Goal: Task Accomplishment & Management: Use online tool/utility

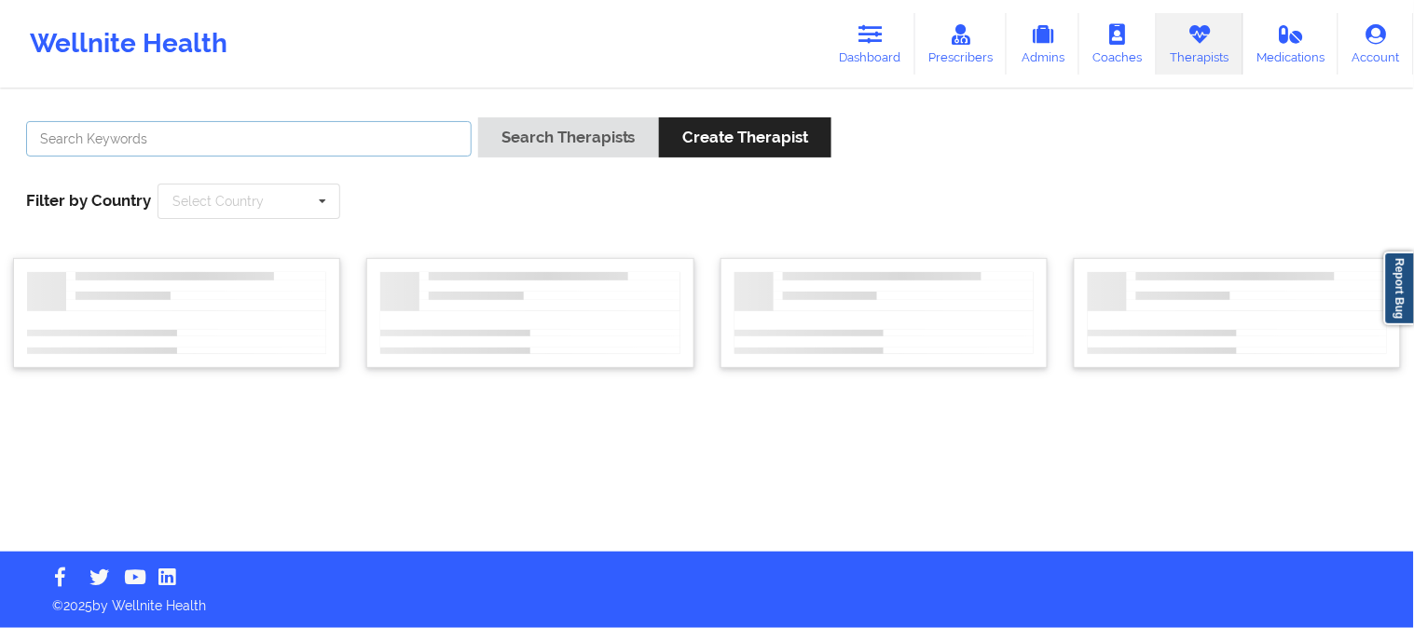
click at [393, 130] on input "text" at bounding box center [248, 138] width 445 height 35
paste input "Madison Knowles"
type input "Madison Knowles"
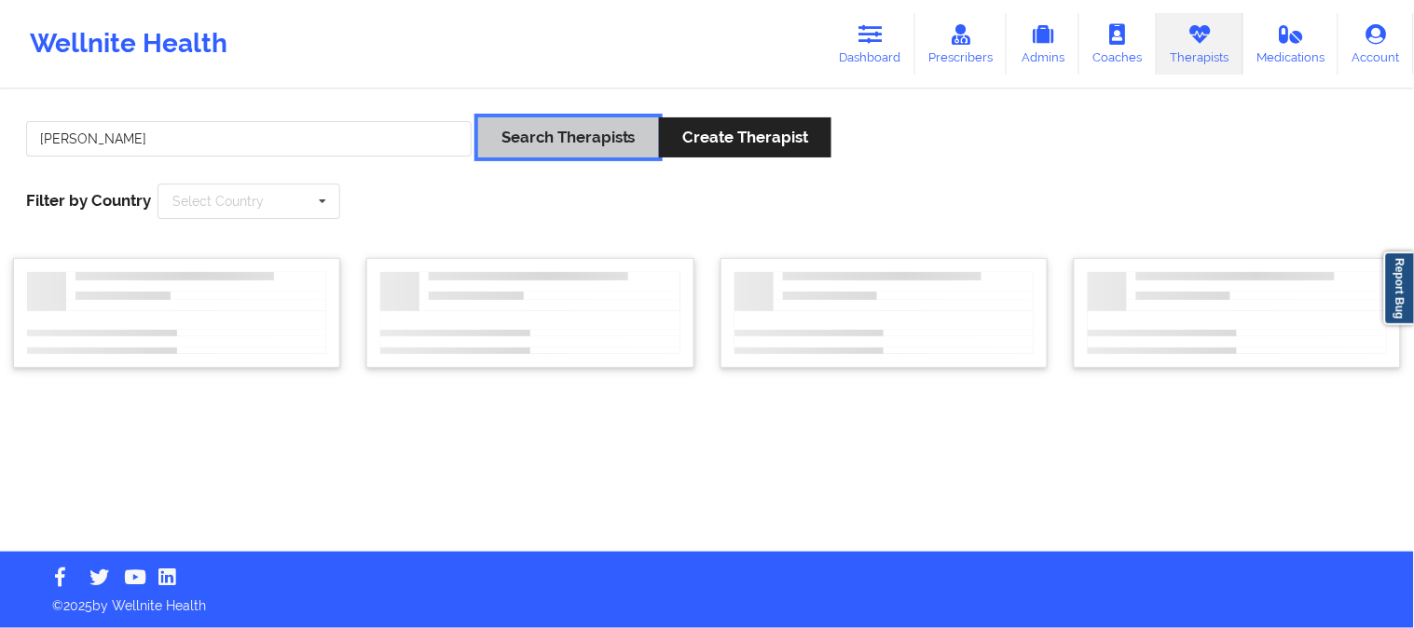
click at [552, 138] on button "Search Therapists" at bounding box center [568, 137] width 181 height 40
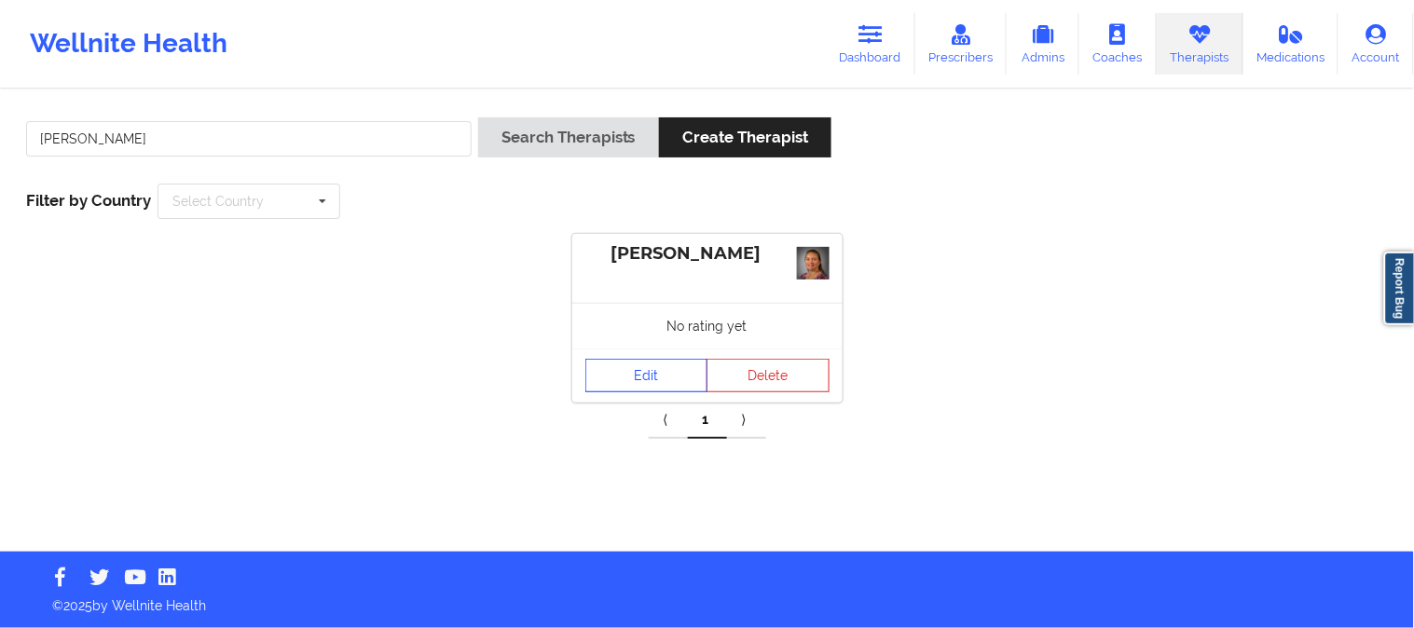
click at [650, 376] on link "Edit" at bounding box center [646, 376] width 123 height 34
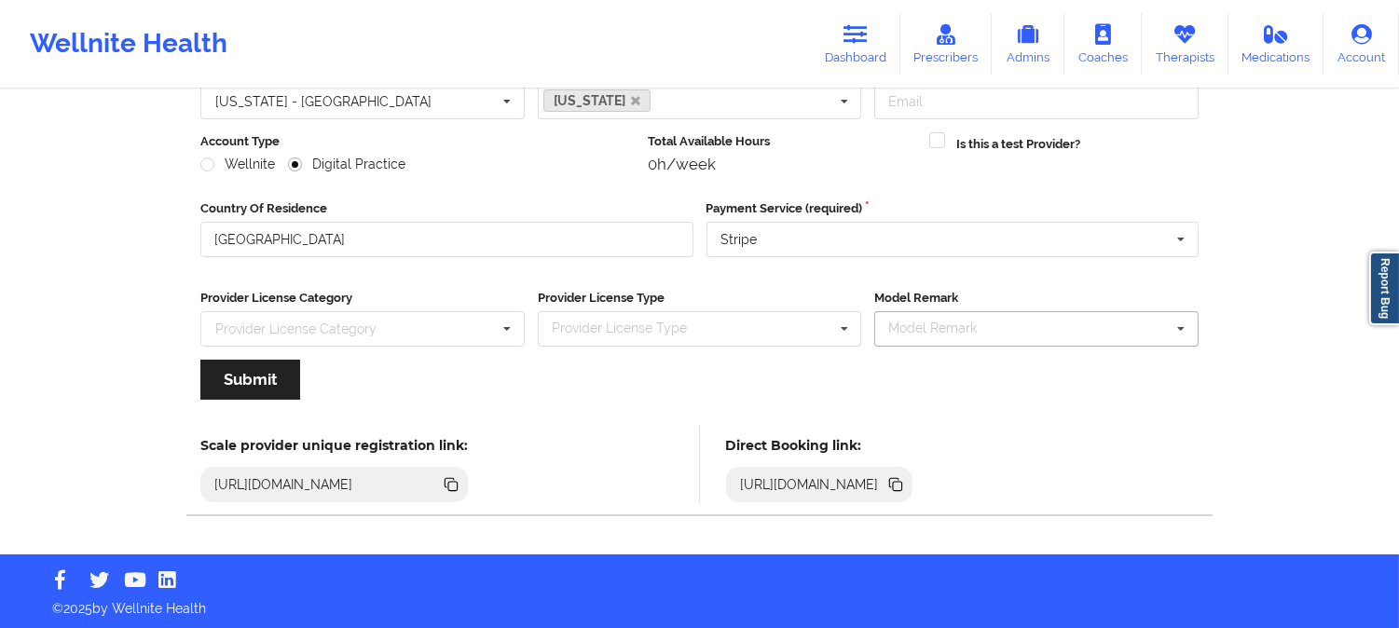
scroll to position [208, 0]
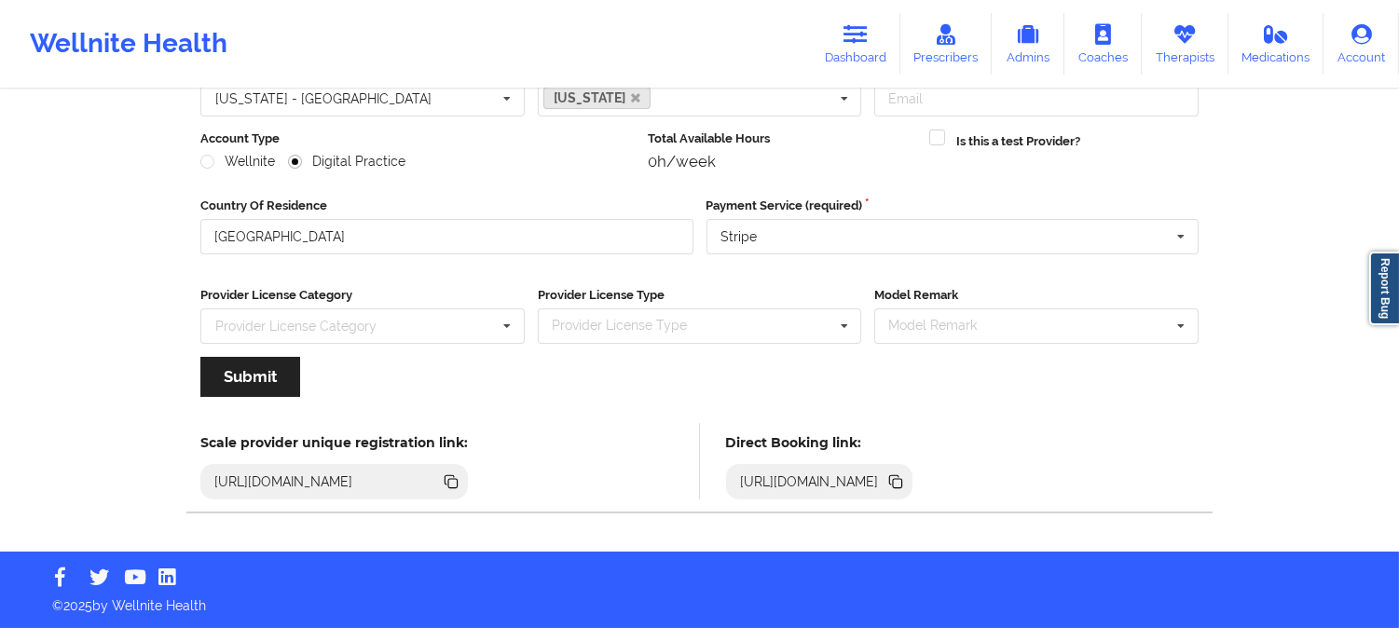
click at [902, 483] on icon at bounding box center [897, 483] width 9 height 9
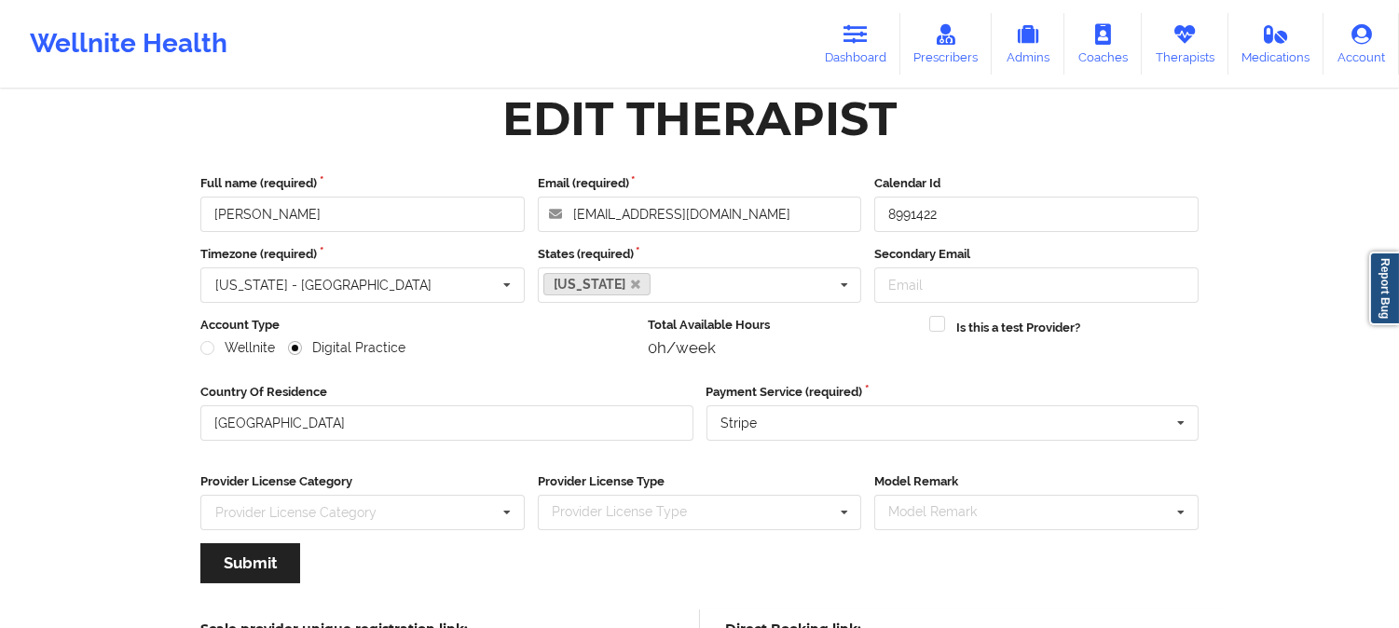
scroll to position [1, 0]
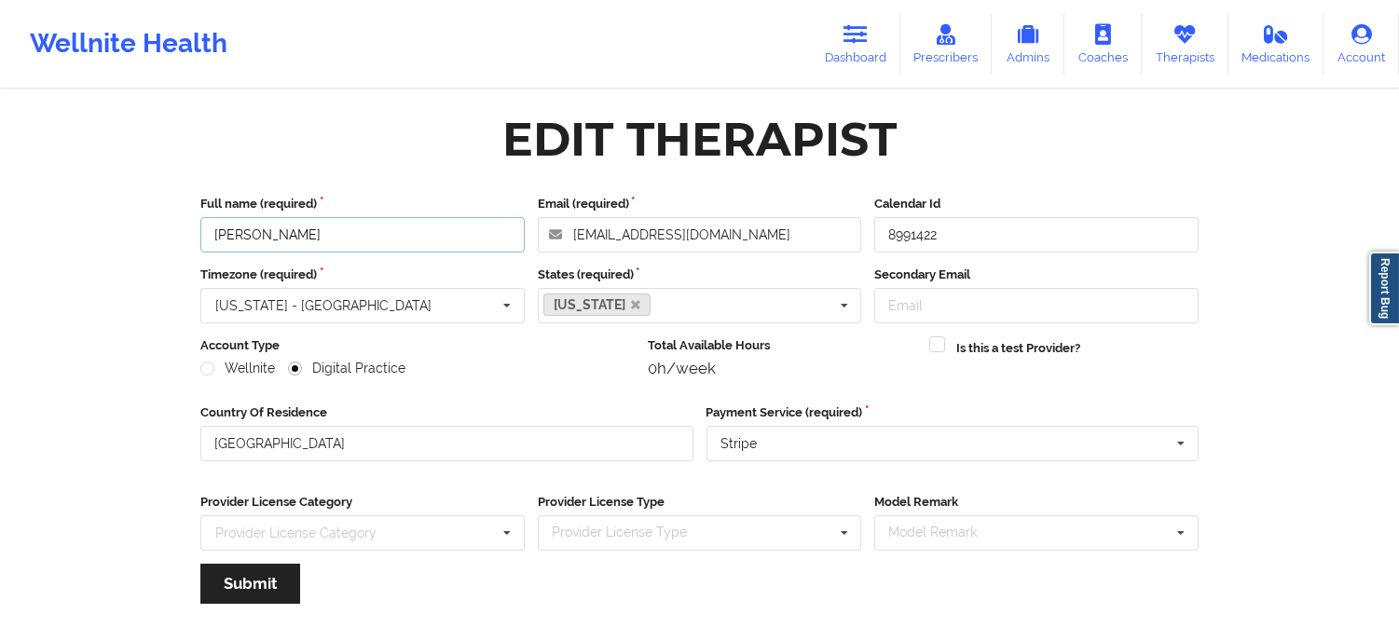
click at [342, 229] on input "Madison Knowles" at bounding box center [362, 234] width 324 height 35
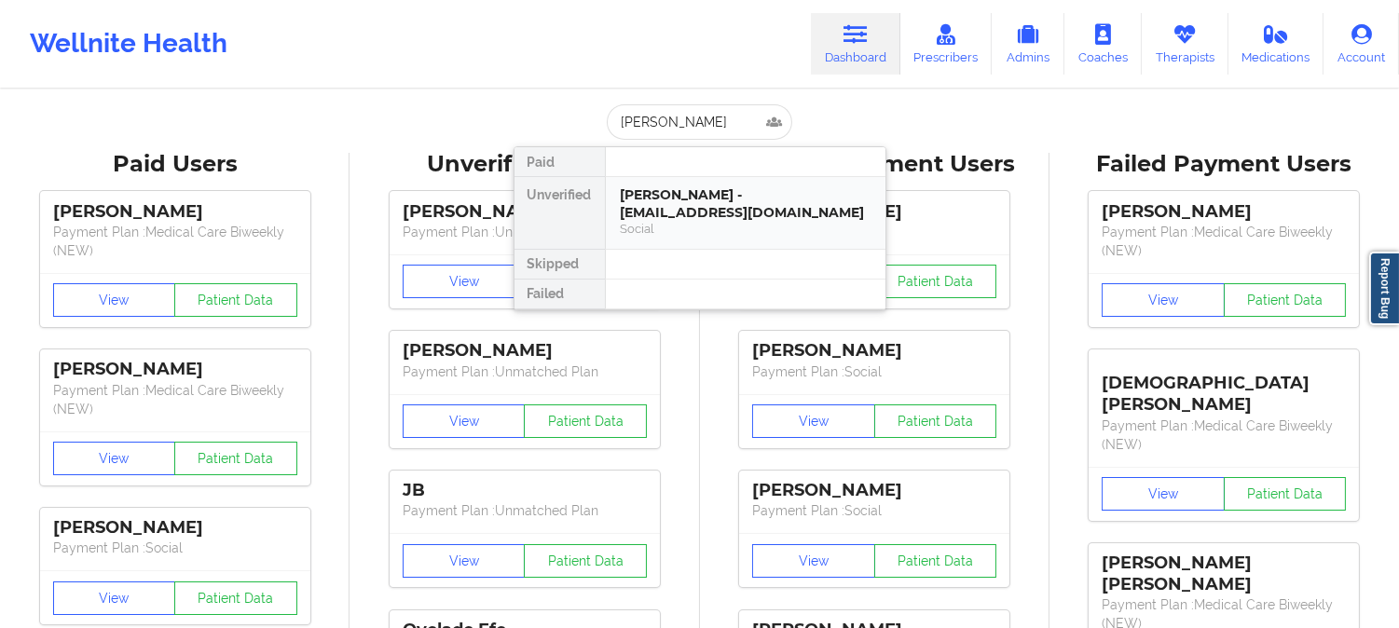
click at [723, 211] on div "Christine Mcbride - christine3449@hotmail.com" at bounding box center [746, 203] width 250 height 34
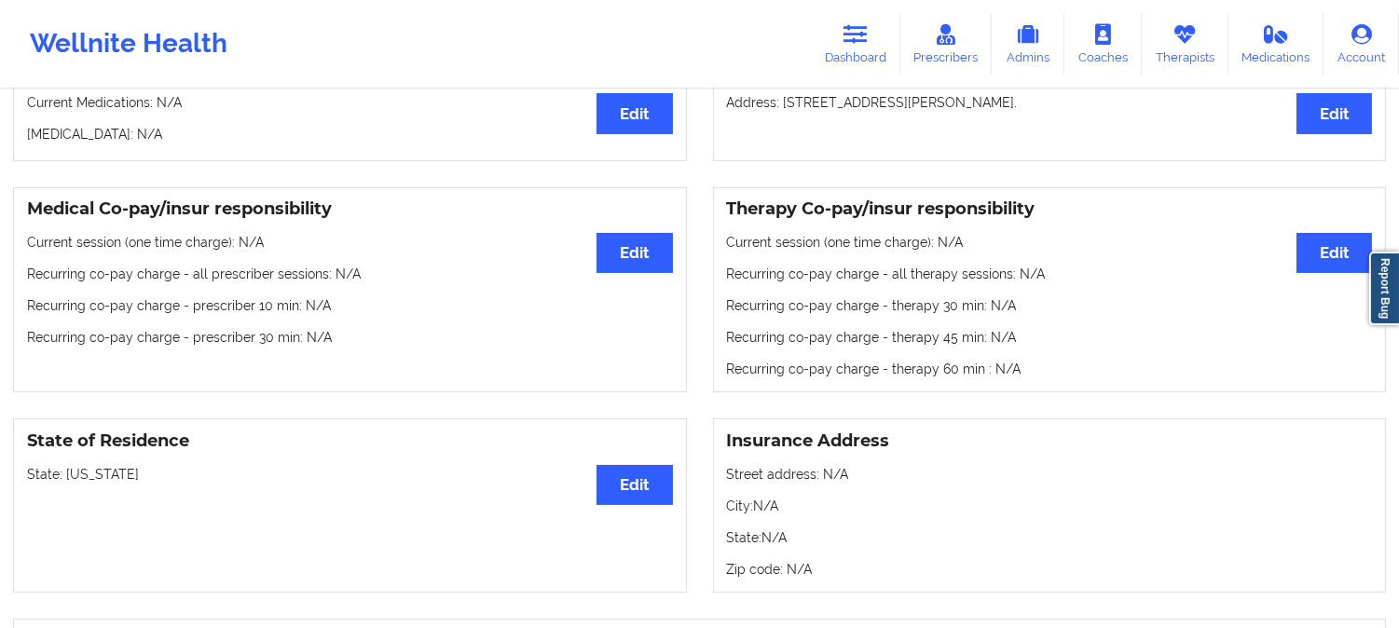
scroll to position [621, 0]
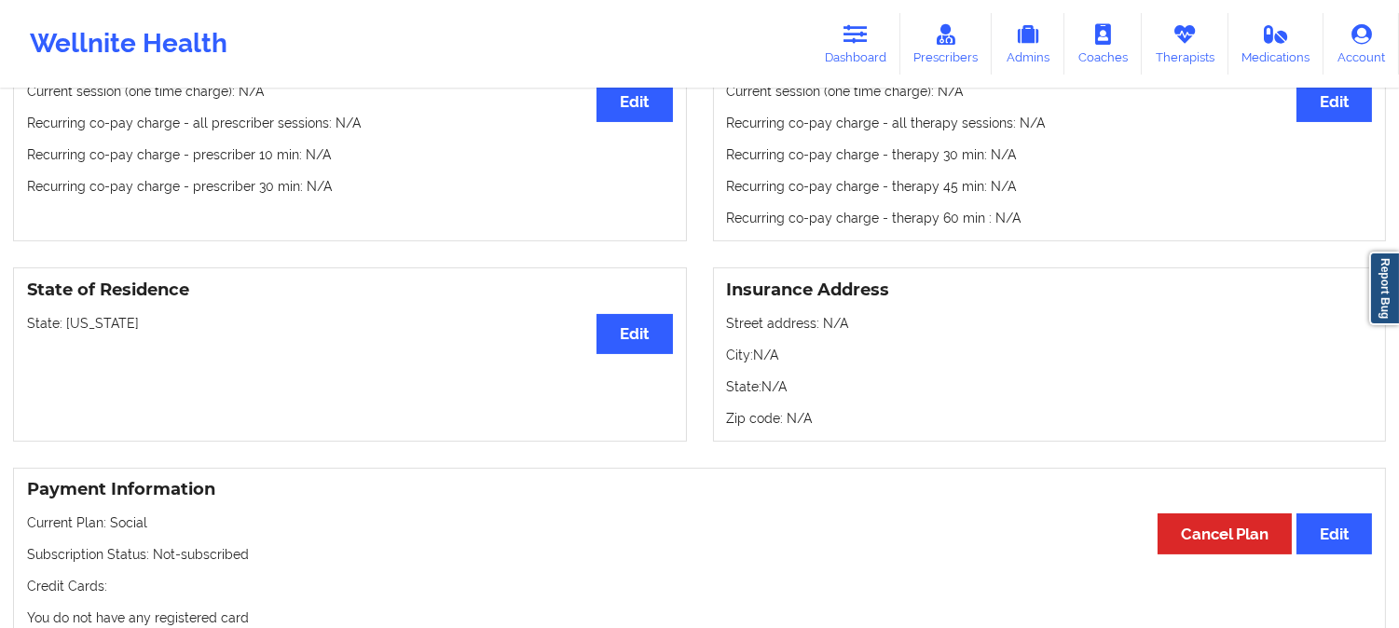
click at [476, 582] on p "Credit Cards:" at bounding box center [699, 586] width 1345 height 19
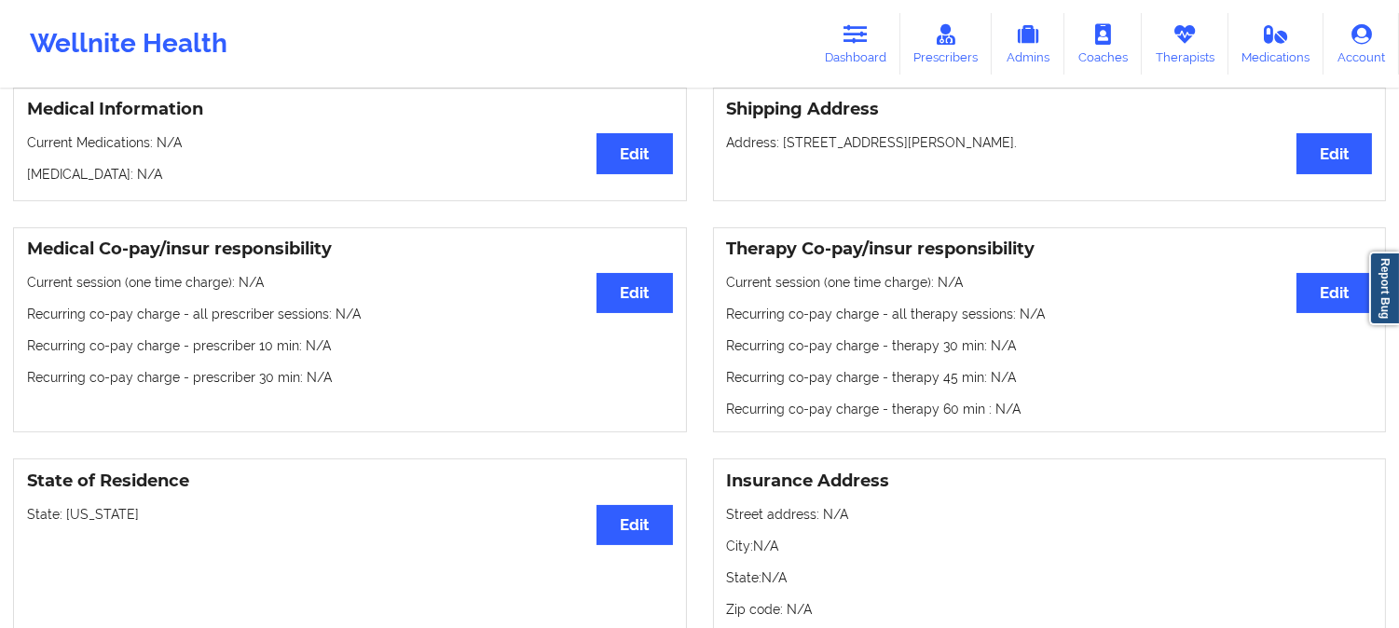
scroll to position [0, 0]
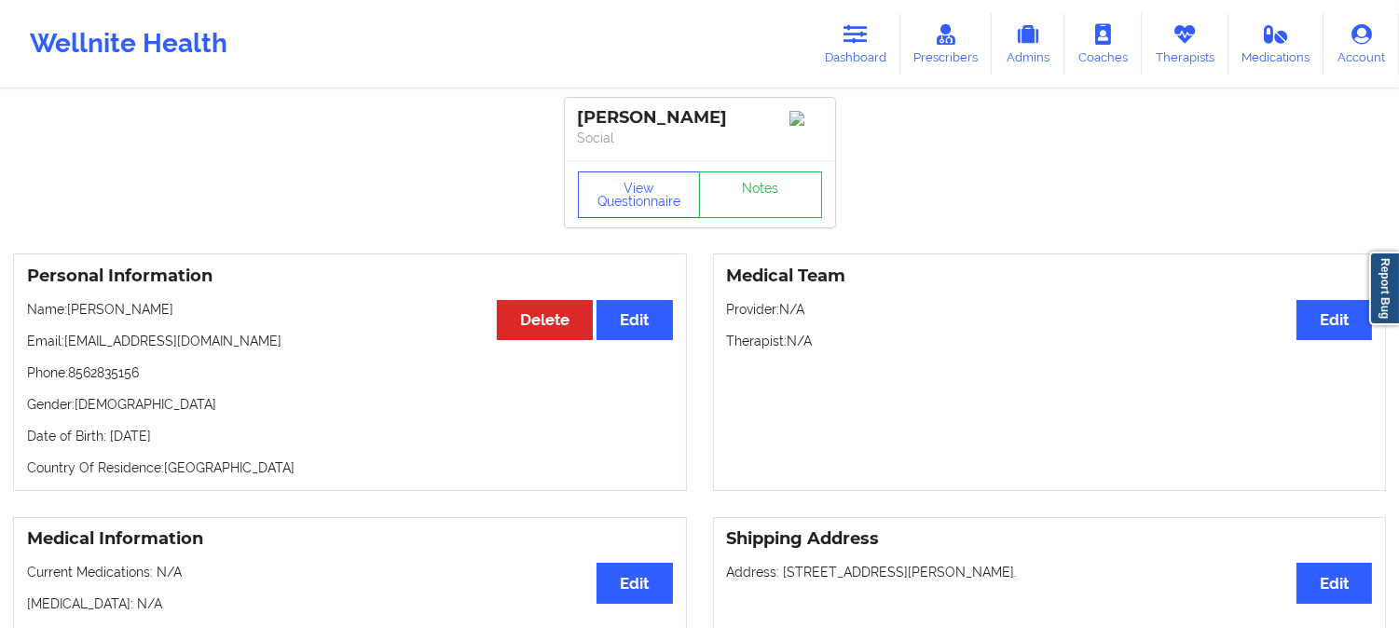
drag, startPoint x: 226, startPoint y: 312, endPoint x: 69, endPoint y: 310, distance: 156.6
click at [69, 310] on p "Name: Christine Mcbride" at bounding box center [350, 309] width 646 height 19
copy p "Christine Mcbride"
click at [868, 34] on icon at bounding box center [855, 34] width 24 height 21
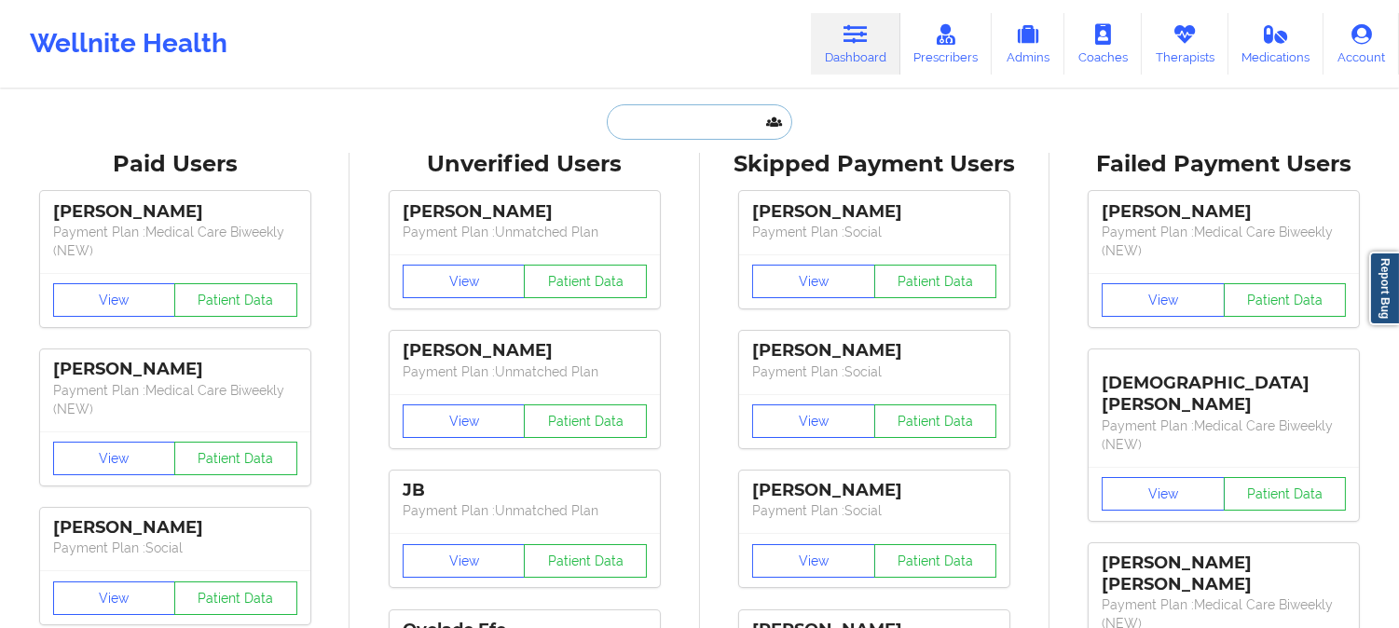
click at [705, 129] on input "text" at bounding box center [699, 121] width 185 height 35
paste input "SAMANTHA MILLER"
type input "SAMANTHA MILLER"
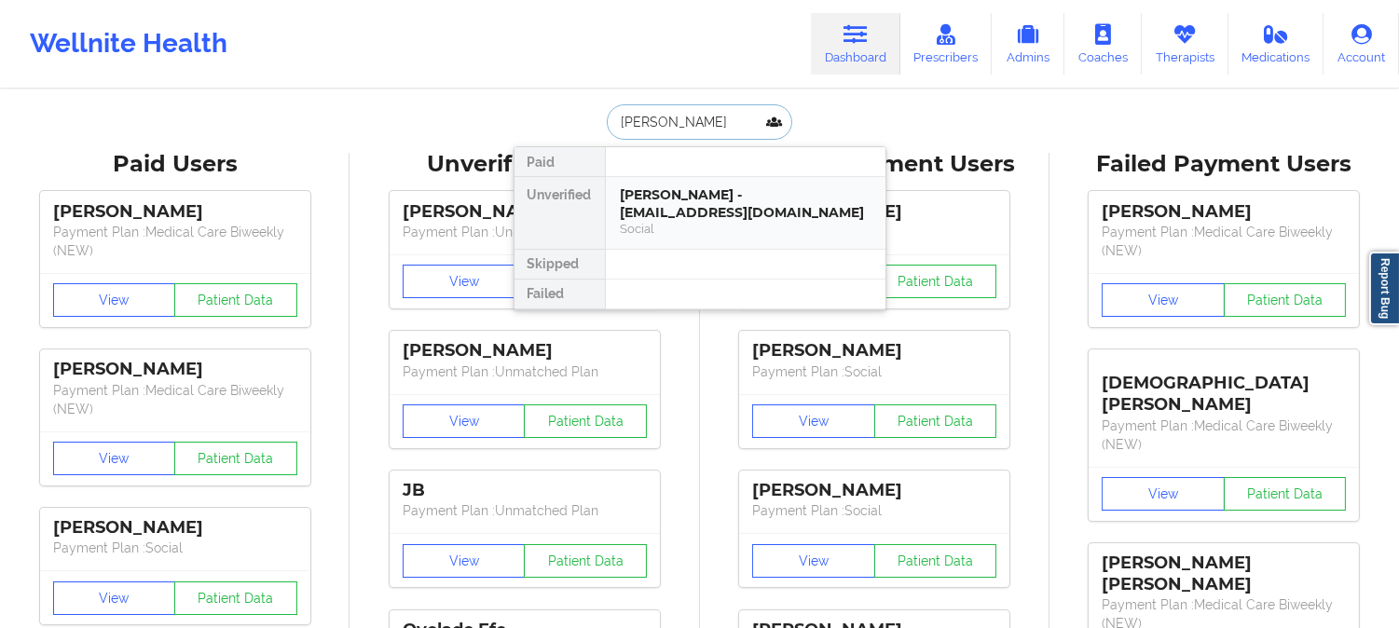
click at [688, 206] on div "SAMANTHA MILLER - samanthatymiller@gmail.com" at bounding box center [746, 203] width 250 height 34
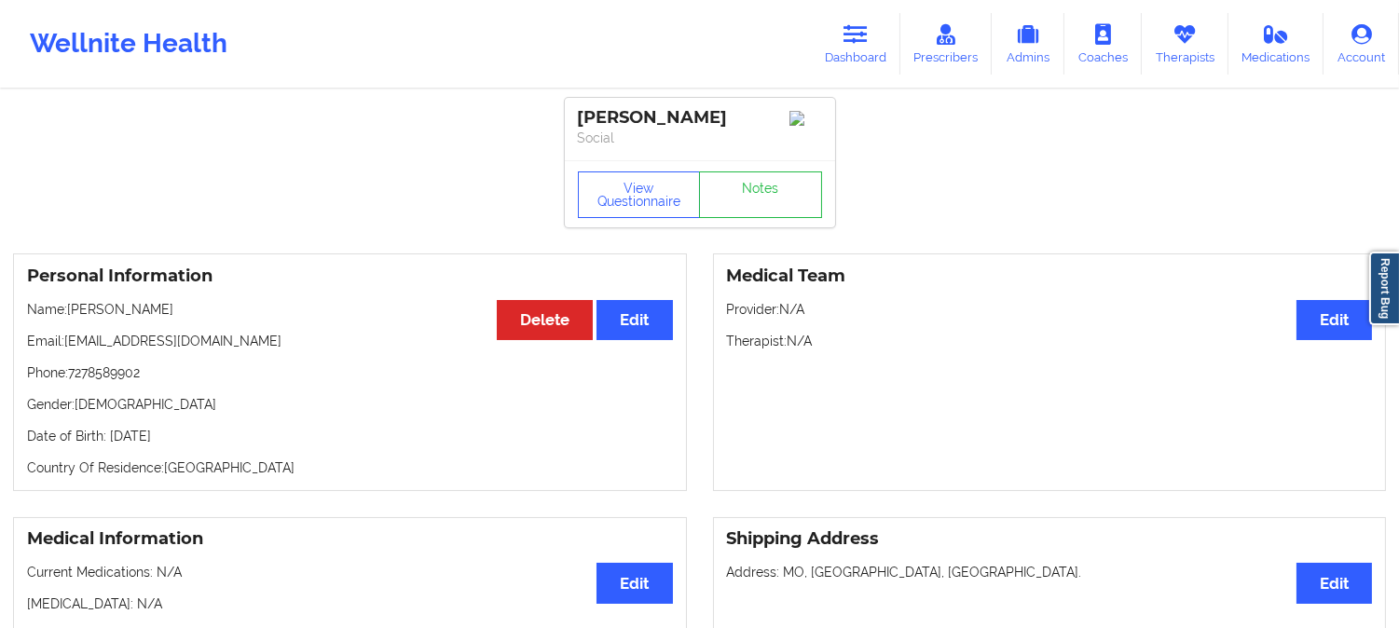
click at [113, 310] on p "Name: SAMANTHA MILLER" at bounding box center [350, 309] width 646 height 19
copy p "SAMANTHA"
click at [882, 47] on link "Dashboard" at bounding box center [855, 44] width 89 height 62
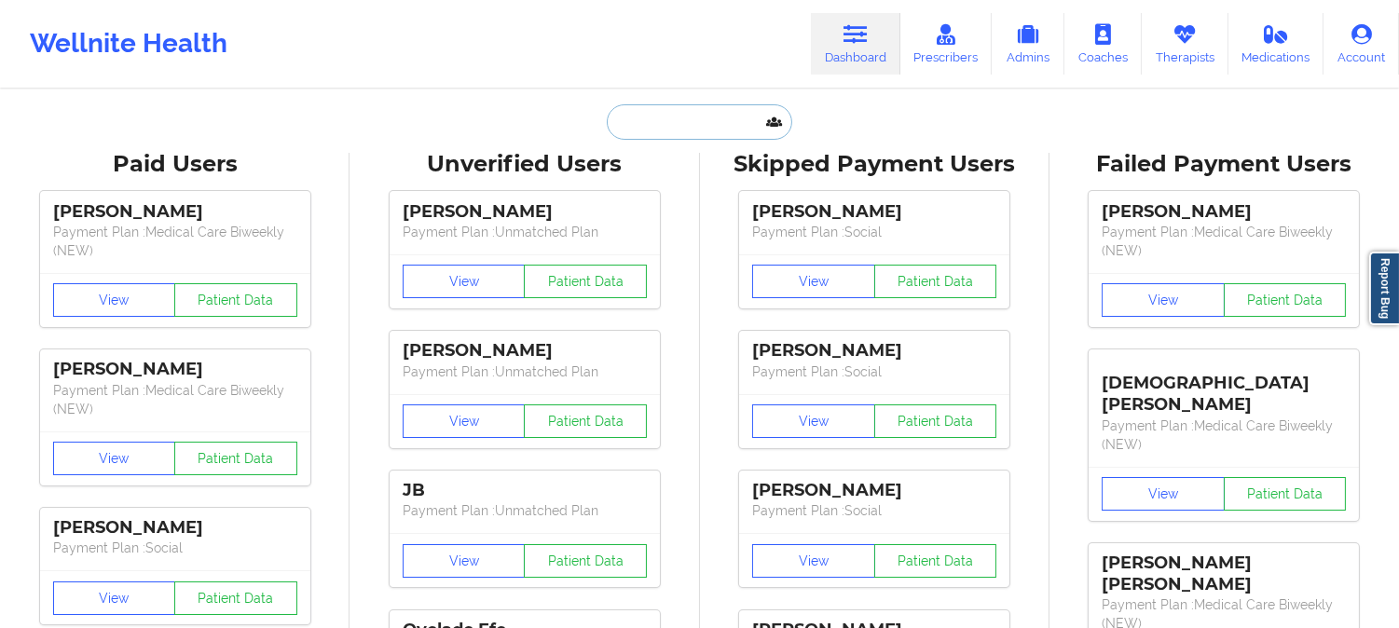
click at [703, 115] on input "text" at bounding box center [699, 121] width 185 height 35
paste input "Vanessa Camacaro"
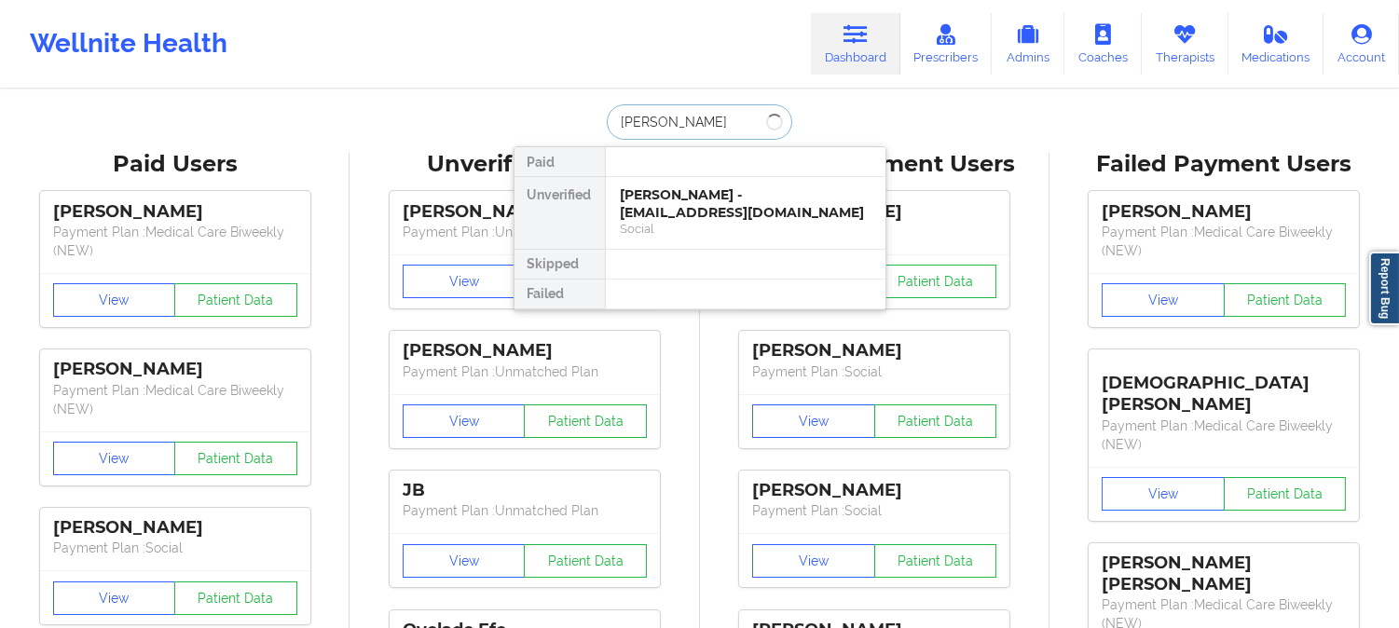
type input "Vanessa Camacaro"
click at [737, 221] on div "Social" at bounding box center [746, 229] width 250 height 16
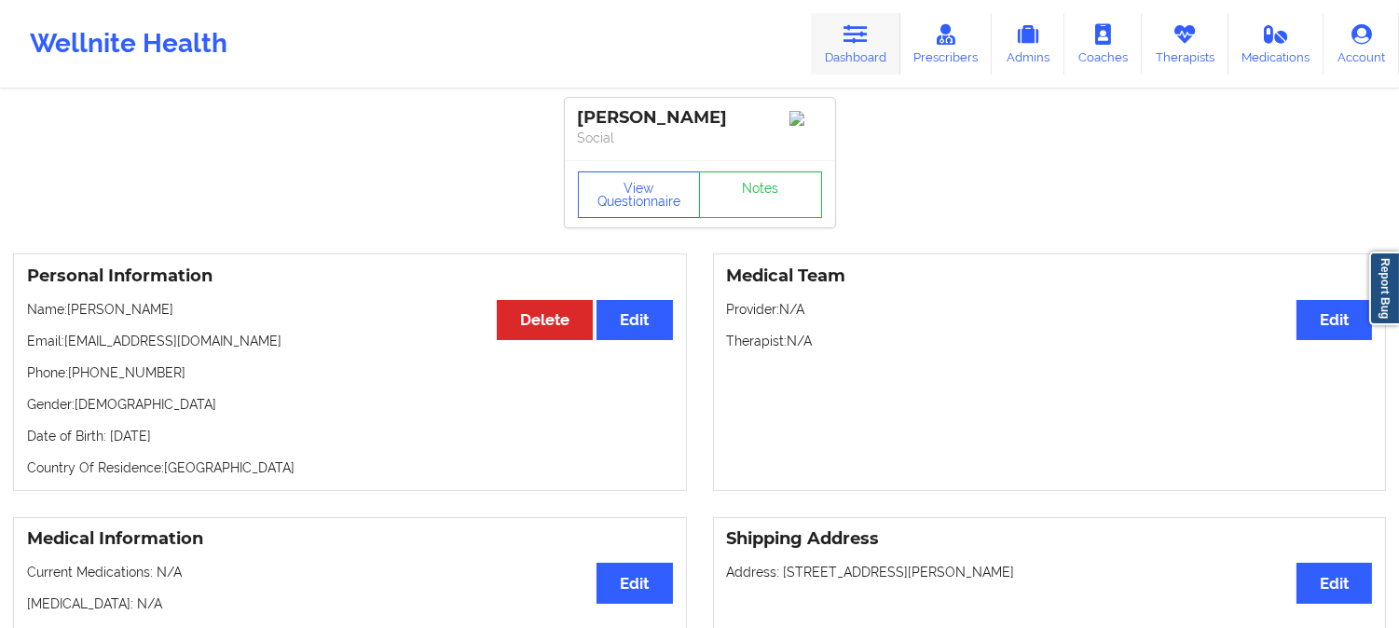
click at [859, 30] on icon at bounding box center [855, 34] width 24 height 21
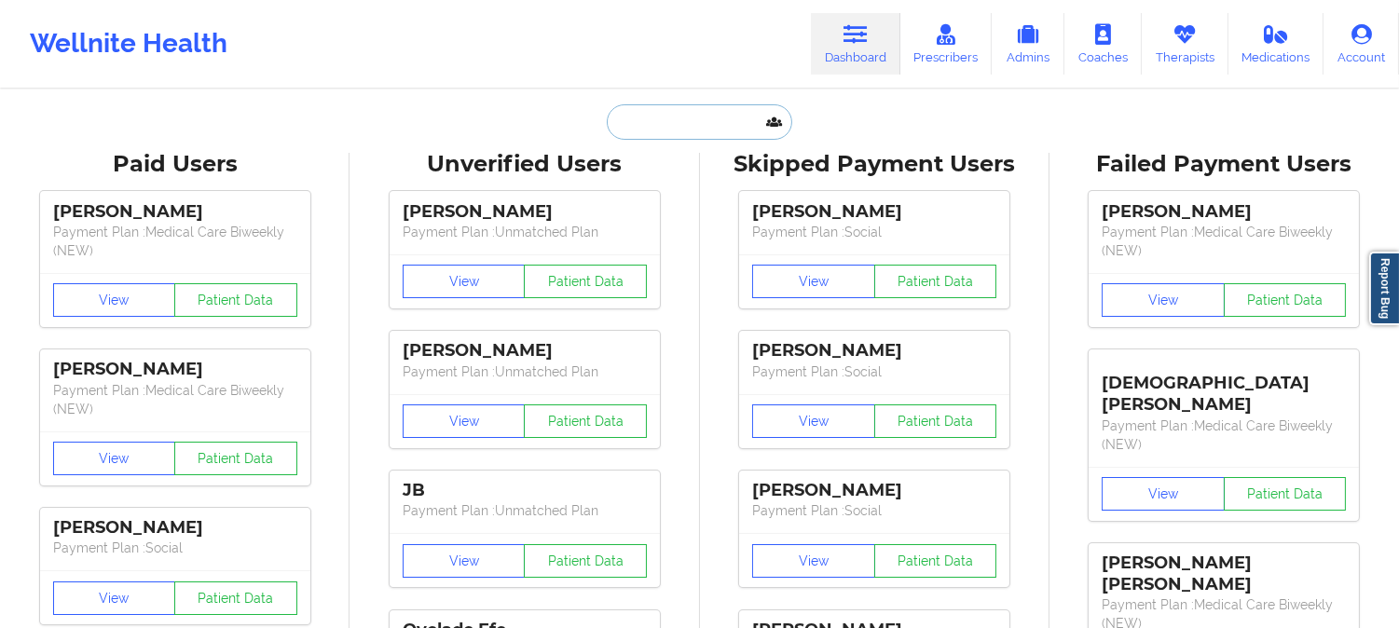
click at [712, 128] on input "text" at bounding box center [699, 121] width 185 height 35
paste input "Vanessa"
type input "Vanessa"
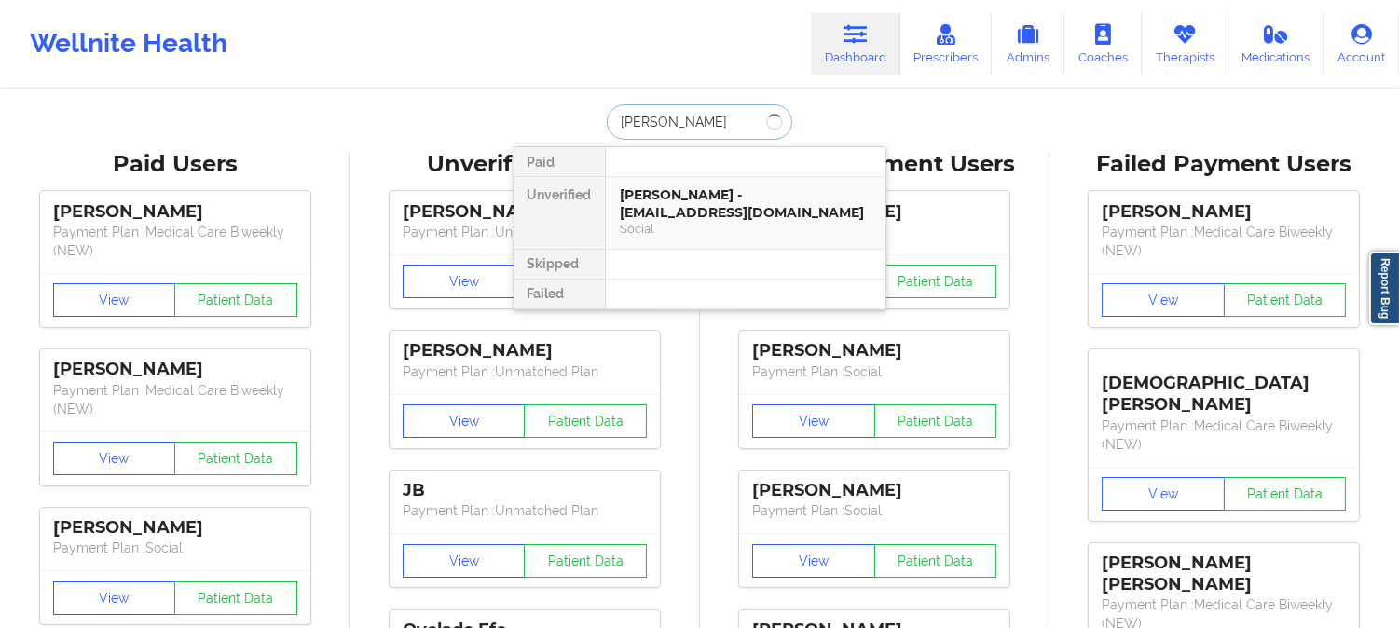
click at [732, 196] on div "vanessa camacaro - camacarovane@hotmail.com" at bounding box center [746, 203] width 250 height 34
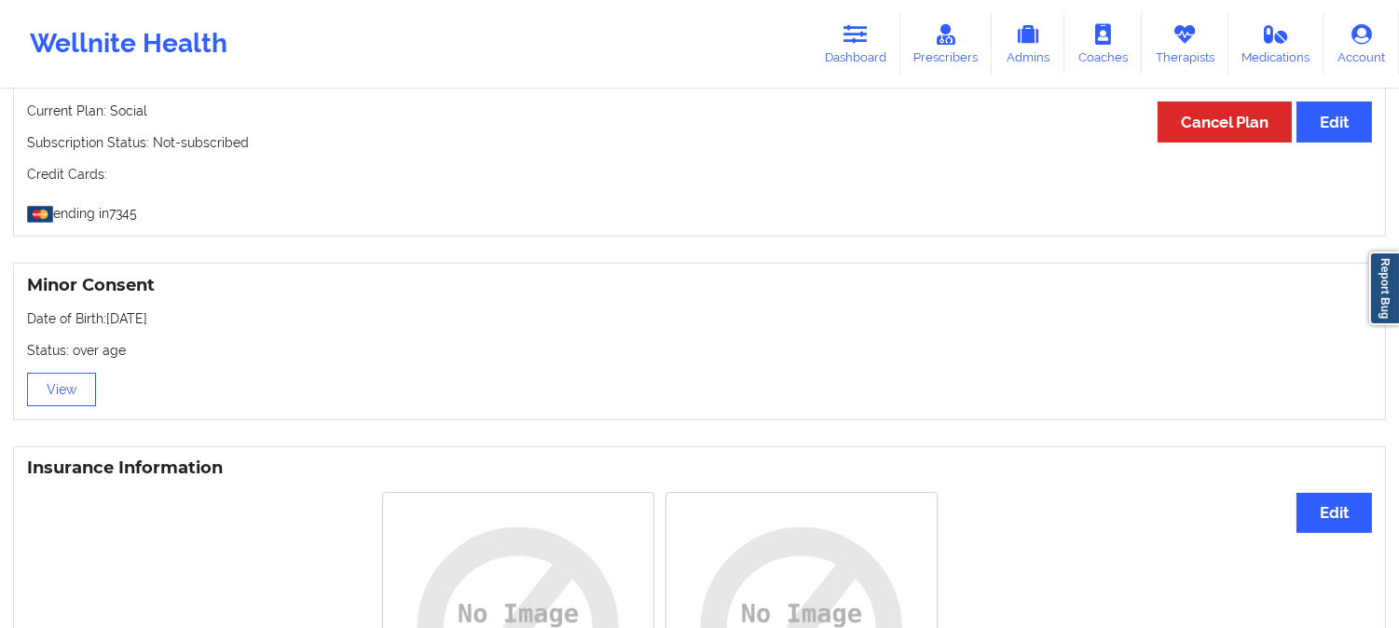
scroll to position [1035, 0]
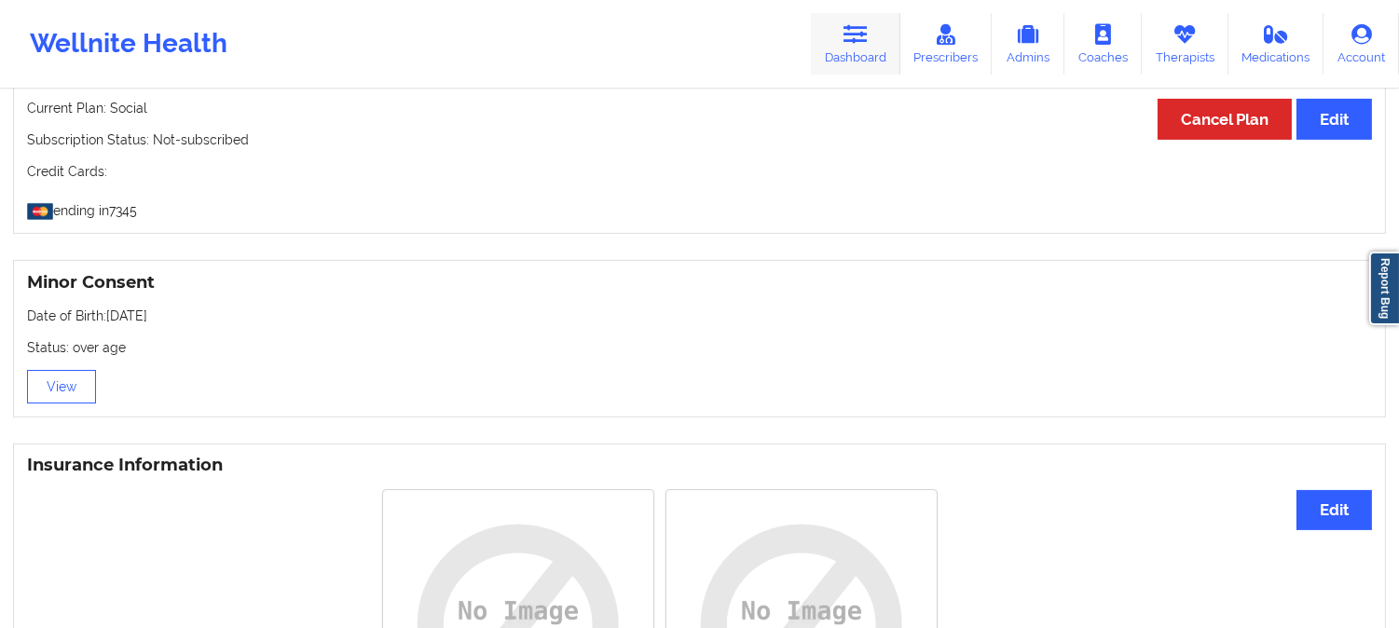
click at [852, 44] on icon at bounding box center [855, 34] width 24 height 21
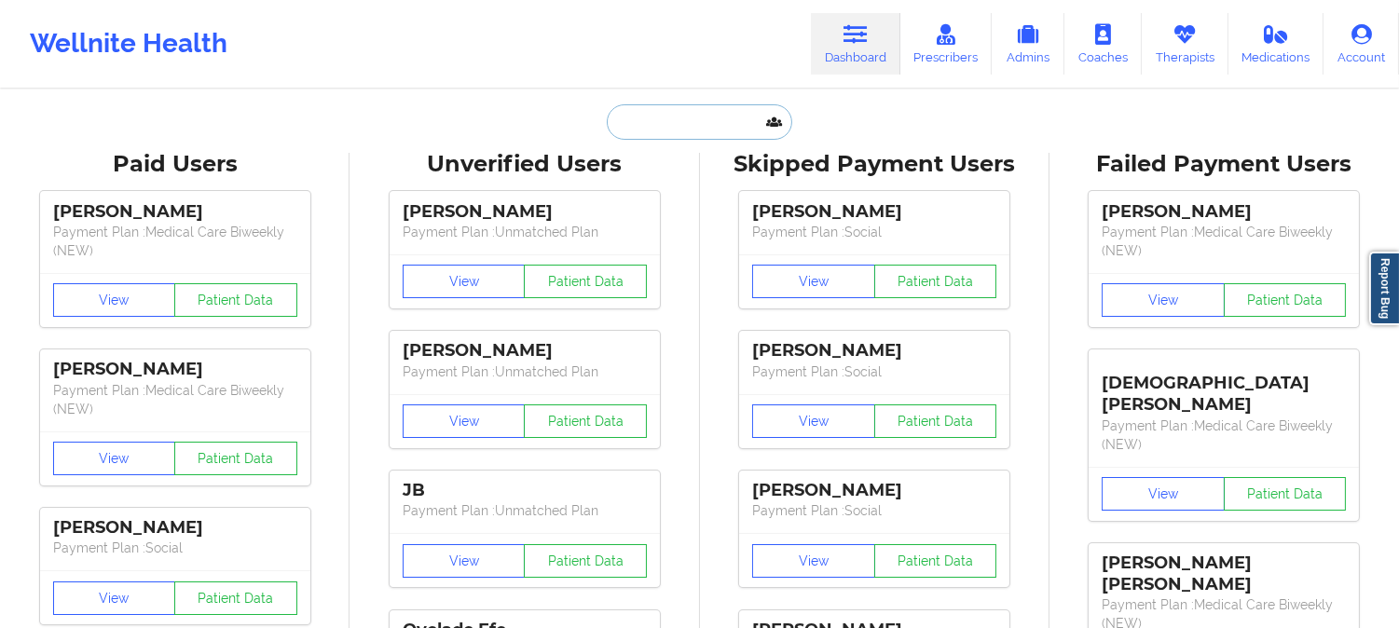
click at [667, 130] on input "text" at bounding box center [699, 121] width 185 height 35
paste input "[PERSON_NAME]"
type input "[PERSON_NAME]"
click at [526, 116] on div "Paid Unverified Skipped Failed" at bounding box center [699, 121] width 373 height 35
click at [732, 121] on input "text" at bounding box center [699, 121] width 185 height 35
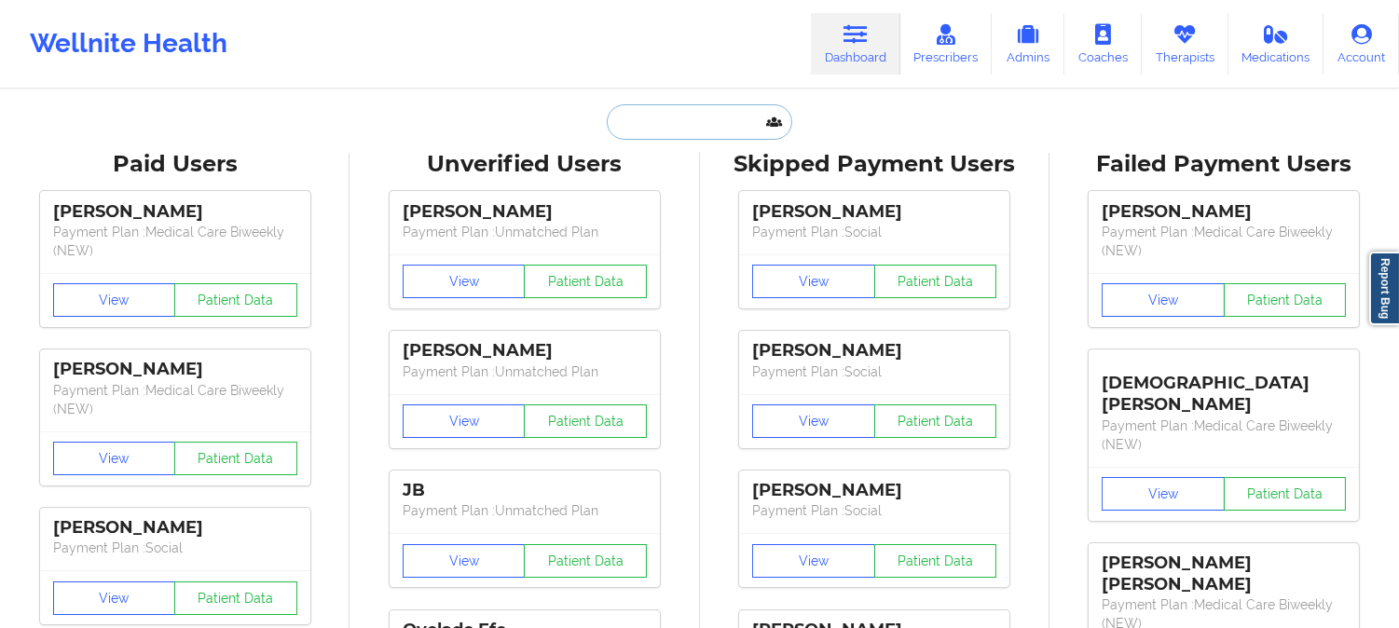
paste input "seansean8372@gmail.com"
type input "seansean8372@gmail.com"
click at [680, 122] on input "text" at bounding box center [699, 121] width 185 height 35
paste input "Shanequa rose"
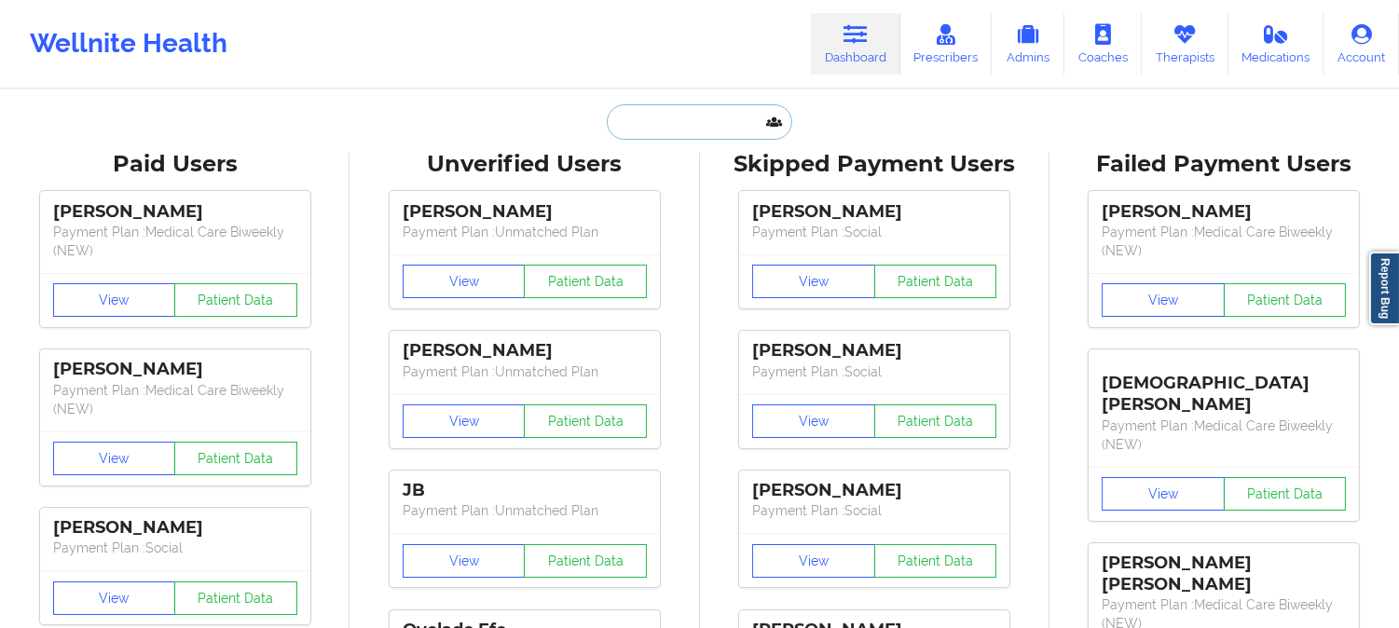
type input "Shanequa rose"
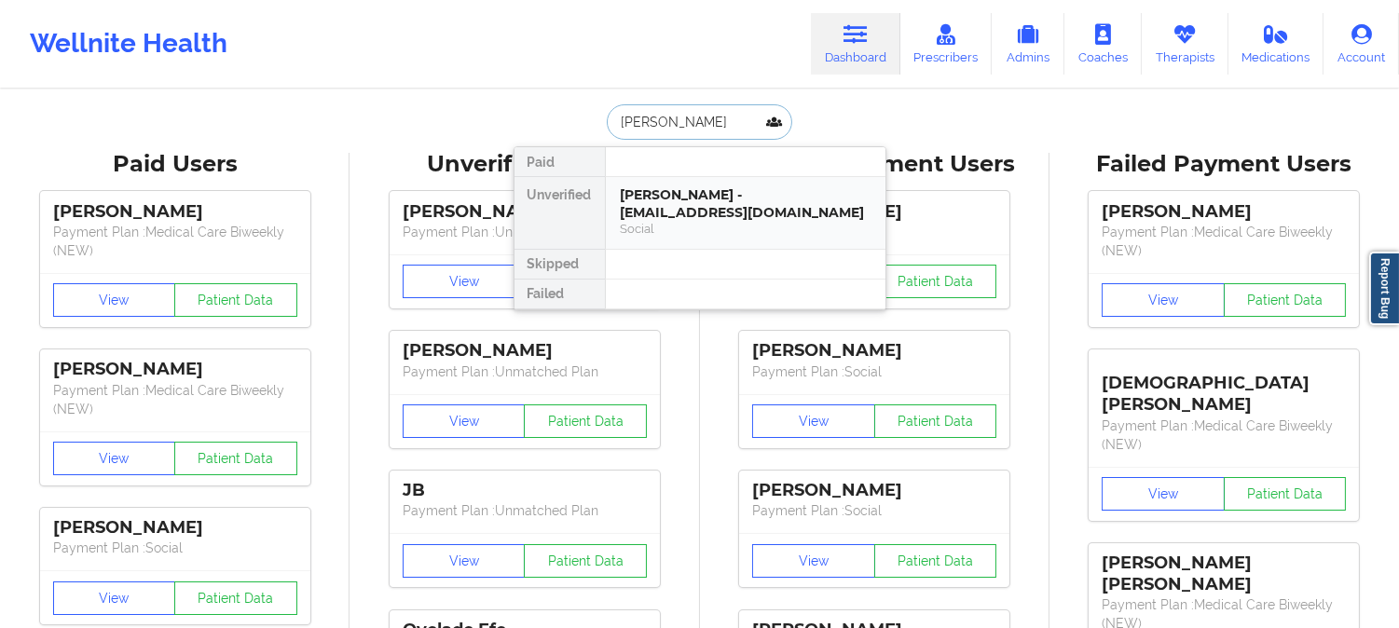
click at [730, 211] on div "Shanequa Rose - hallrose2120@gmail.com" at bounding box center [746, 203] width 250 height 34
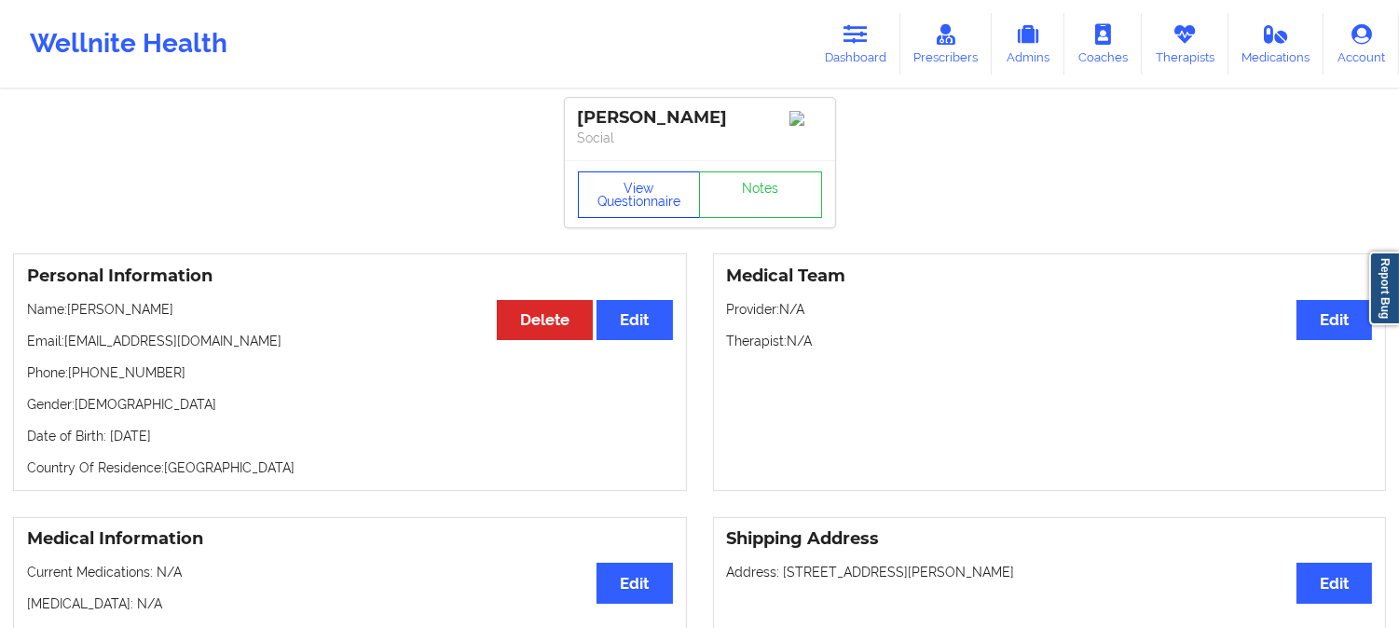
click at [634, 198] on button "View Questionnaire" at bounding box center [639, 194] width 123 height 47
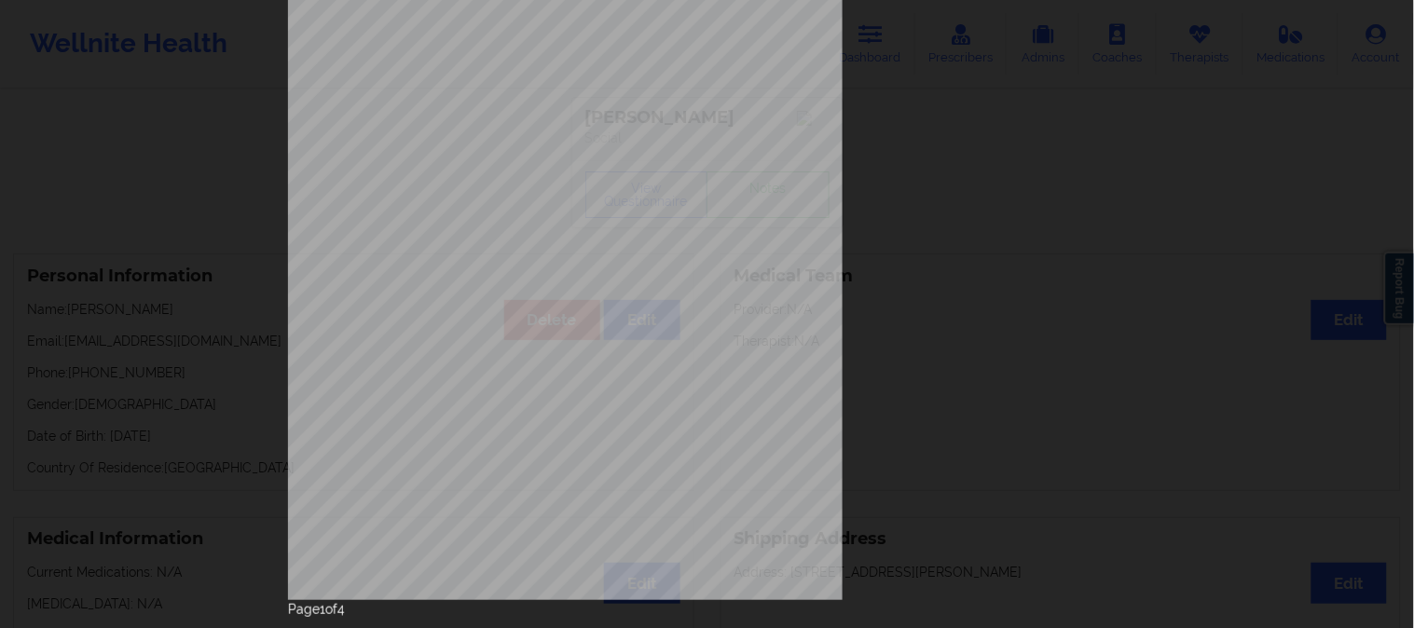
scroll to position [261, 0]
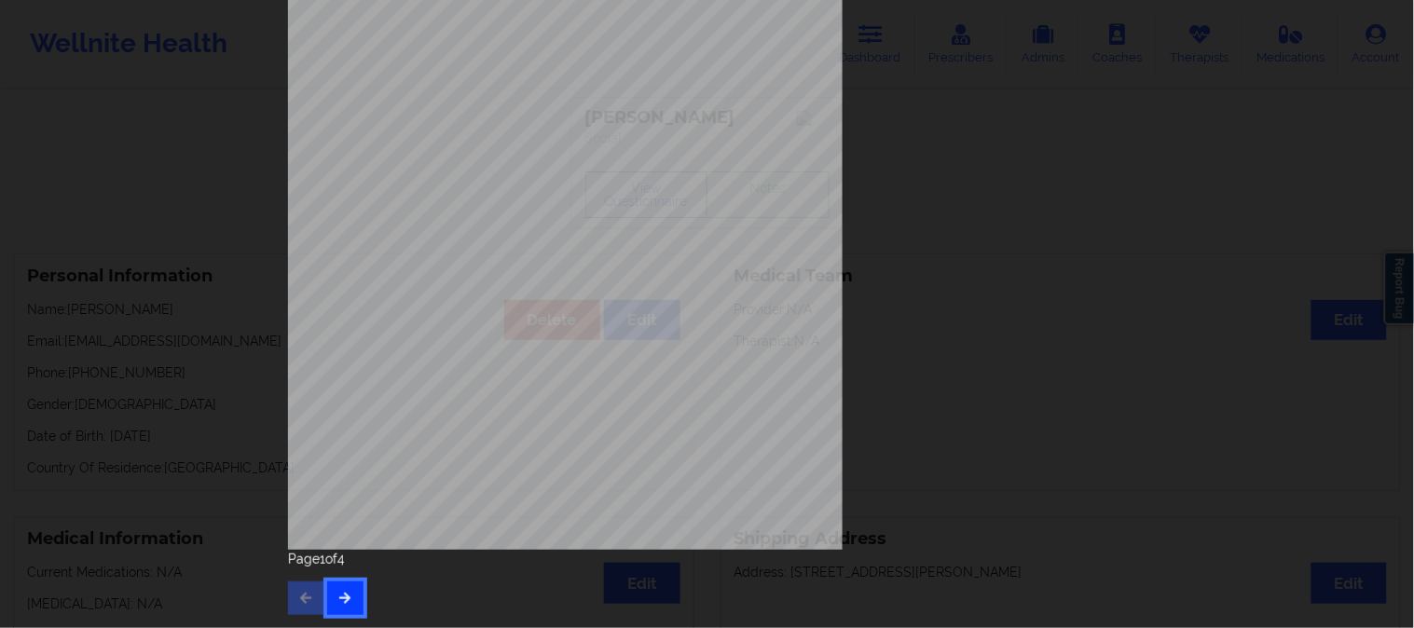
click at [337, 602] on icon "button" at bounding box center [345, 597] width 16 height 11
click at [341, 598] on icon "button" at bounding box center [345, 597] width 16 height 11
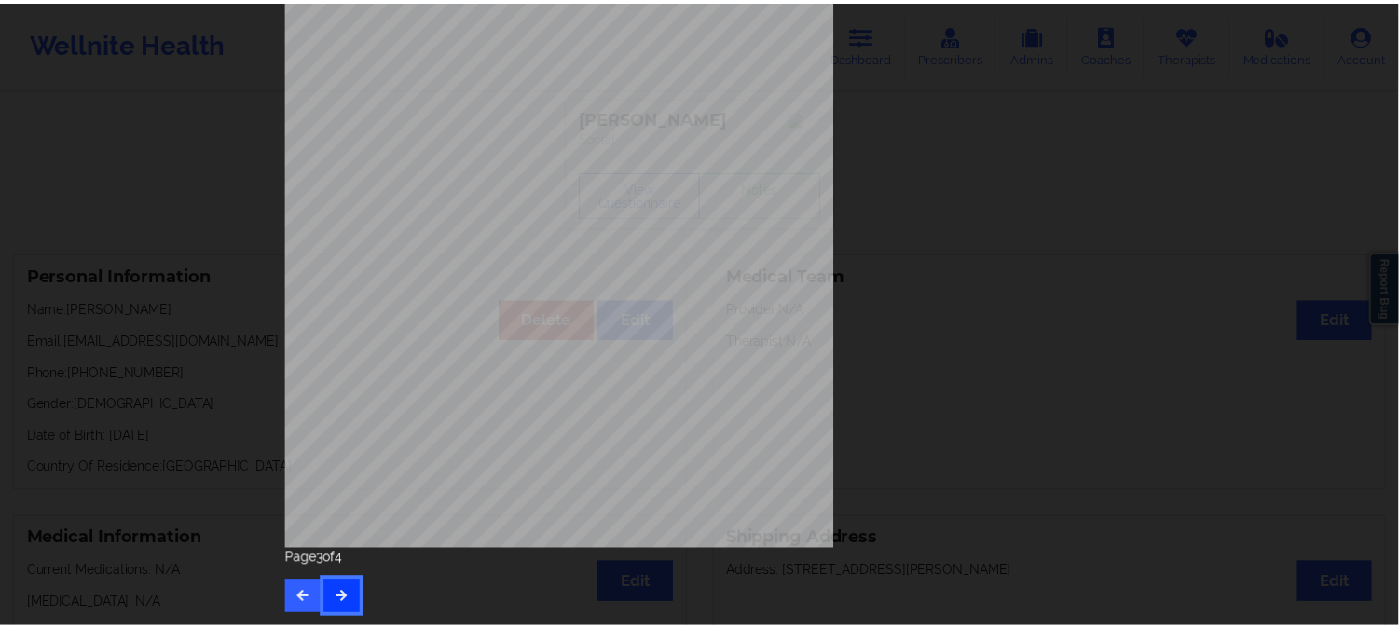
scroll to position [0, 0]
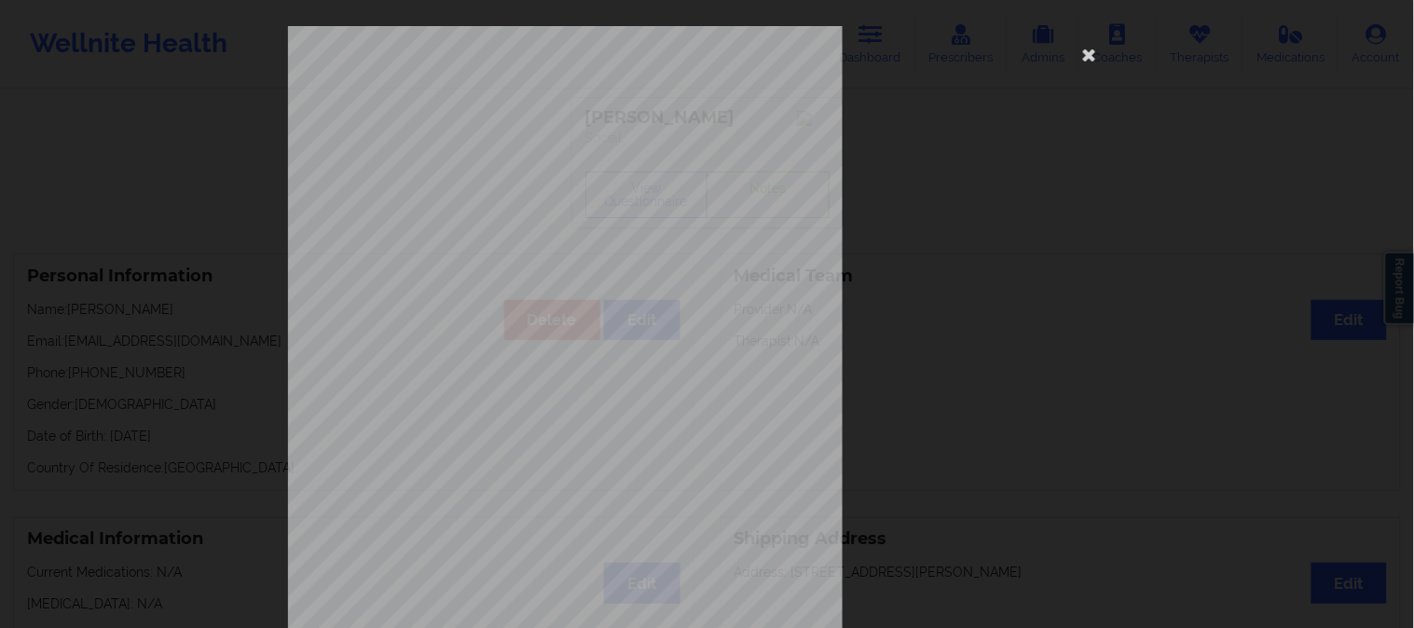
click at [150, 259] on div "none Insurance Member ID for patient This patient has not provided his Member I…" at bounding box center [707, 314] width 1414 height 628
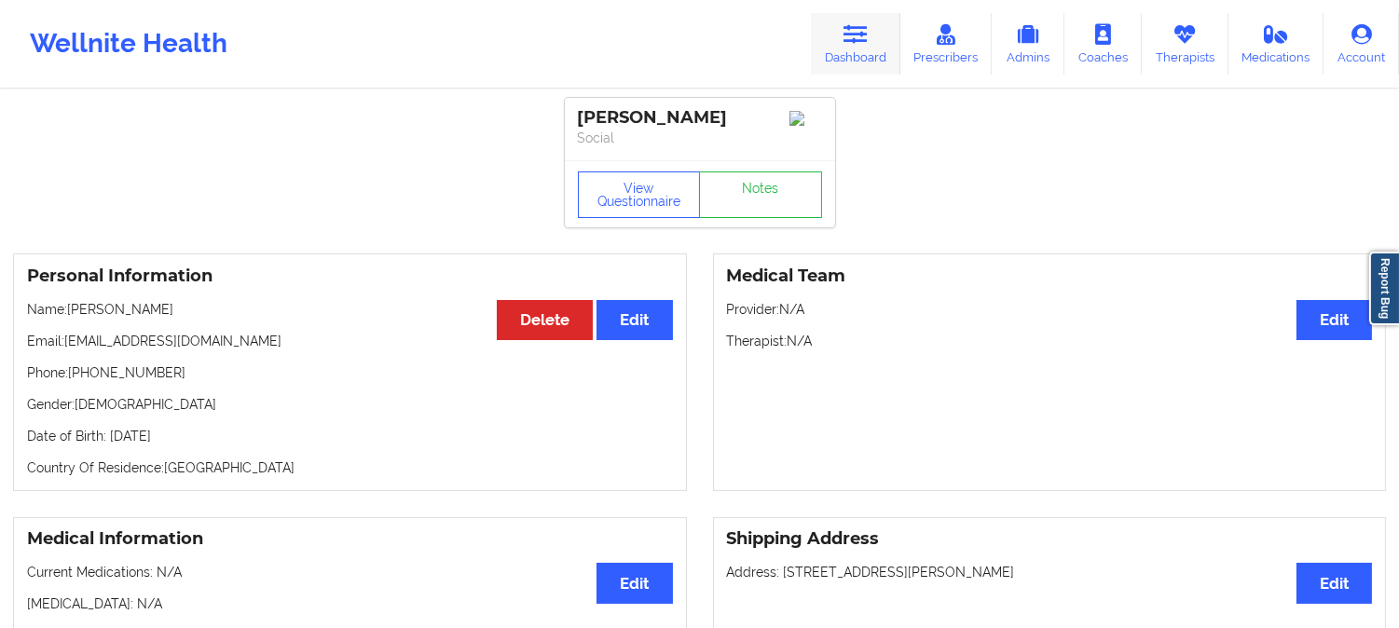
click at [863, 33] on icon at bounding box center [855, 34] width 24 height 21
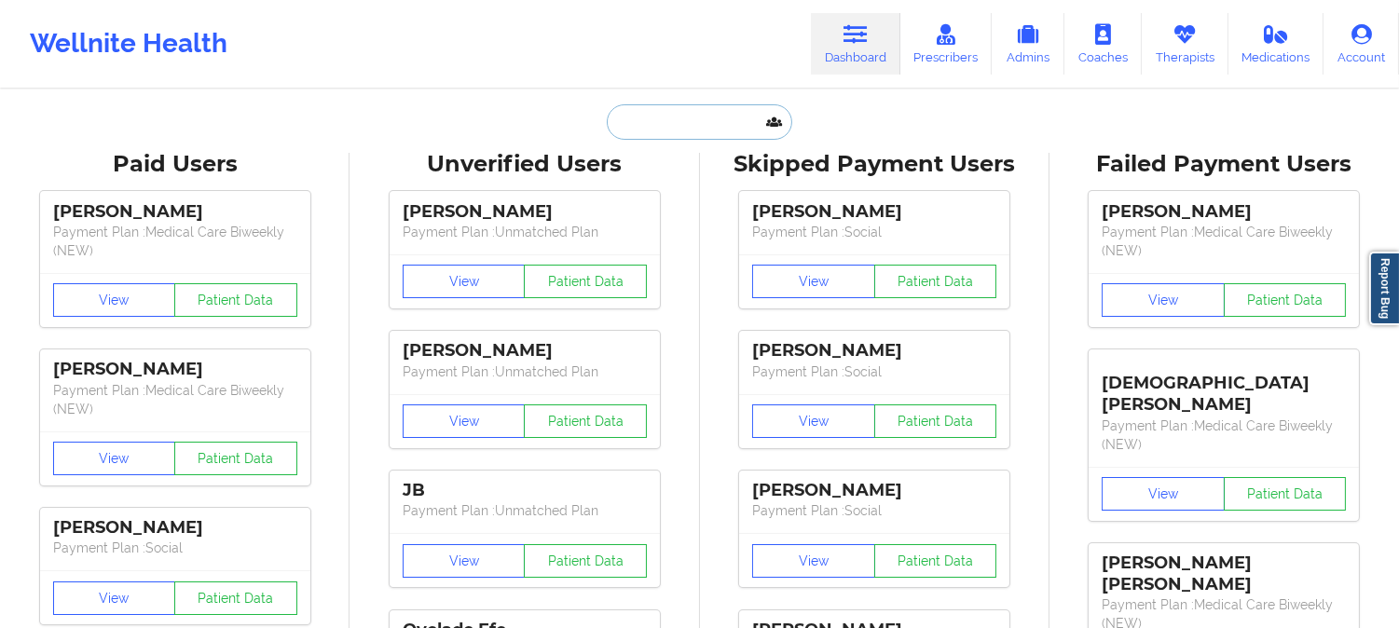
click at [734, 121] on input "text" at bounding box center [699, 121] width 185 height 35
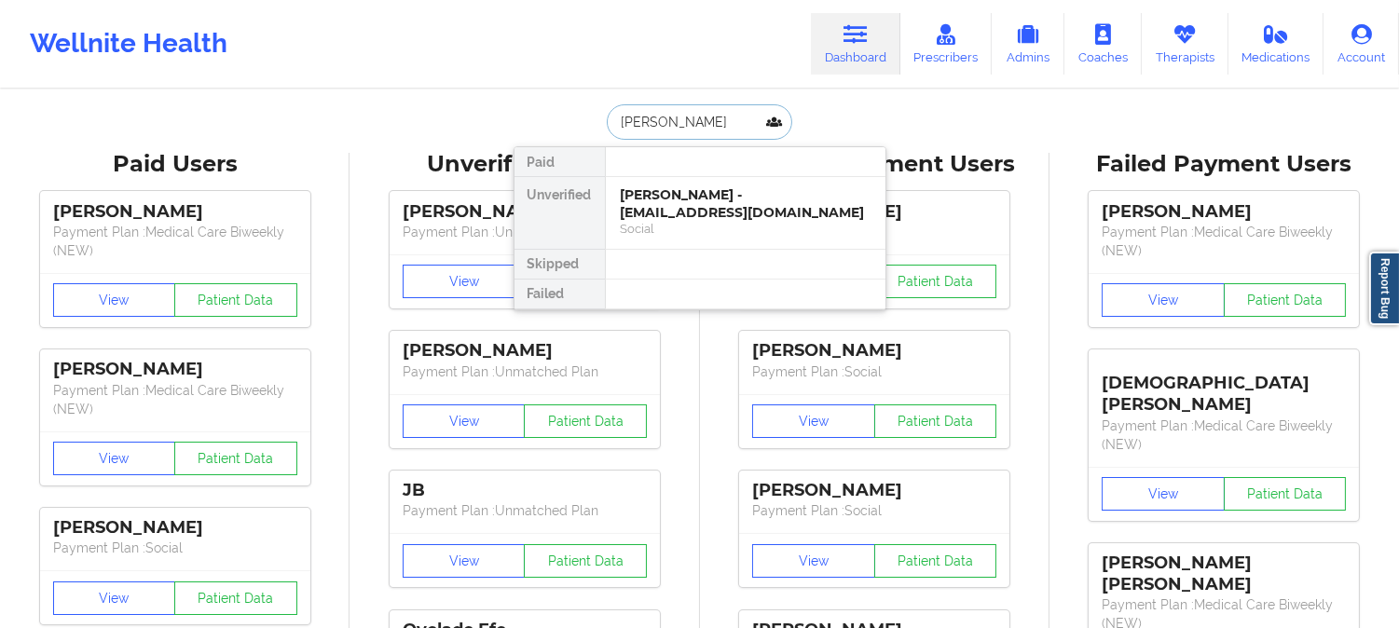
type input "Emma g"
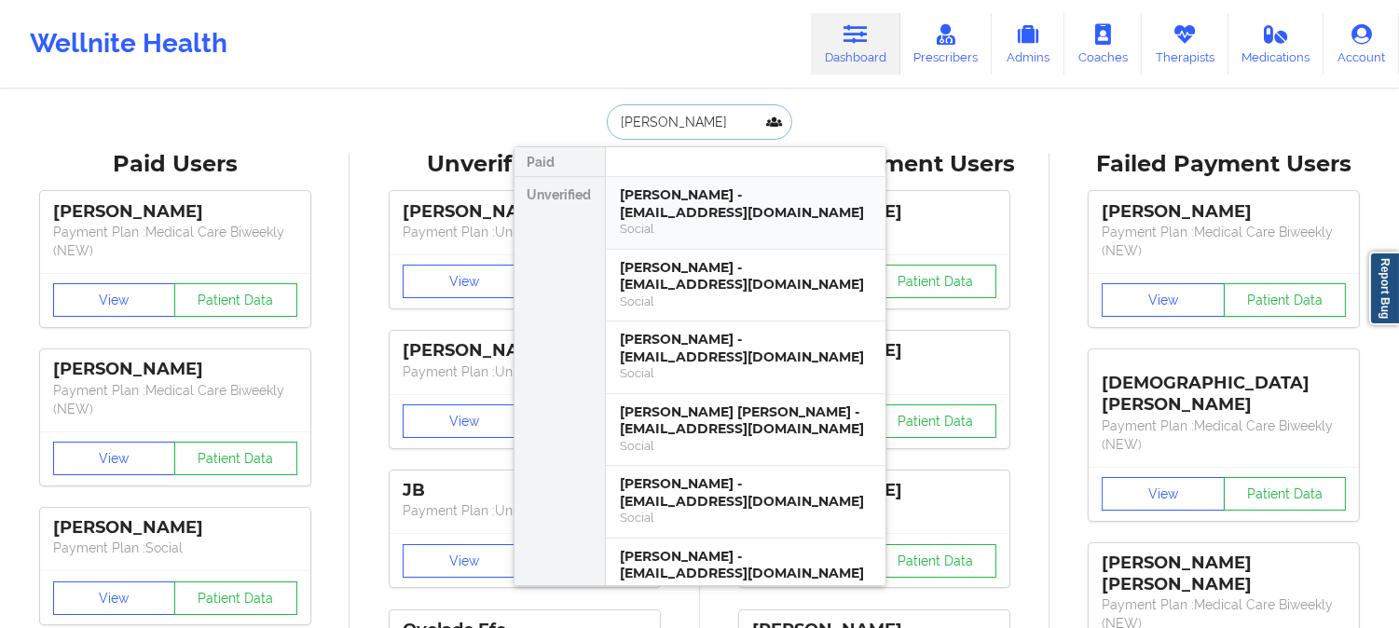
click at [764, 205] on div "Emma gladstone - emmarileyy12@gmail.com" at bounding box center [746, 203] width 250 height 34
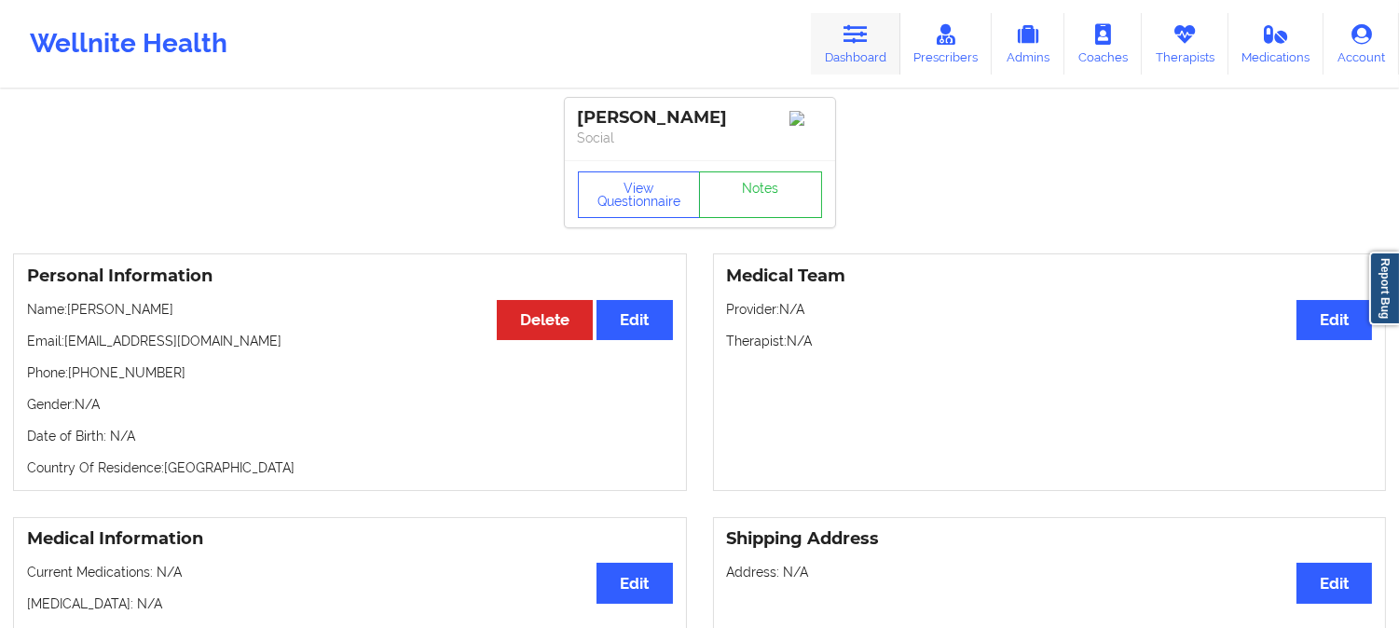
click at [868, 32] on icon at bounding box center [855, 34] width 24 height 21
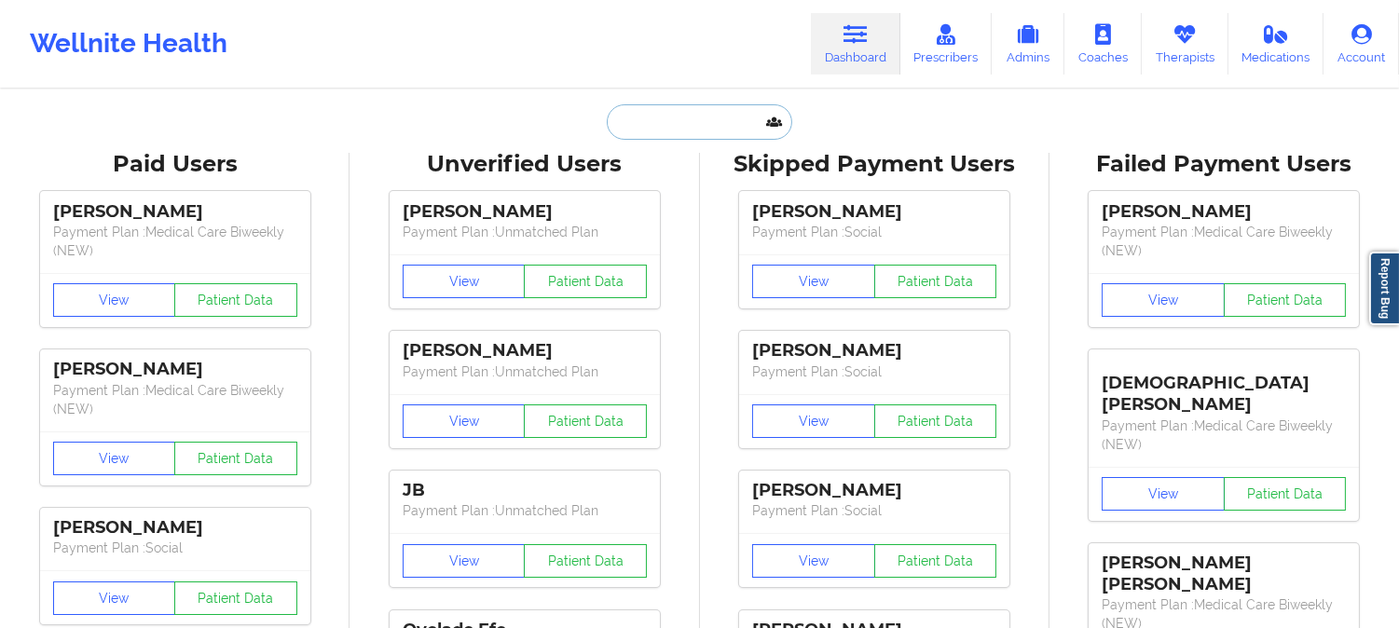
click at [704, 123] on input "text" at bounding box center [699, 121] width 185 height 35
paste input "EMMA GLADSTONE"
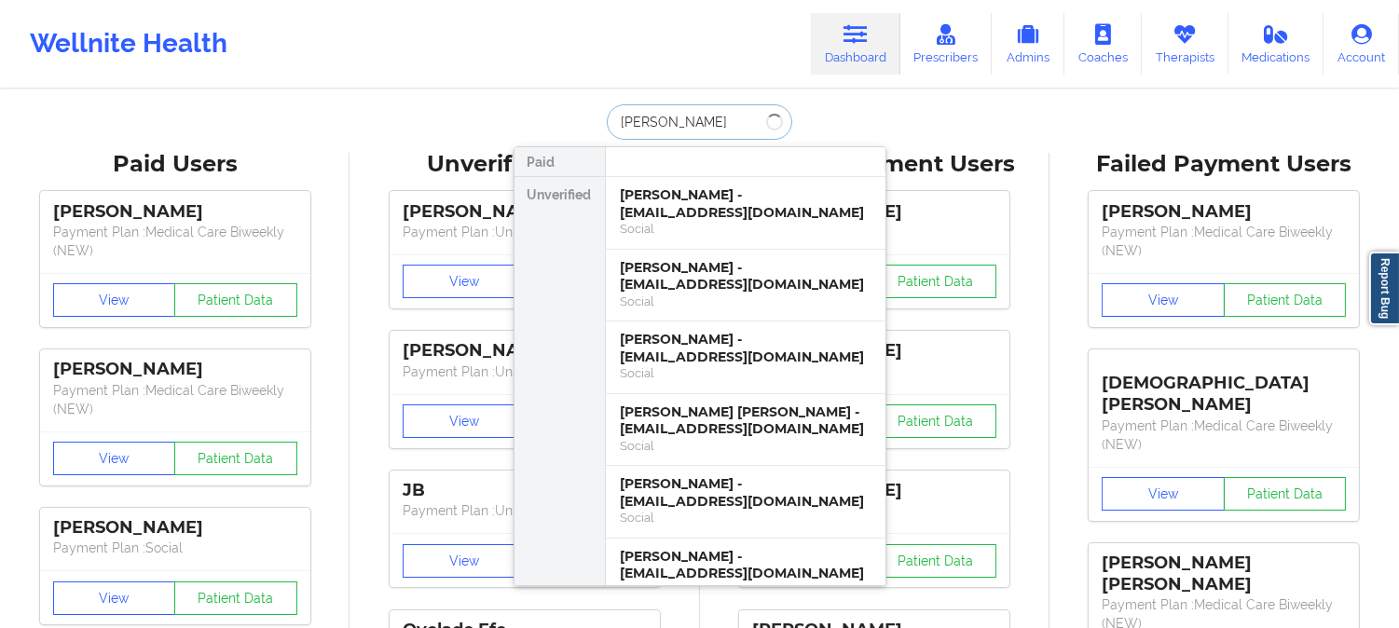
type input "EMMA GLADSTONE"
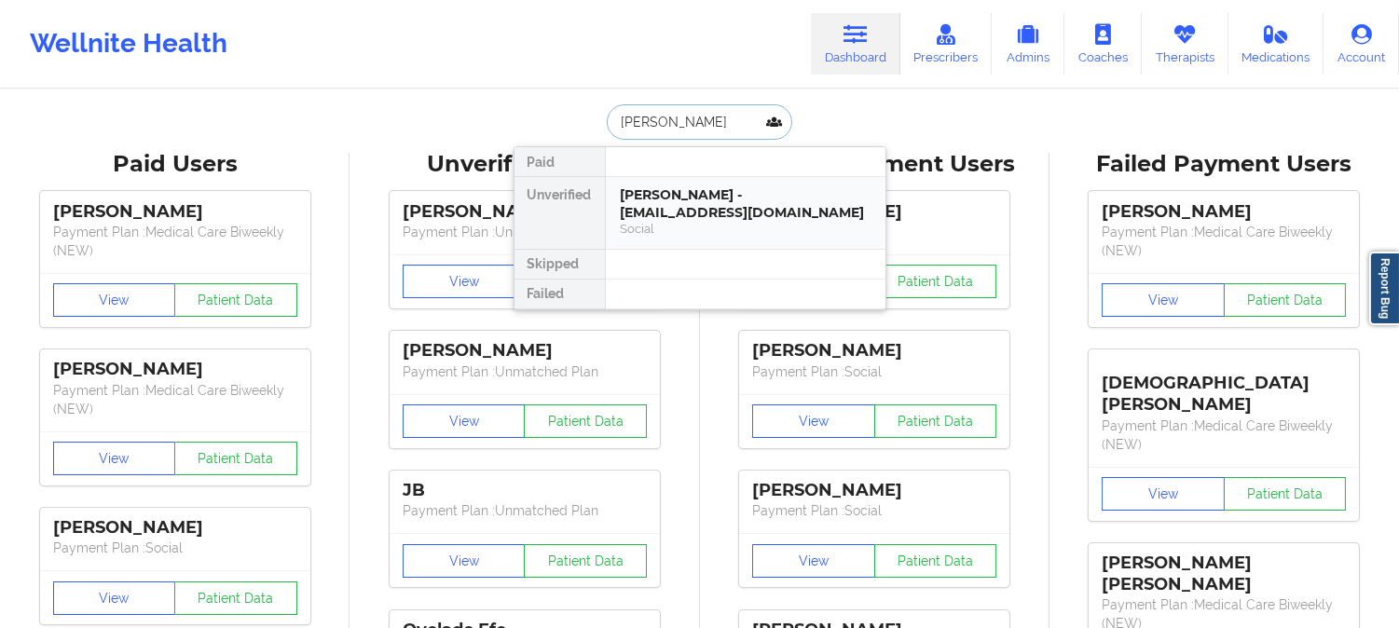
click at [714, 214] on div "Emma gladstone - emmarileyy12@gmail.com" at bounding box center [746, 203] width 250 height 34
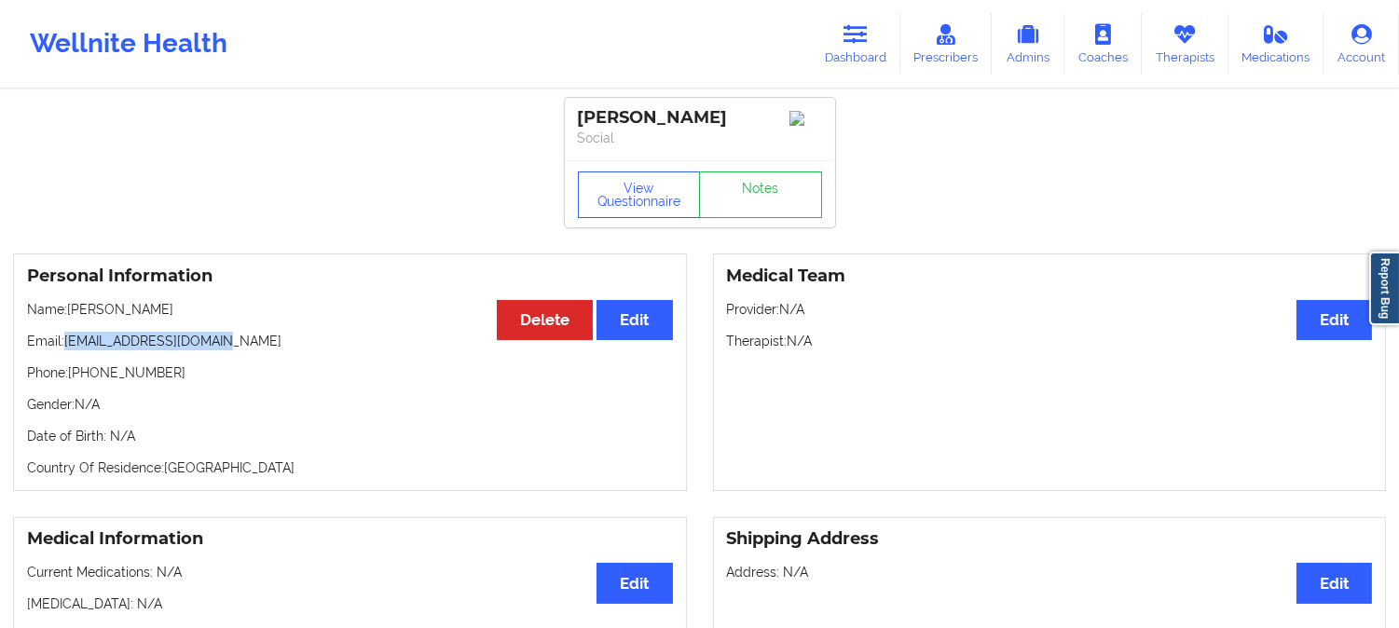
drag, startPoint x: 250, startPoint y: 349, endPoint x: 69, endPoint y: 338, distance: 181.1
click at [69, 338] on p "Email: emmarileyy12@gmail.com" at bounding box center [350, 341] width 646 height 19
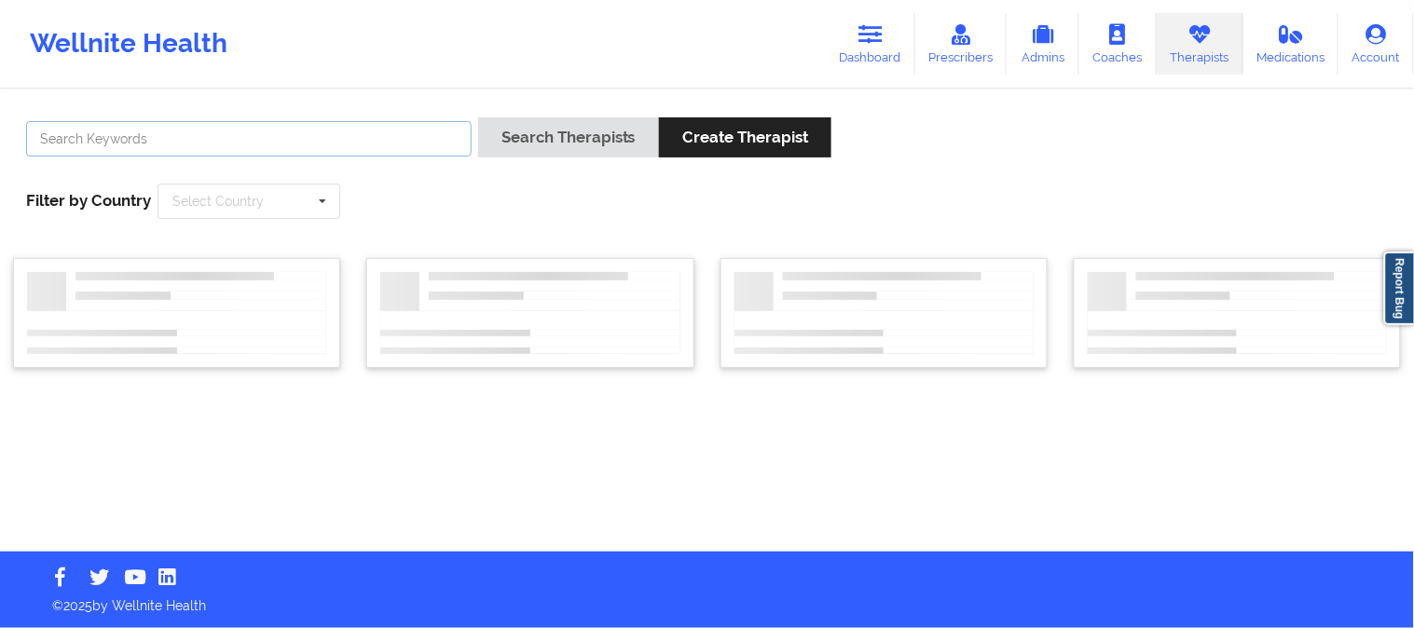
click at [360, 144] on input "text" at bounding box center [248, 138] width 445 height 35
paste input "I do not begin working with anyone until 10am on Wednesdays"
type input "I do not begin working with anyone until 10am on Wednesdays"
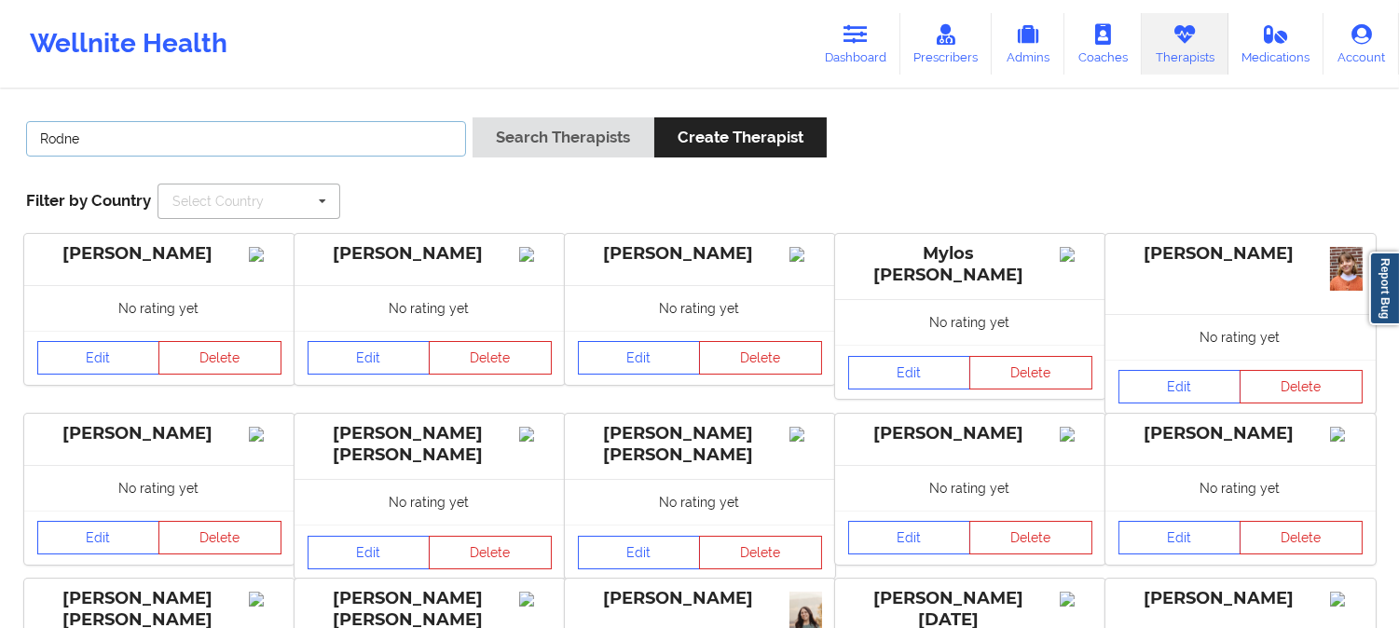
type input "[PERSON_NAME]"
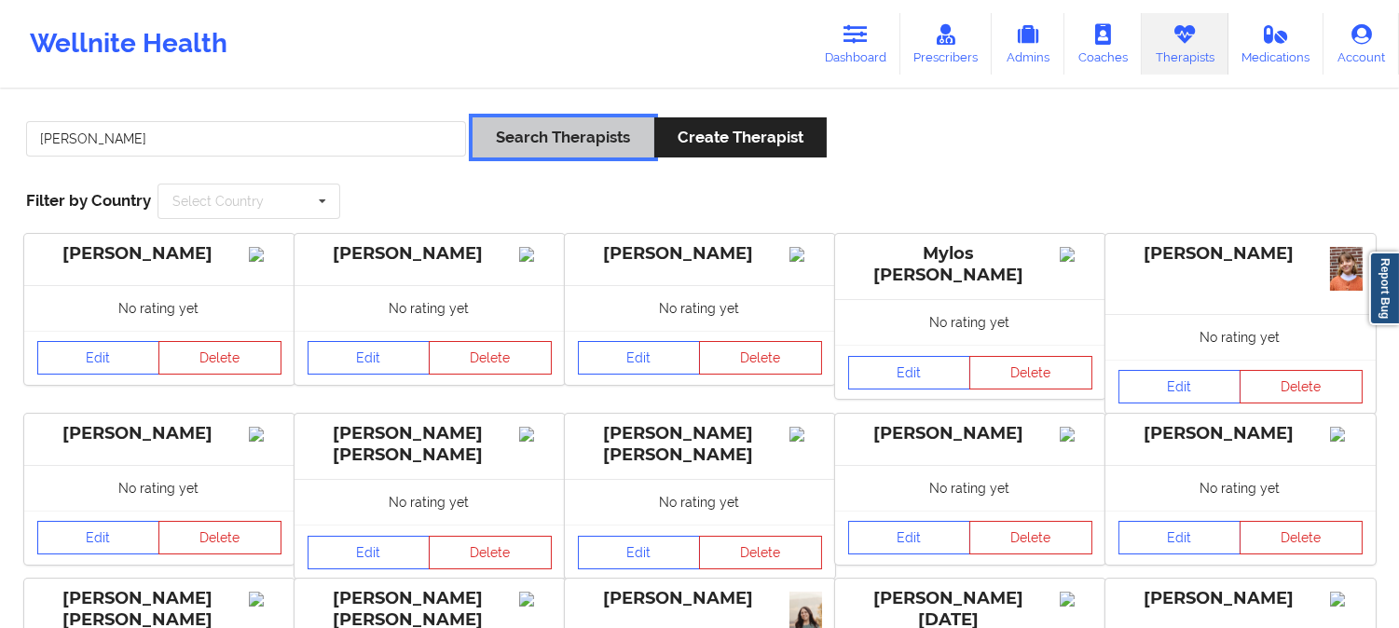
click at [613, 122] on button "Search Therapists" at bounding box center [562, 137] width 181 height 40
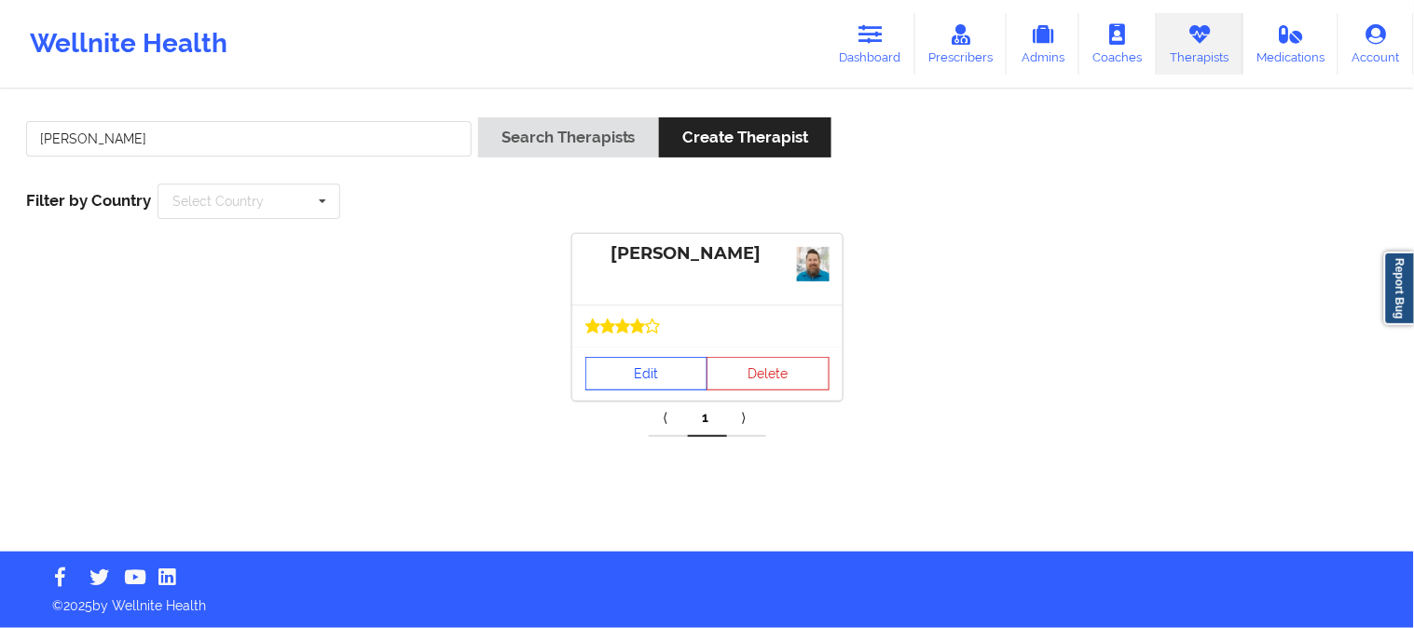
click at [652, 361] on link "Edit" at bounding box center [646, 374] width 123 height 34
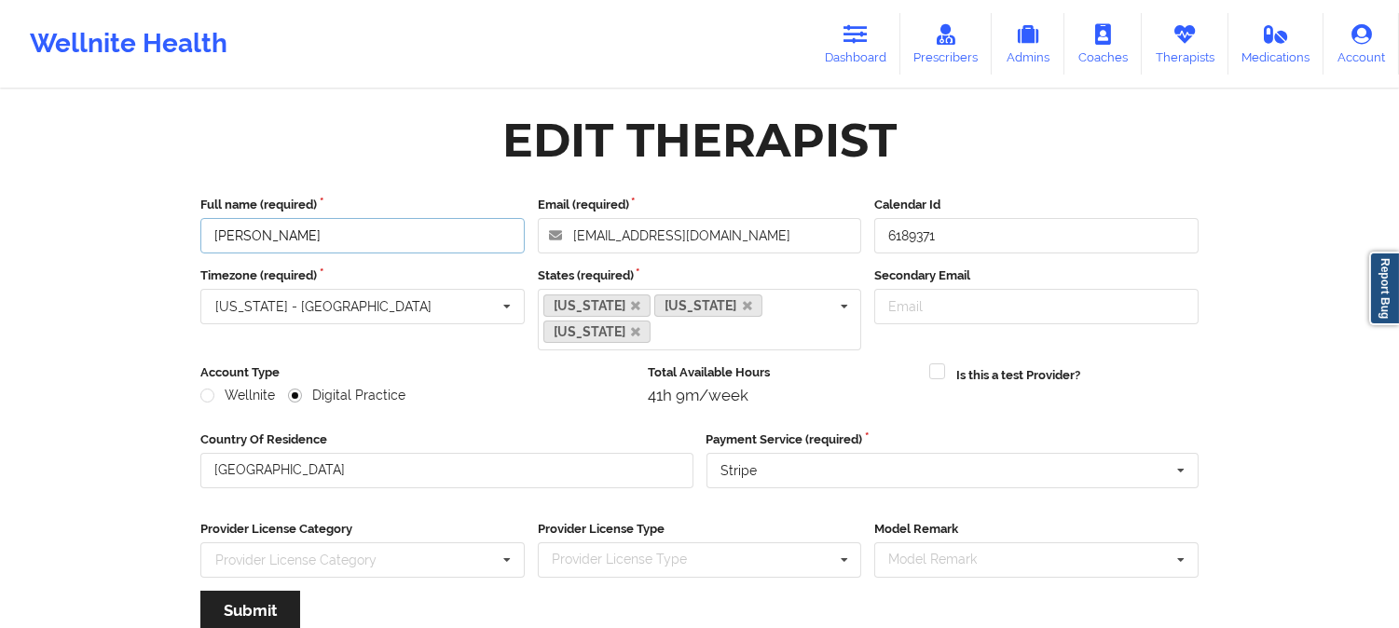
click at [339, 229] on input "Rodney Dunlap" at bounding box center [362, 235] width 324 height 35
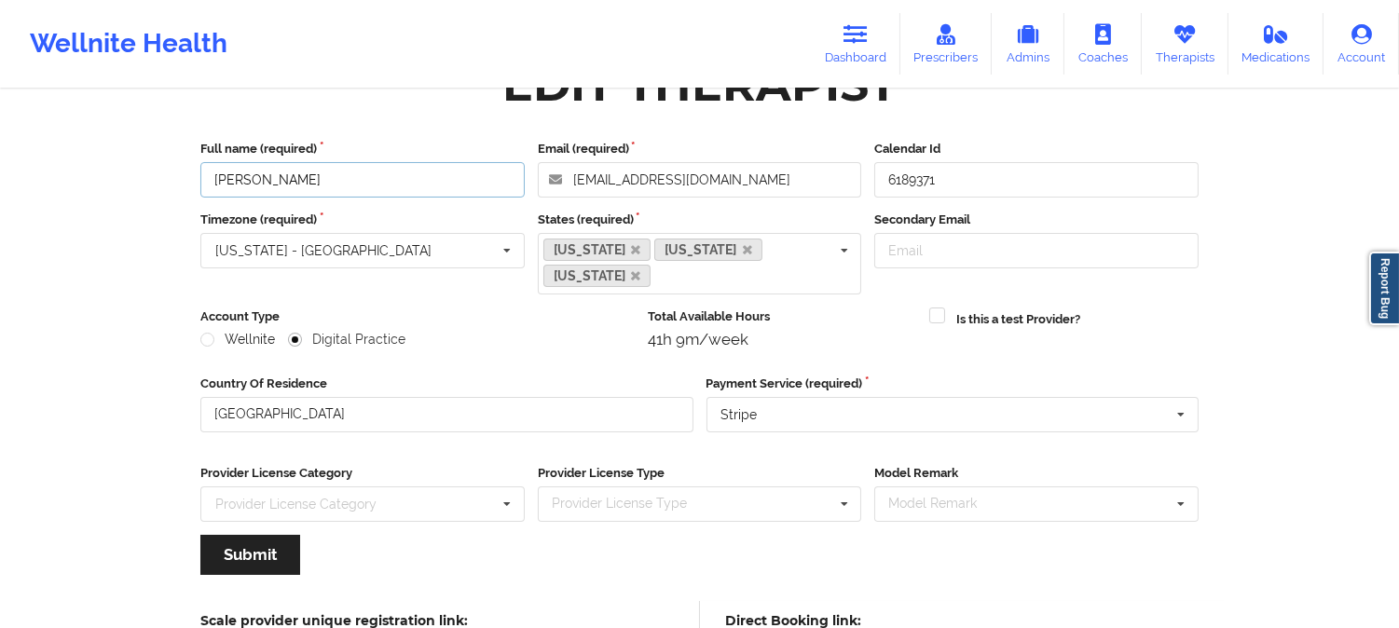
scroll to position [208, 0]
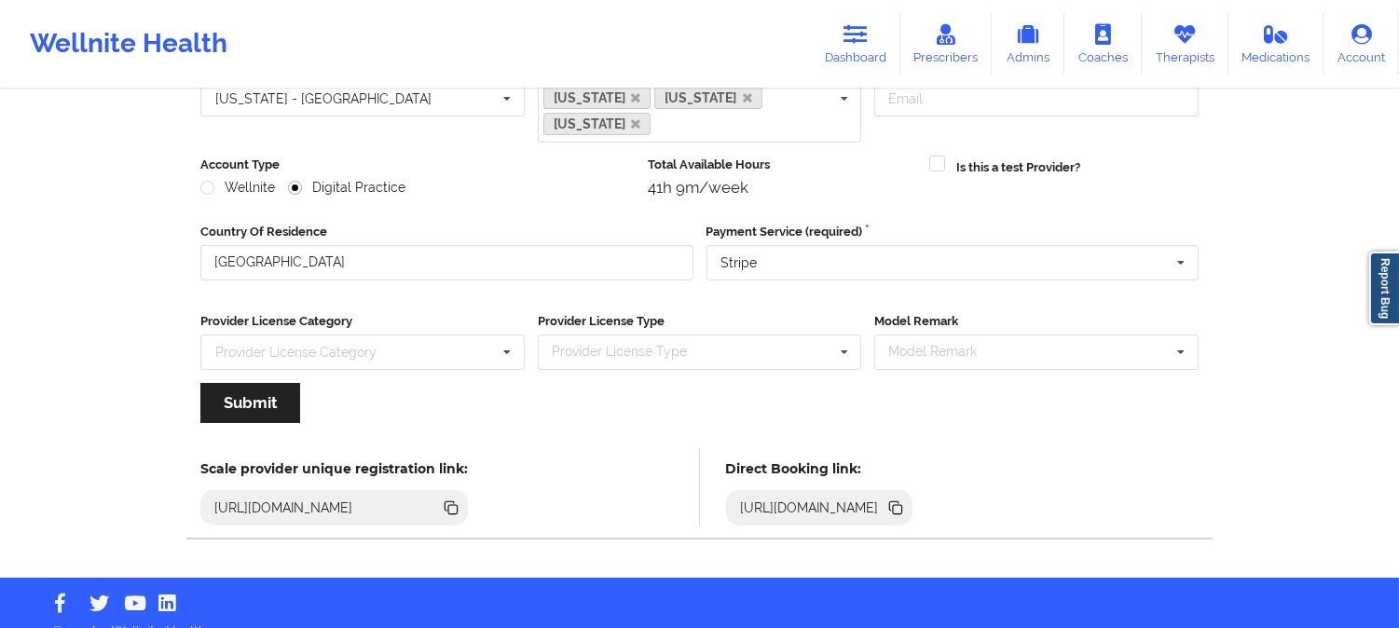
click at [902, 505] on icon at bounding box center [897, 509] width 9 height 9
click at [1196, 24] on icon at bounding box center [1184, 34] width 24 height 21
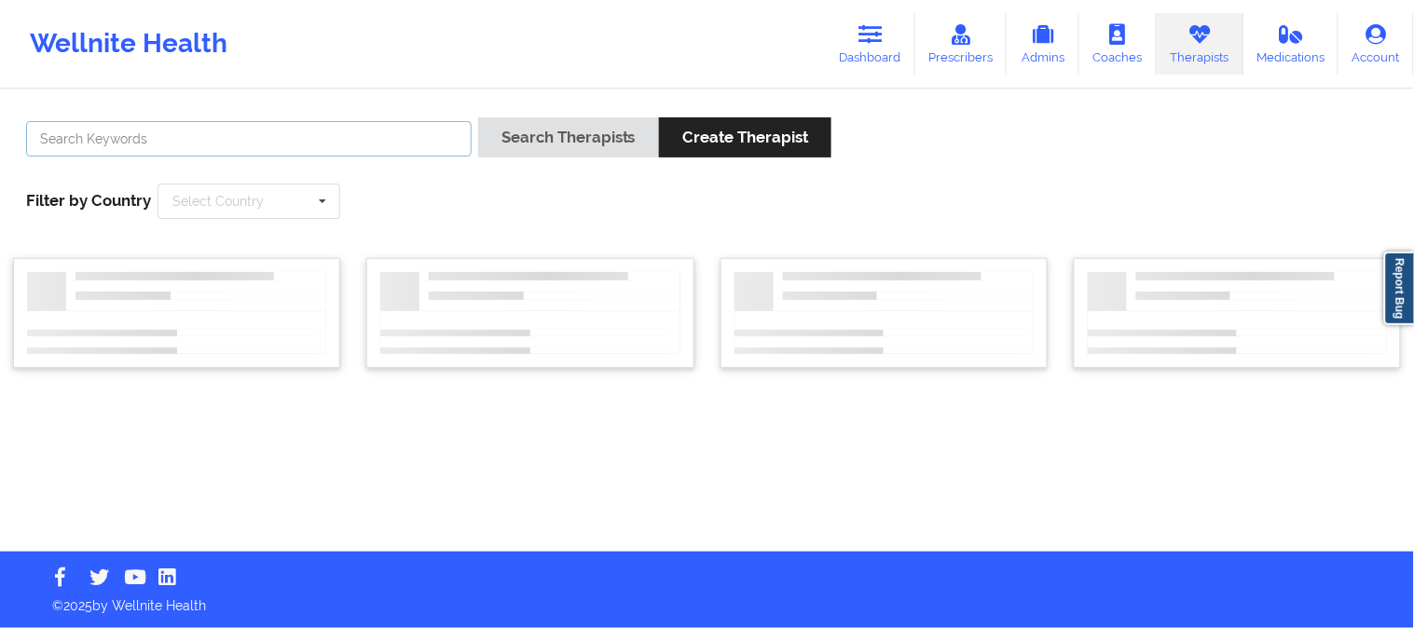
click at [345, 133] on input "text" at bounding box center [248, 138] width 445 height 35
paste input "Manoj Kumar Sharma"
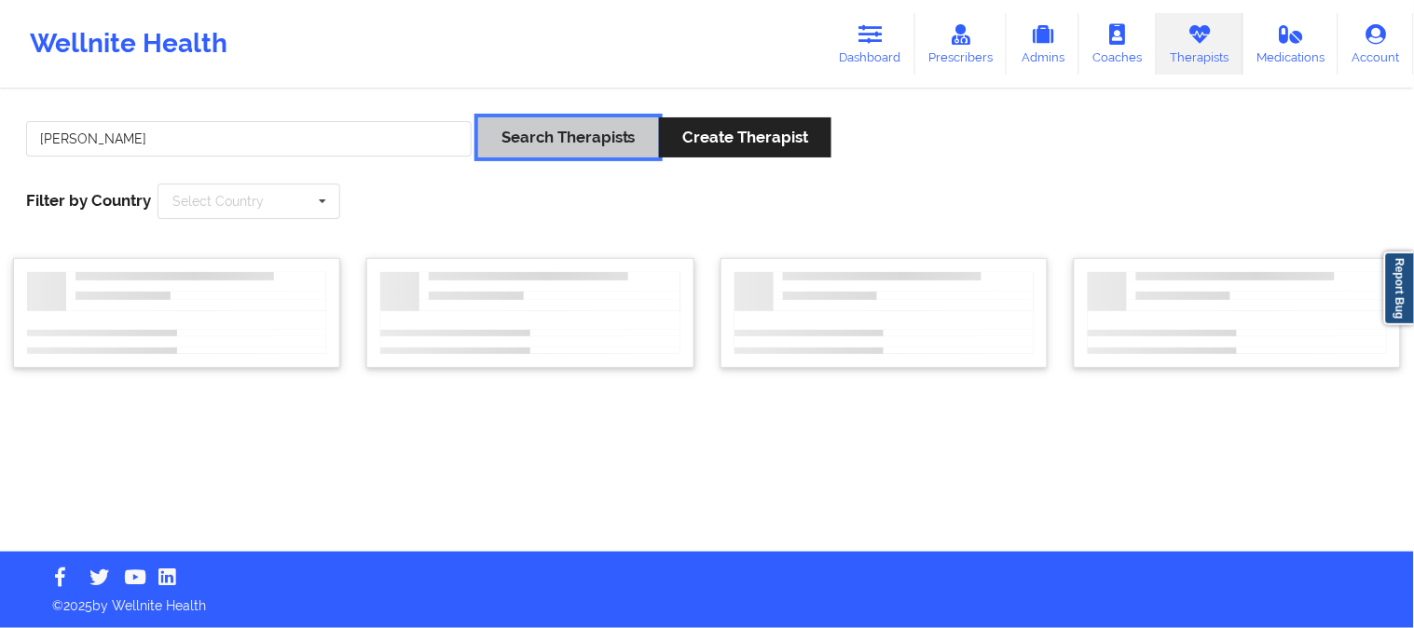
click at [580, 133] on button "Search Therapists" at bounding box center [568, 137] width 181 height 40
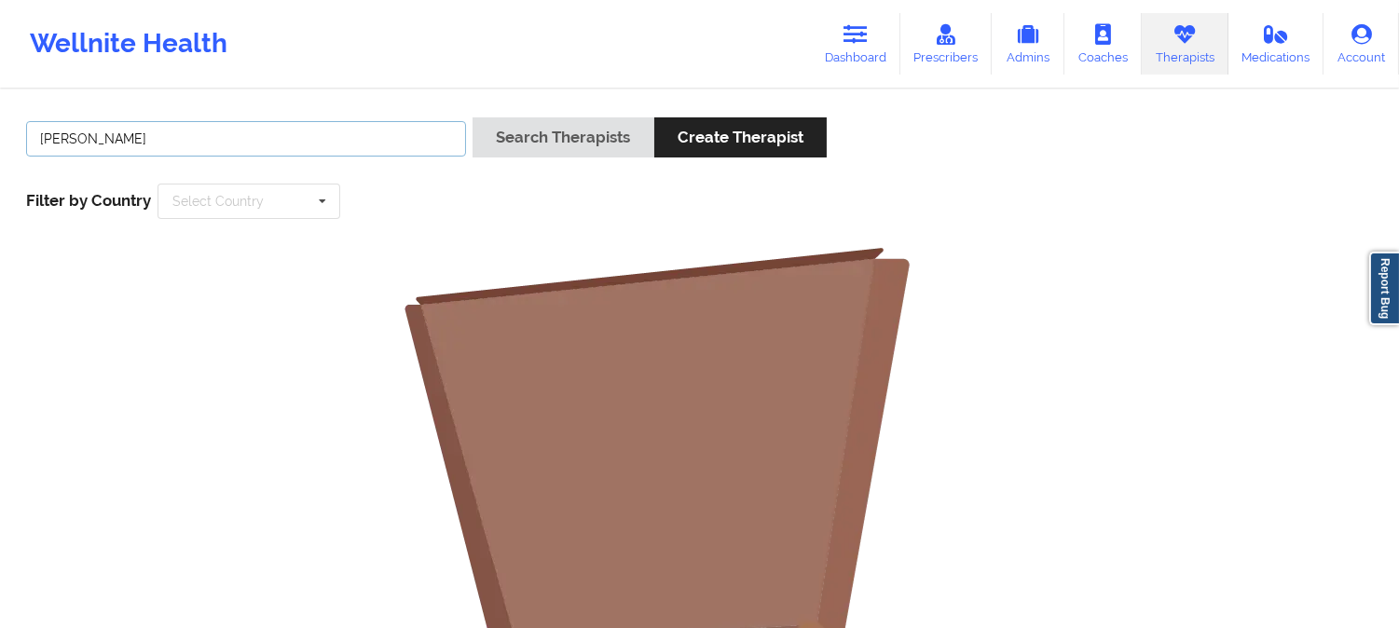
click at [342, 142] on input "Manoj Kumar Sharma" at bounding box center [246, 138] width 440 height 35
type input "Manoj"
click at [472, 117] on button "Search Therapists" at bounding box center [562, 137] width 181 height 40
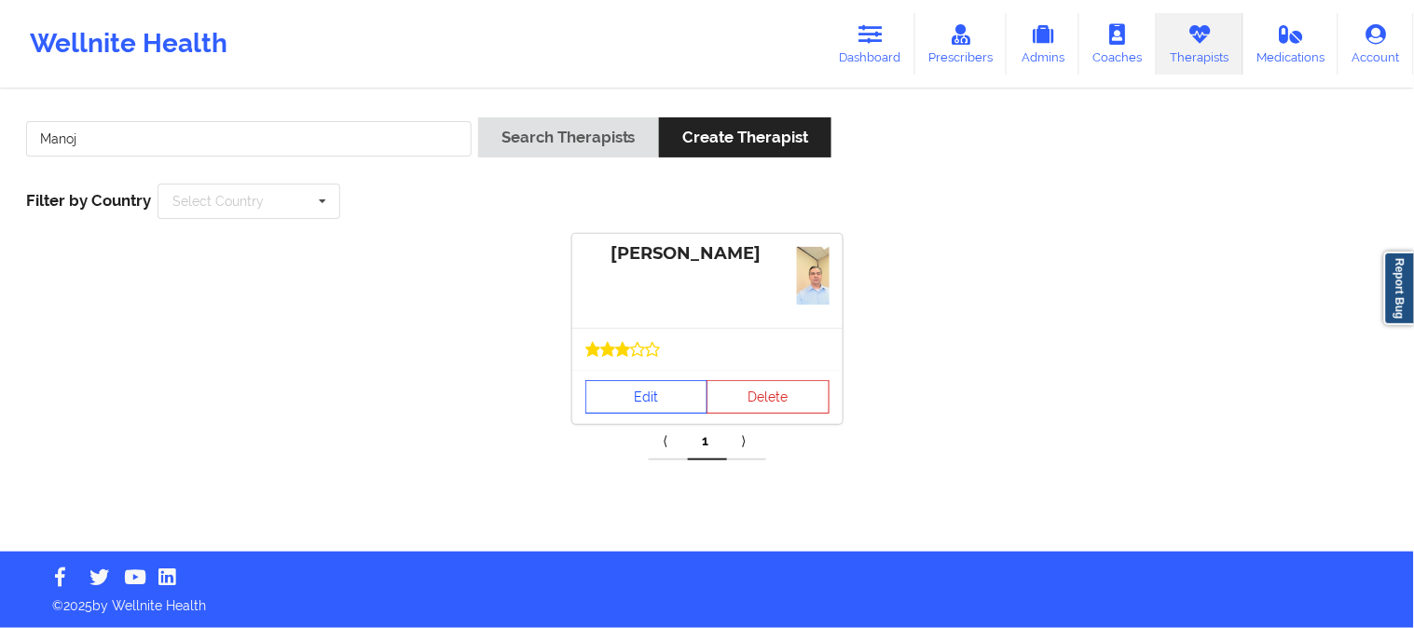
click at [653, 394] on link "Edit" at bounding box center [646, 397] width 123 height 34
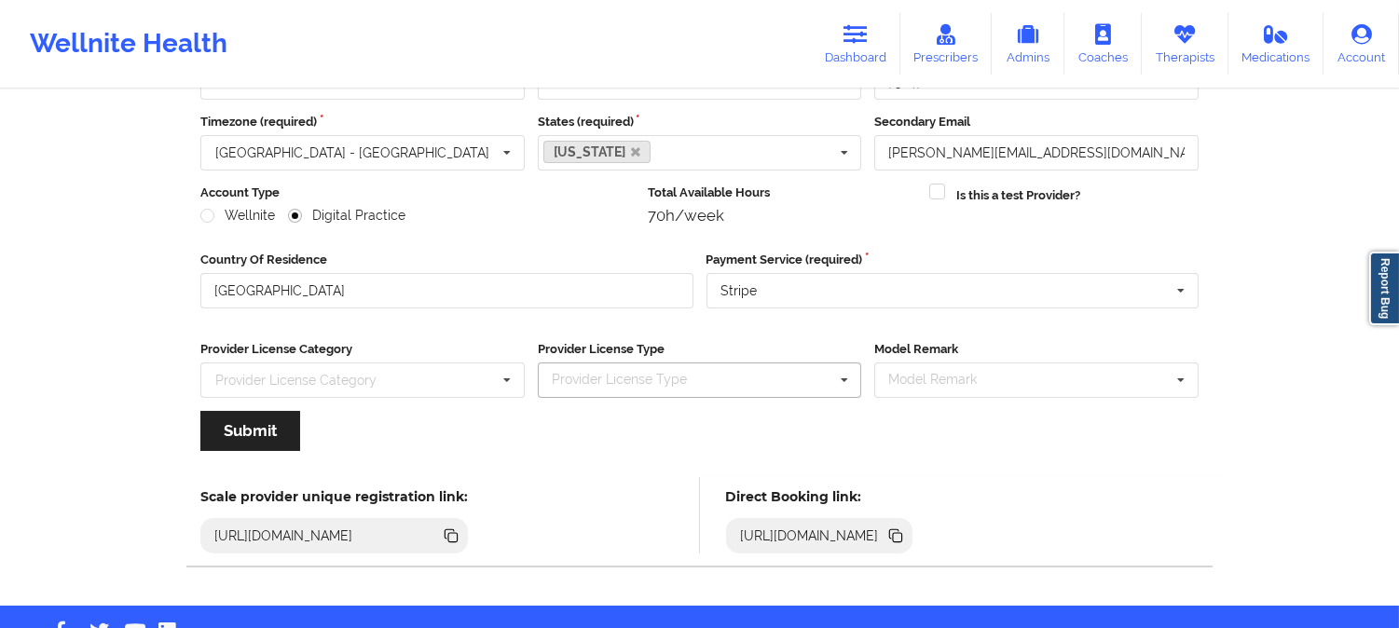
scroll to position [208, 0]
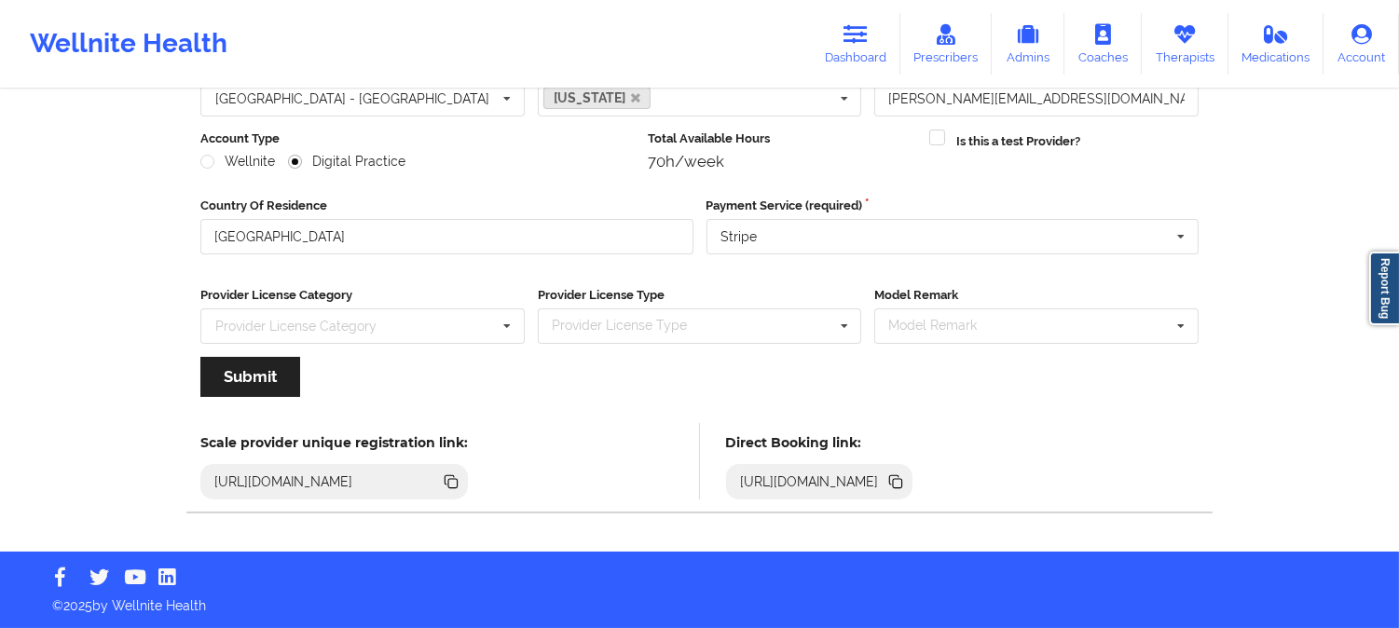
click at [902, 486] on icon at bounding box center [897, 483] width 9 height 9
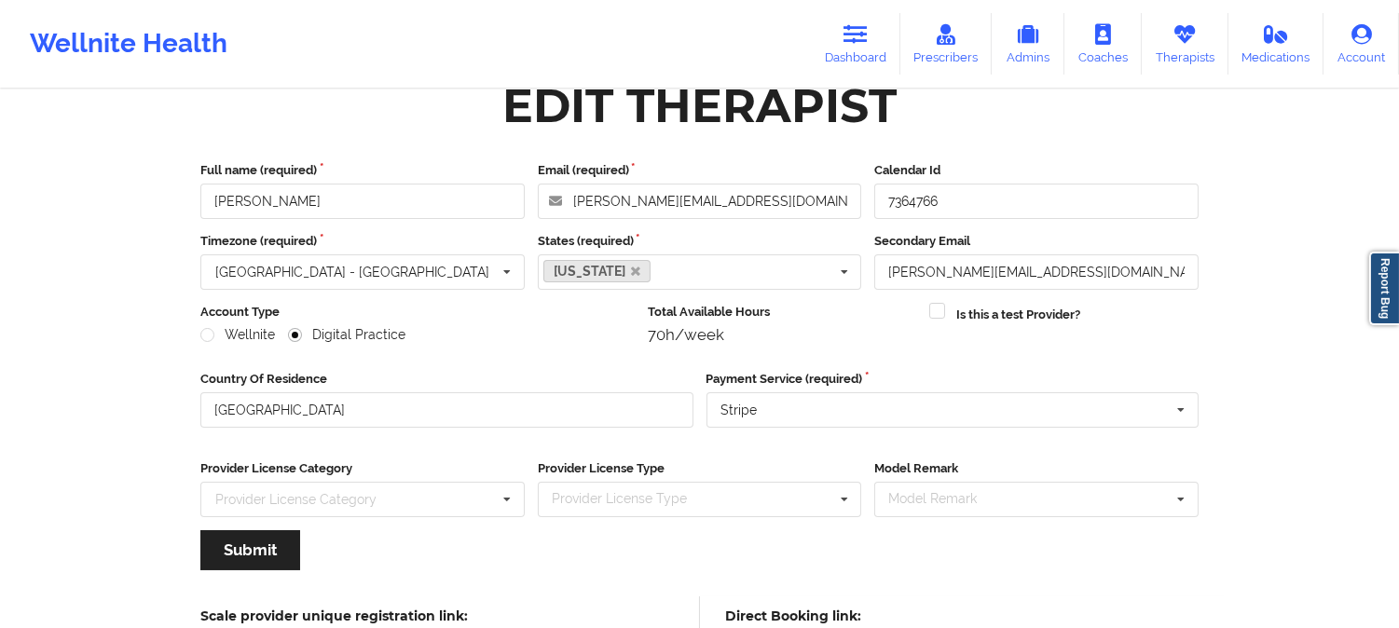
scroll to position [1, 0]
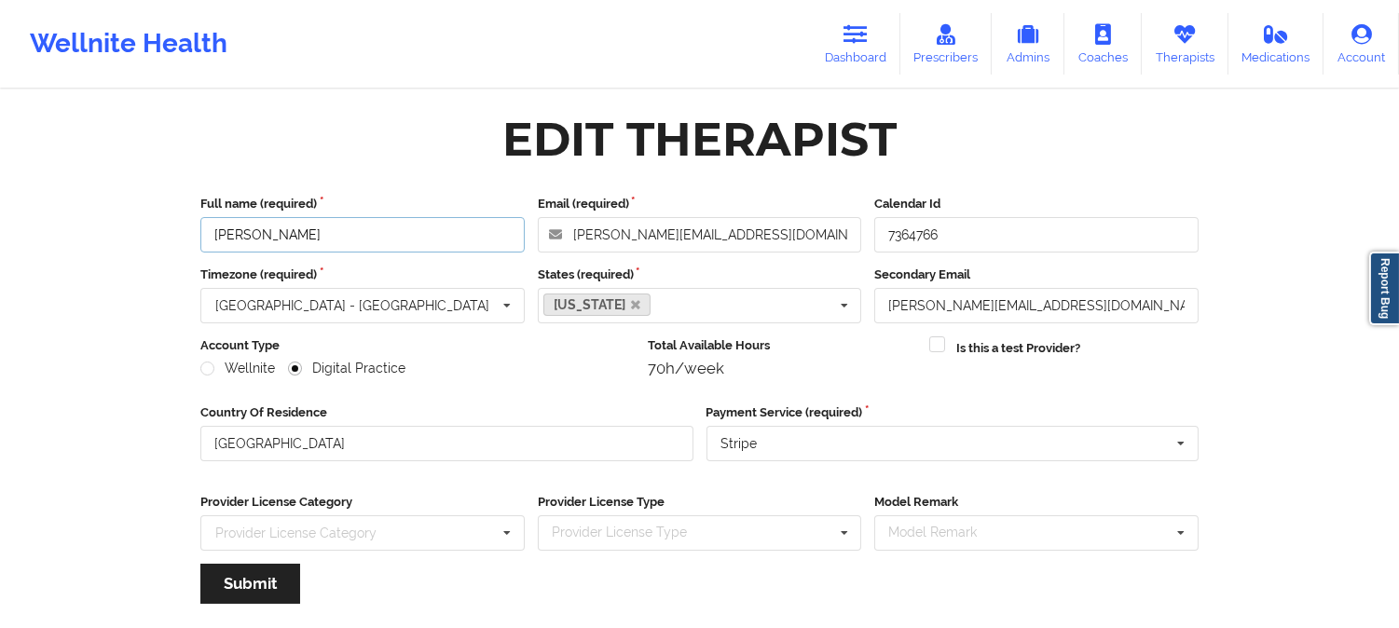
click at [366, 237] on input "Manoj Sharma" at bounding box center [362, 234] width 324 height 35
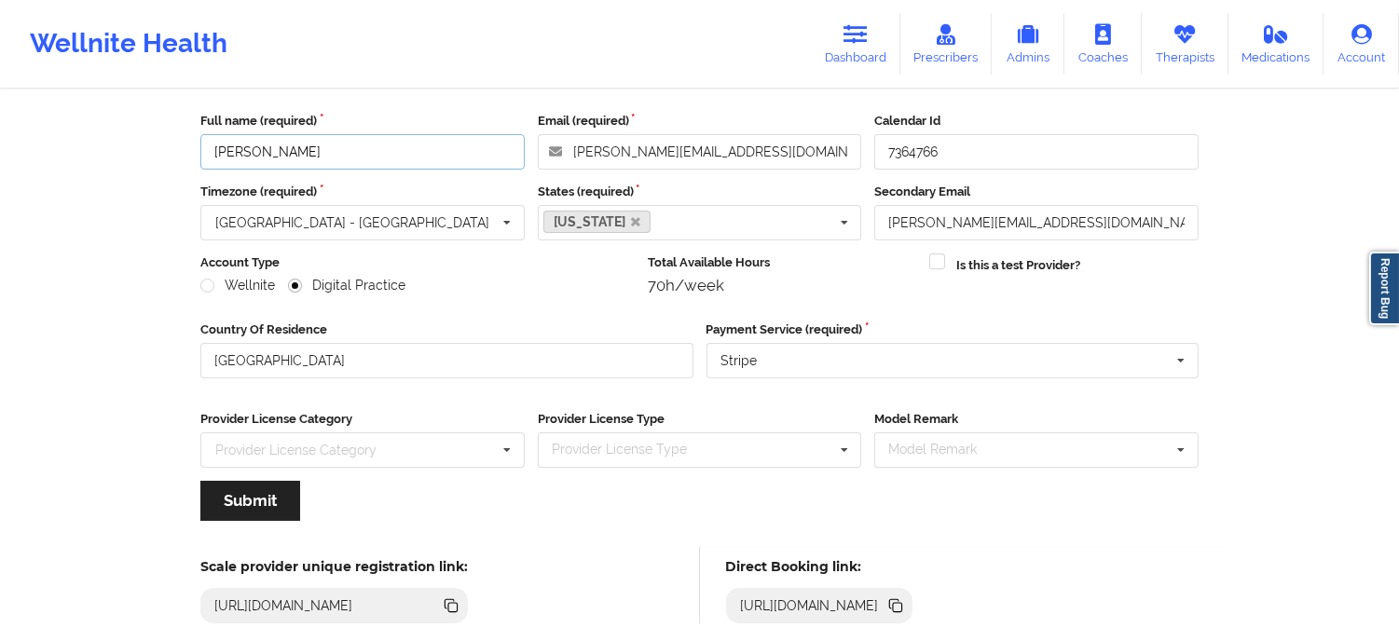
scroll to position [208, 0]
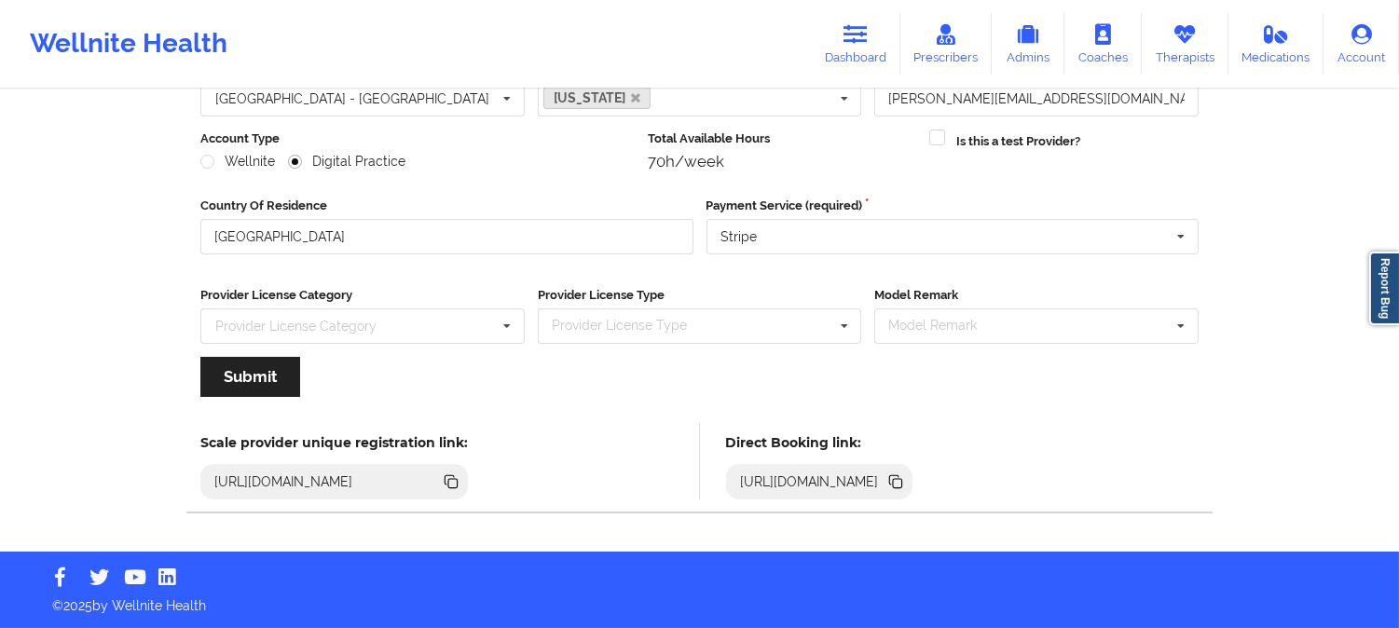
click at [902, 480] on icon at bounding box center [897, 483] width 9 height 9
click at [1202, 30] on link "Therapists" at bounding box center [1185, 44] width 87 height 62
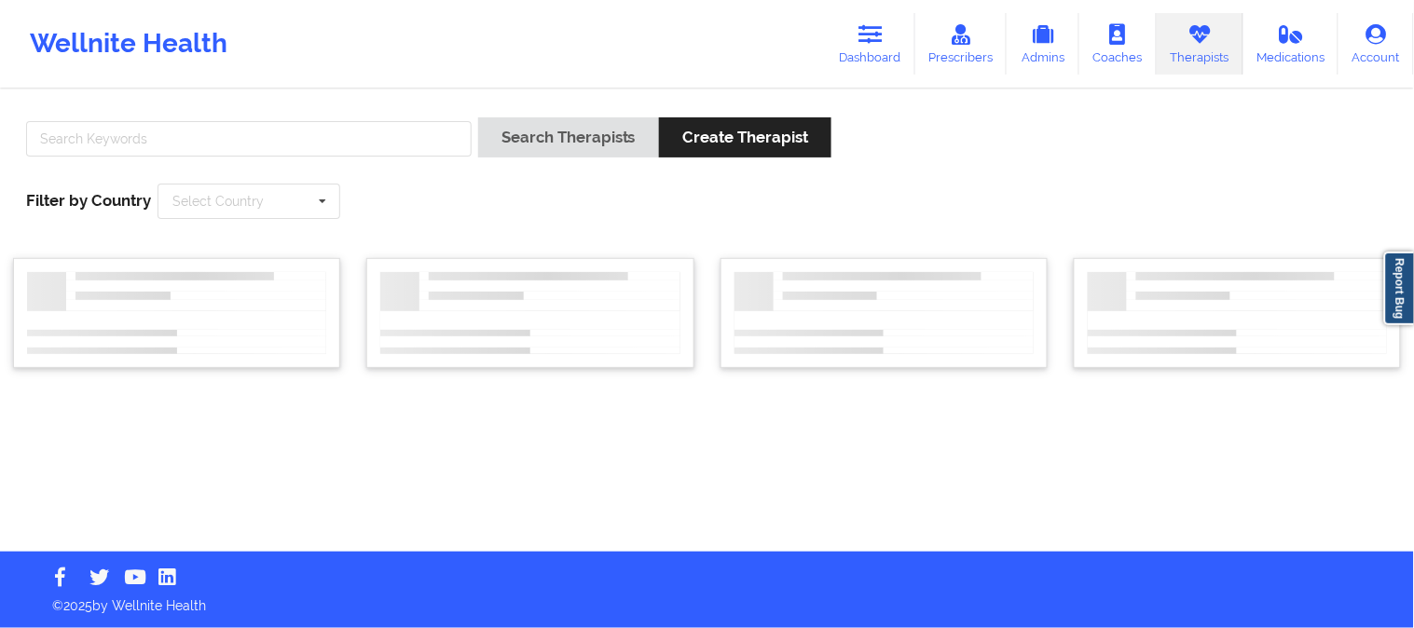
click at [417, 117] on div at bounding box center [249, 143] width 458 height 53
click at [417, 127] on input "text" at bounding box center [248, 138] width 445 height 35
paste input "GABRIELA KEPLEY"
type input "GABRIELA KEPLEY"
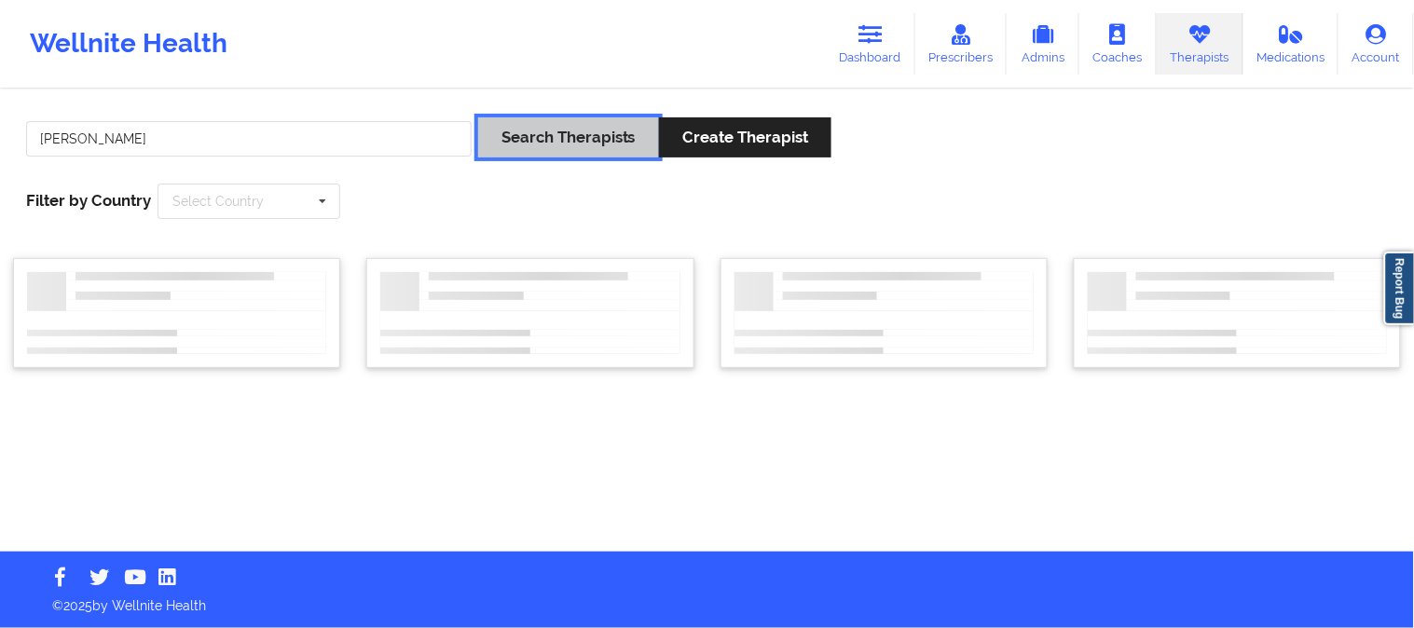
click at [548, 126] on button "Search Therapists" at bounding box center [568, 137] width 181 height 40
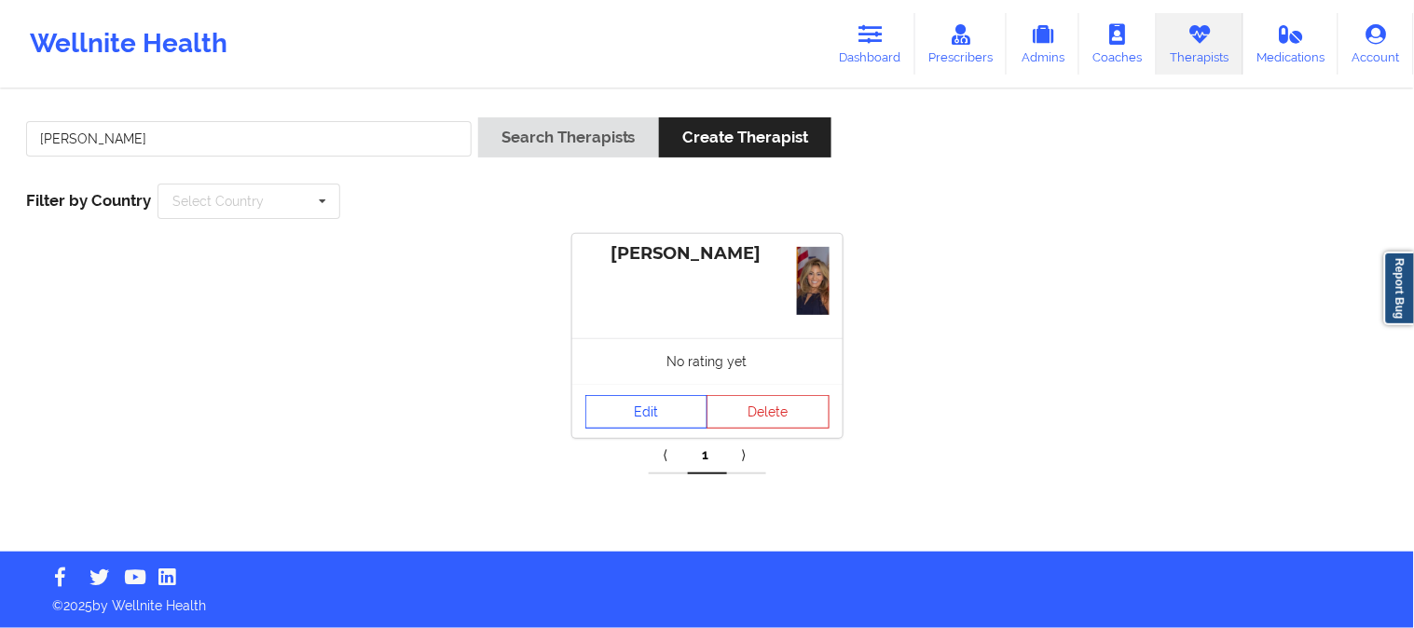
click at [637, 411] on link "Edit" at bounding box center [646, 412] width 123 height 34
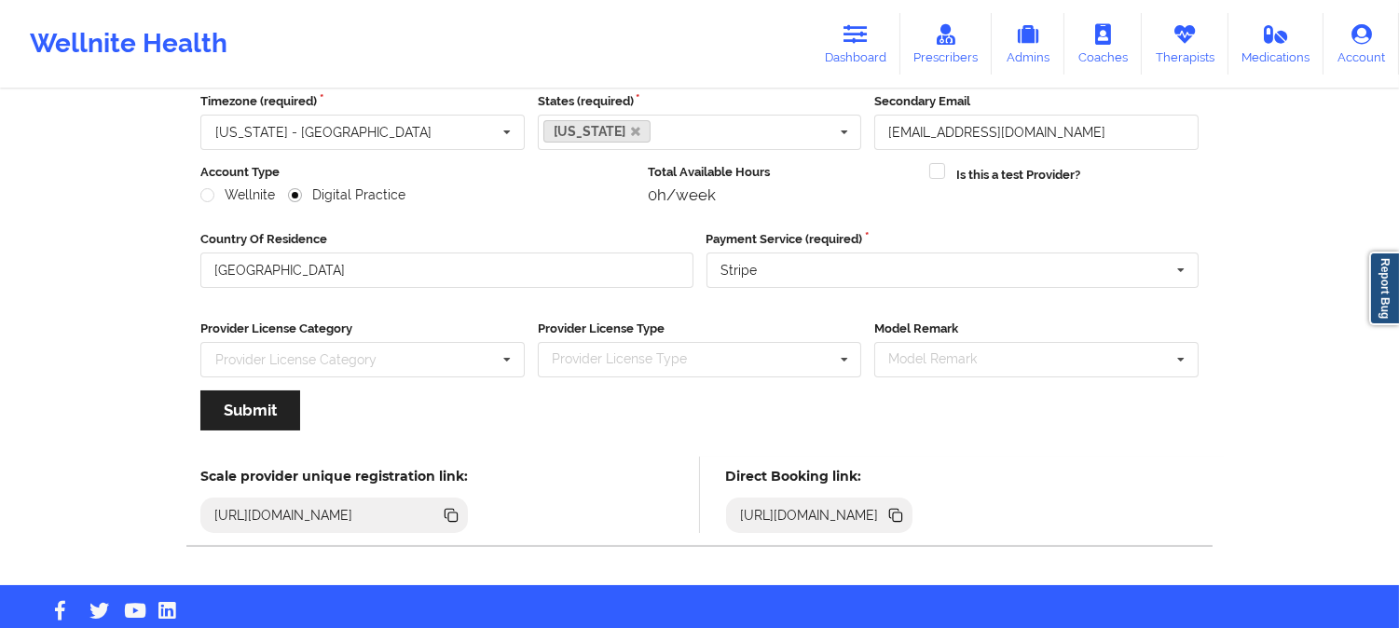
scroll to position [207, 0]
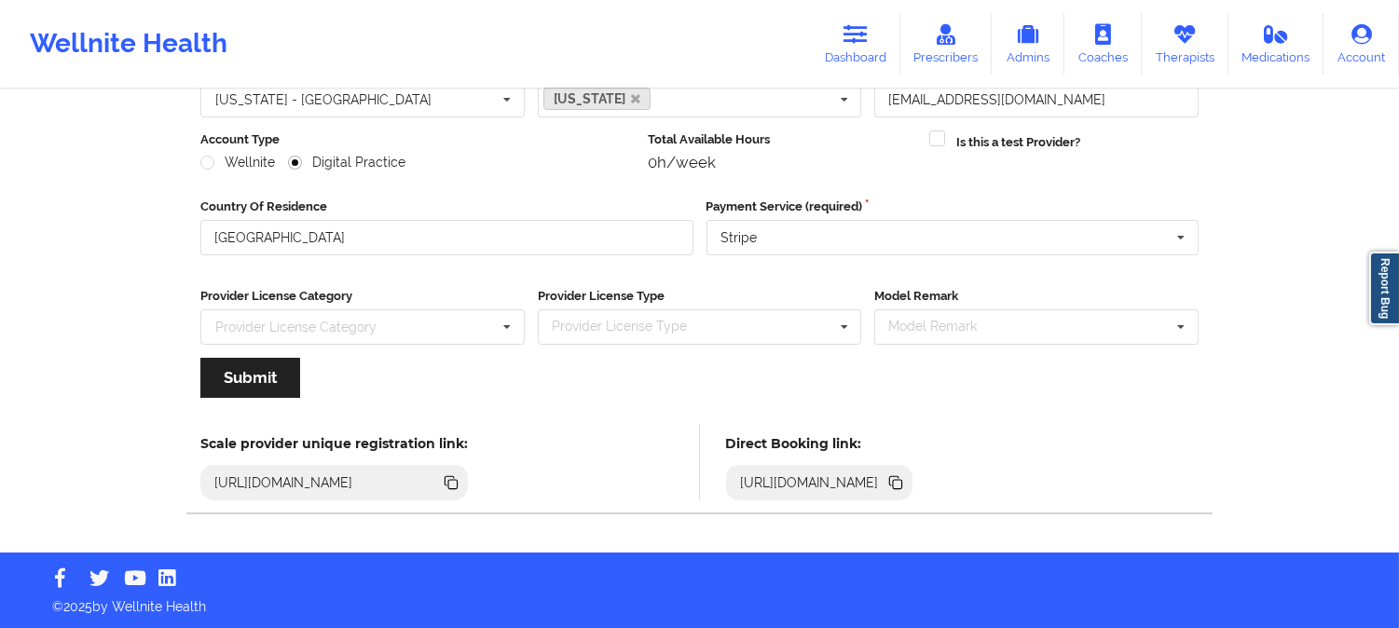
click at [902, 483] on icon at bounding box center [897, 484] width 9 height 9
click at [1172, 17] on link "Therapists" at bounding box center [1185, 44] width 87 height 62
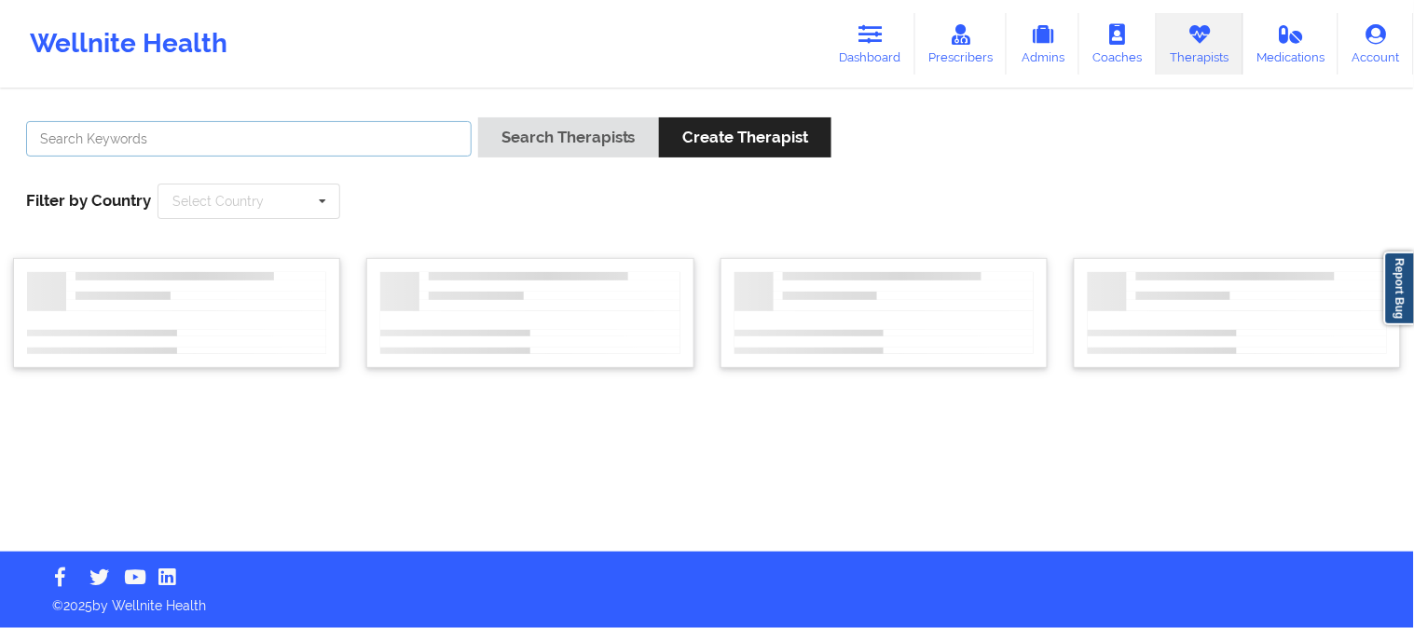
drag, startPoint x: 292, startPoint y: 149, endPoint x: 302, endPoint y: 147, distance: 10.4
click at [291, 147] on input "text" at bounding box center [248, 138] width 445 height 35
paste input "Jennifer Little"
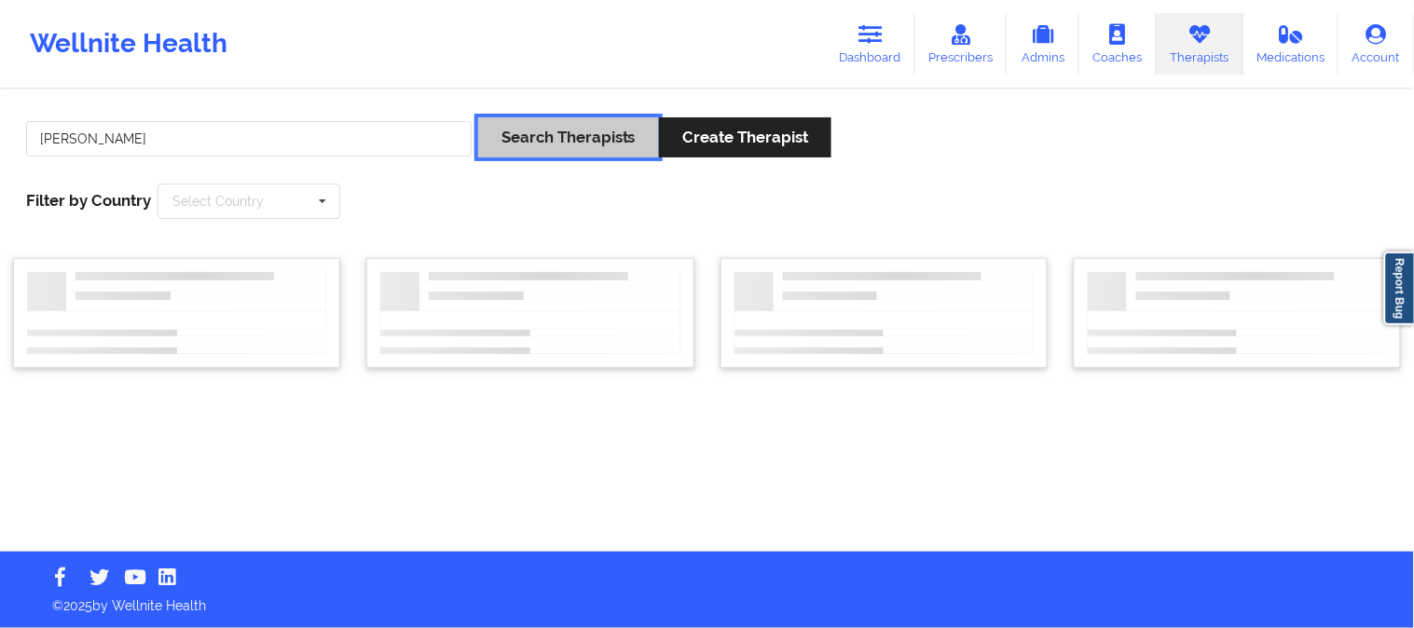
click at [514, 147] on button "Search Therapists" at bounding box center [568, 137] width 181 height 40
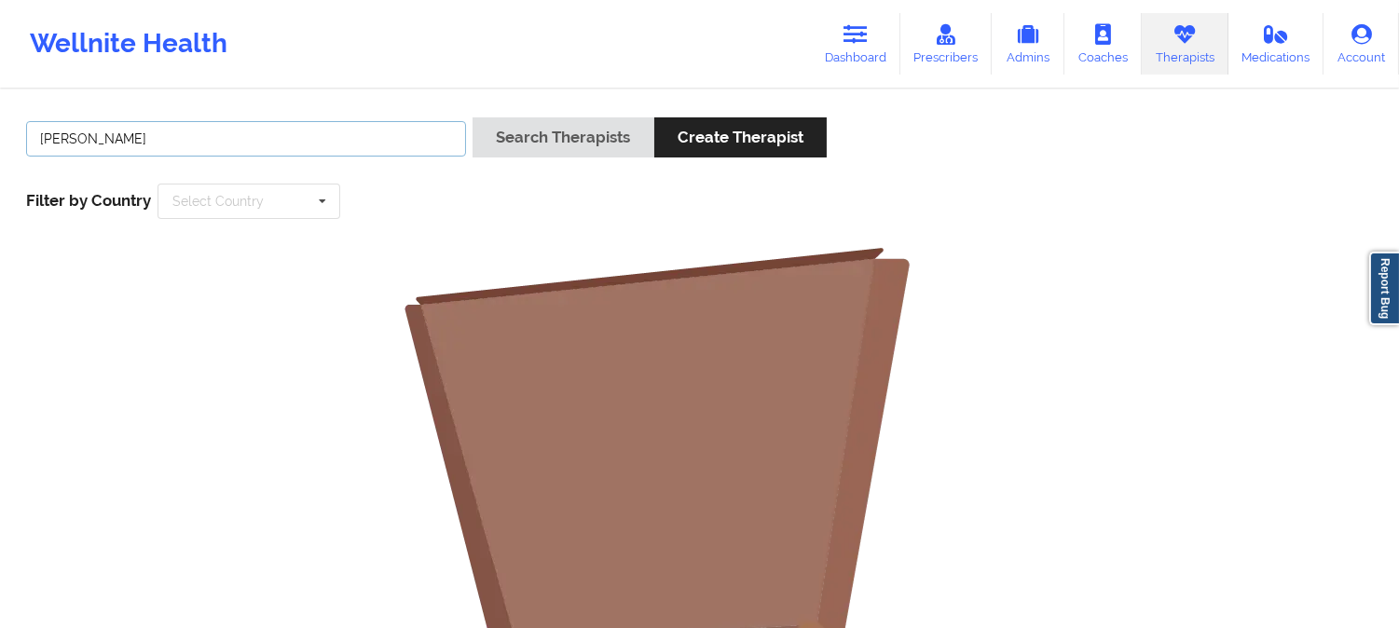
click at [378, 126] on input "Jennifer Little" at bounding box center [246, 138] width 440 height 35
paste input "e"
type input "Little"
click at [472, 117] on button "Search Therapists" at bounding box center [562, 137] width 181 height 40
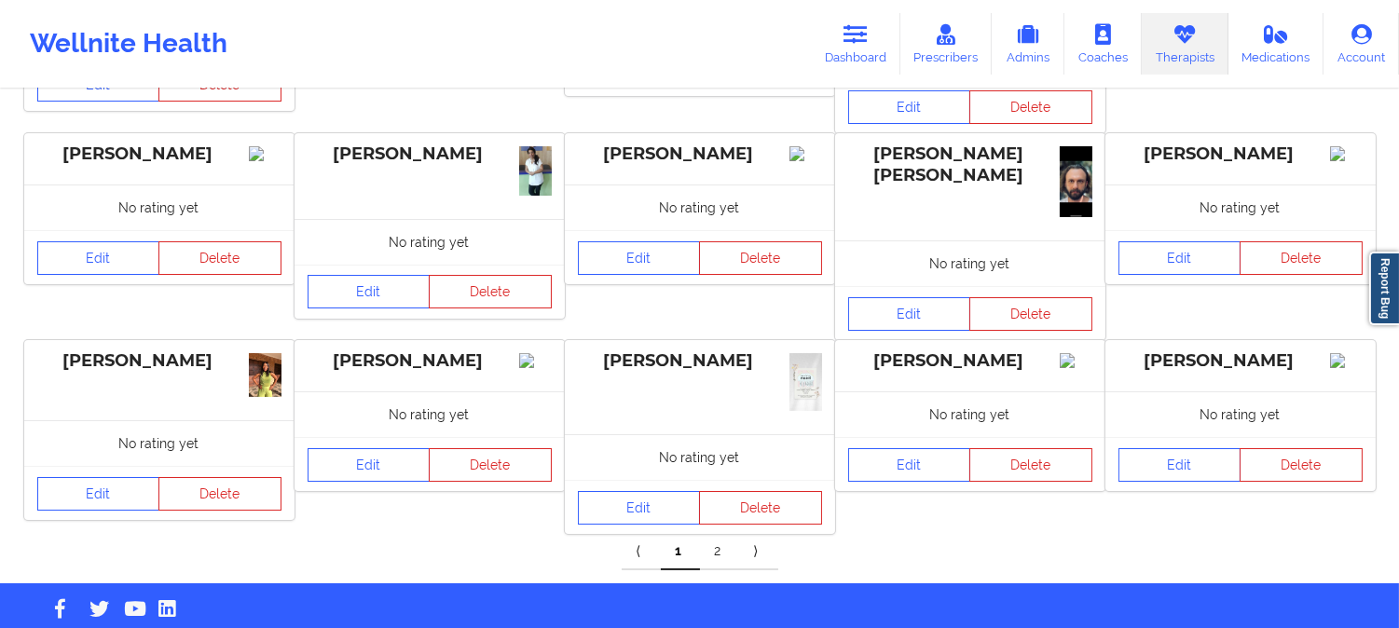
scroll to position [517, 0]
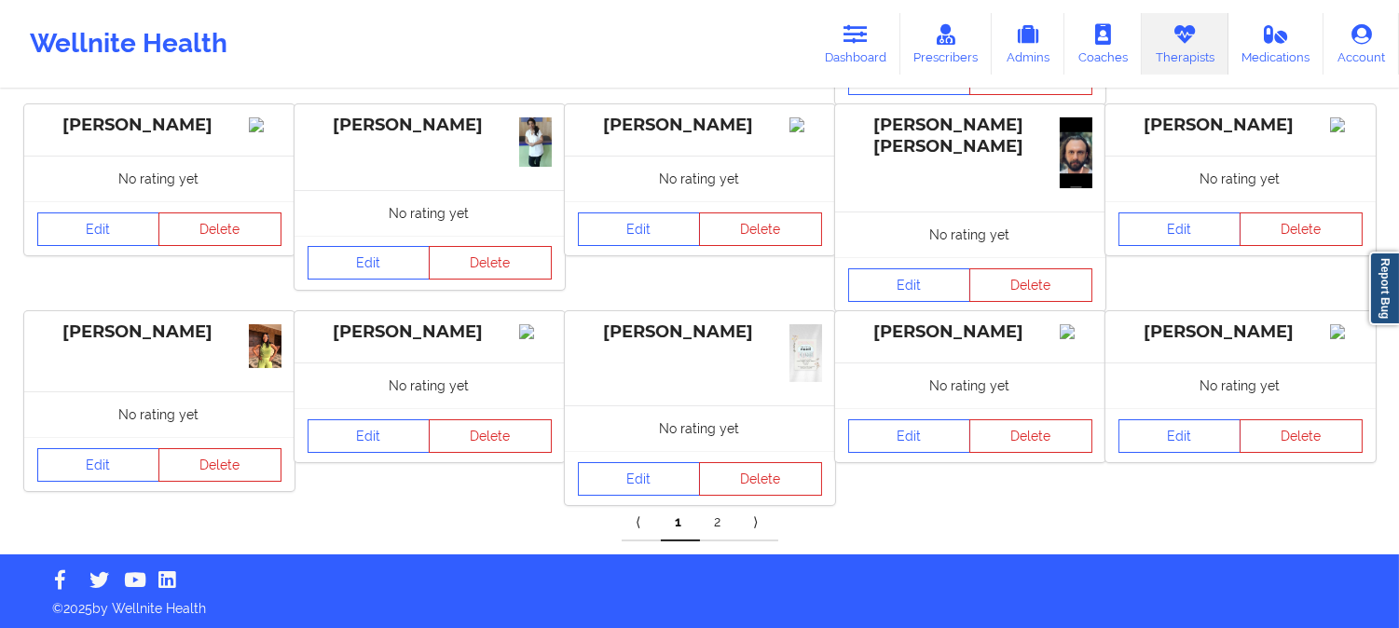
click at [716, 520] on link "2" at bounding box center [719, 522] width 39 height 37
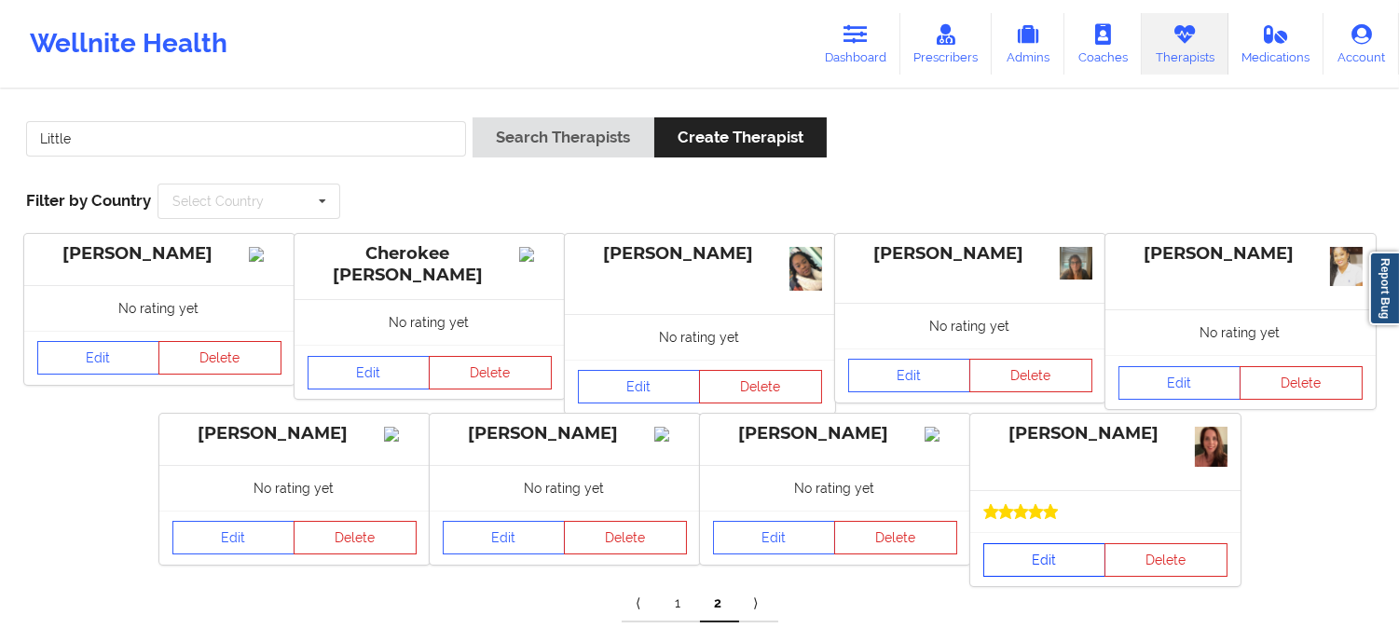
click at [1041, 561] on link "Edit" at bounding box center [1044, 560] width 123 height 34
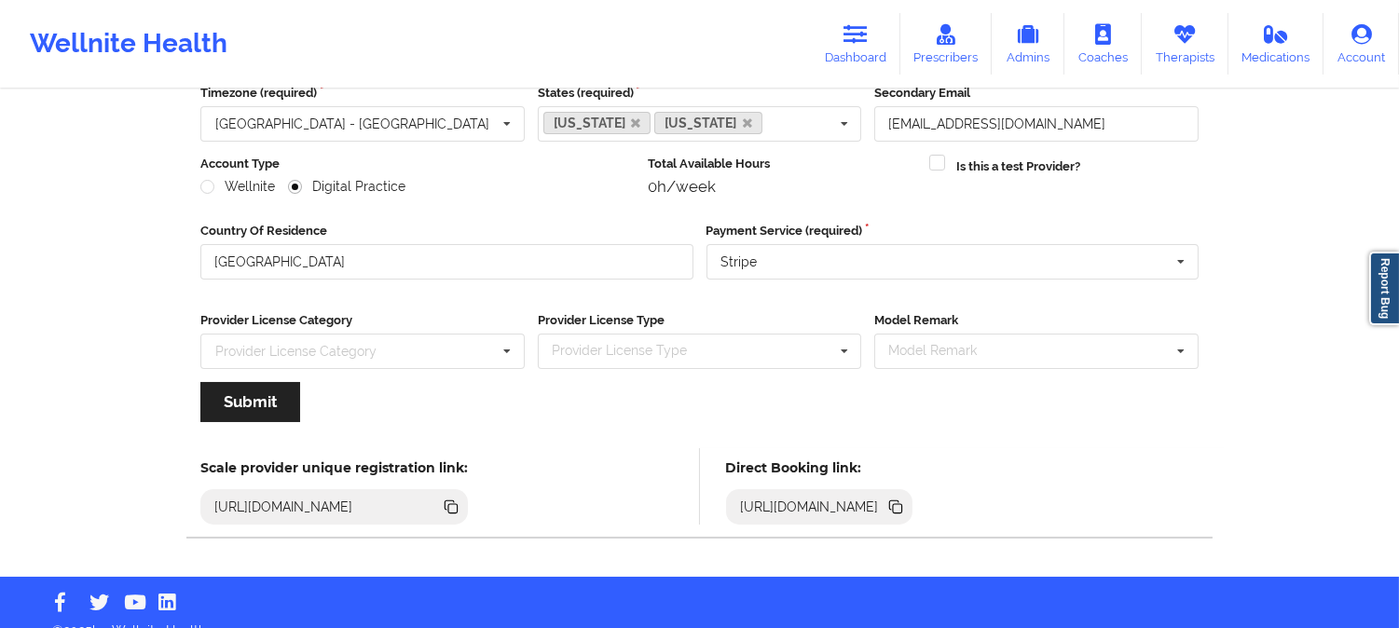
scroll to position [207, 0]
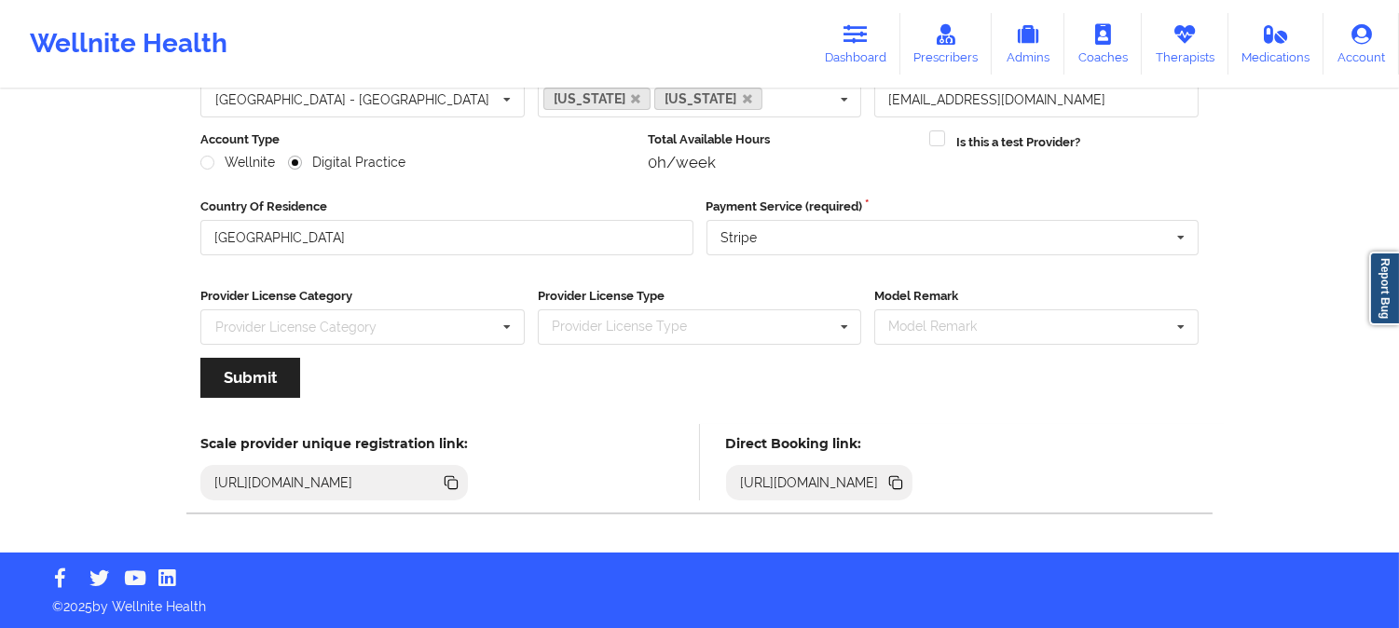
click at [899, 480] on icon at bounding box center [894, 480] width 9 height 9
click at [1189, 48] on link "Therapists" at bounding box center [1185, 44] width 87 height 62
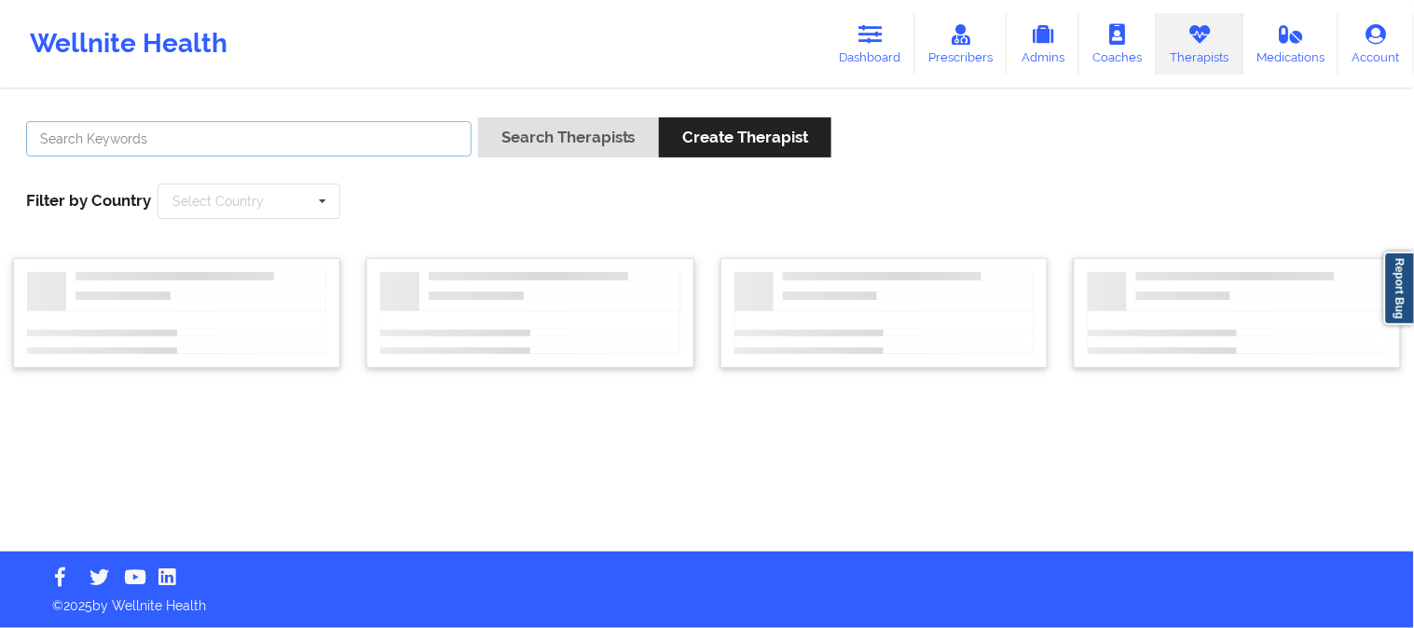
click at [349, 138] on input "text" at bounding box center [248, 138] width 445 height 35
paste input "Lawanda Martin"
type input "Lawanda Martin"
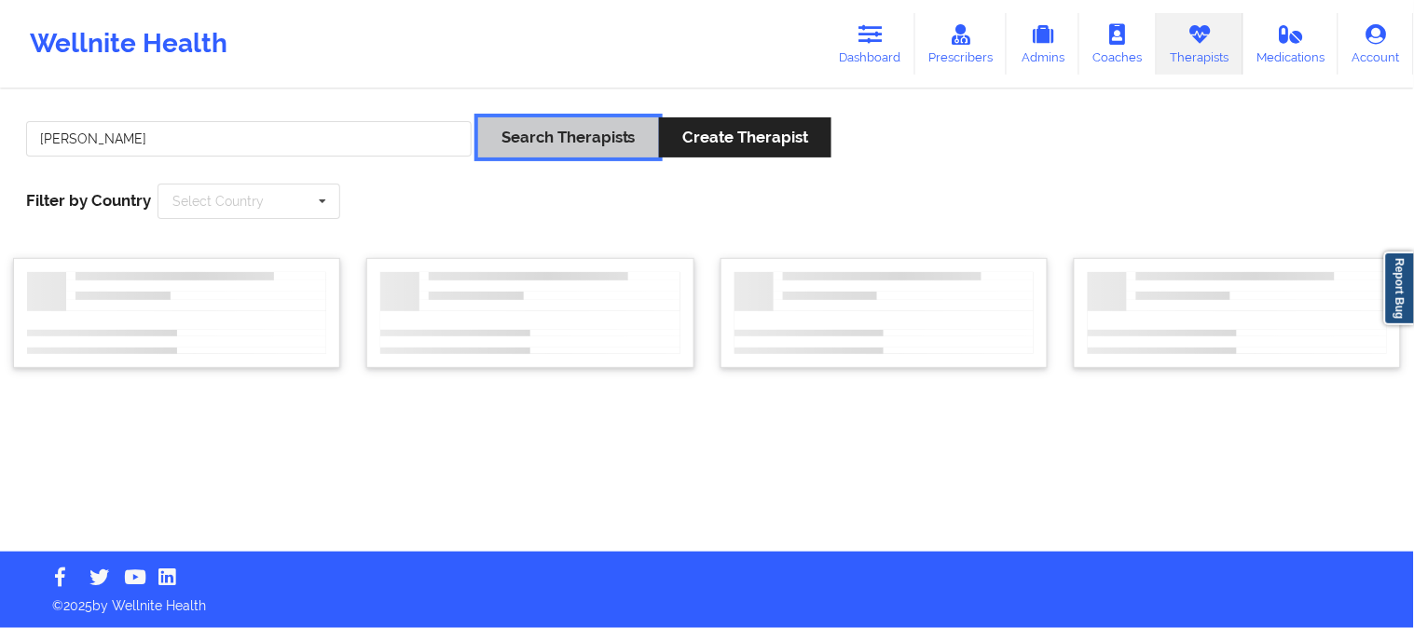
click at [567, 125] on button "Search Therapists" at bounding box center [568, 137] width 181 height 40
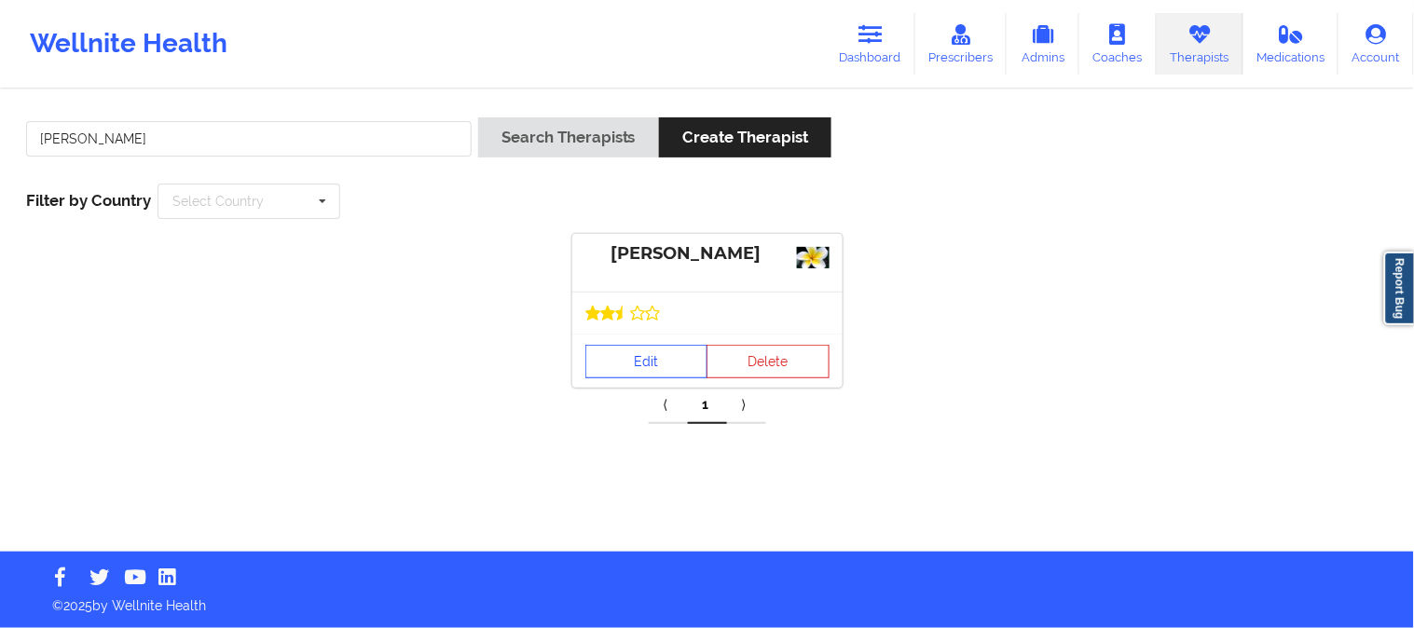
click at [649, 338] on div "Edit Delete" at bounding box center [707, 361] width 270 height 54
click at [646, 359] on link "Edit" at bounding box center [646, 362] width 123 height 34
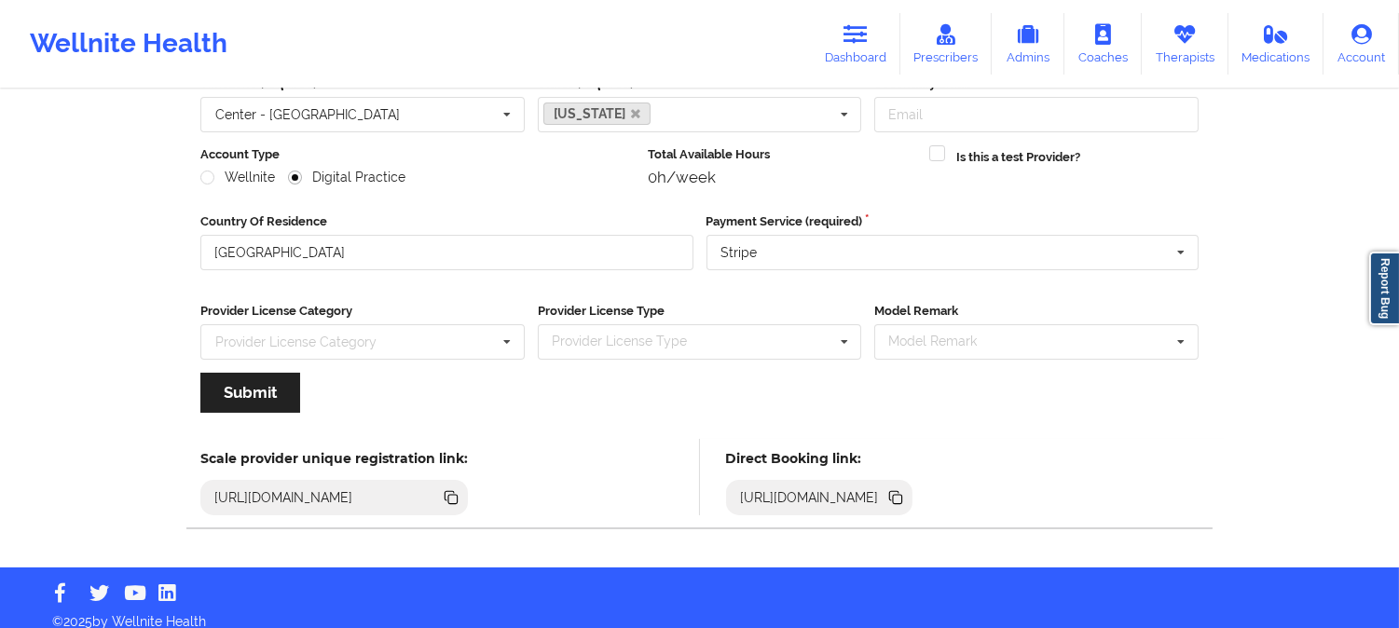
scroll to position [208, 0]
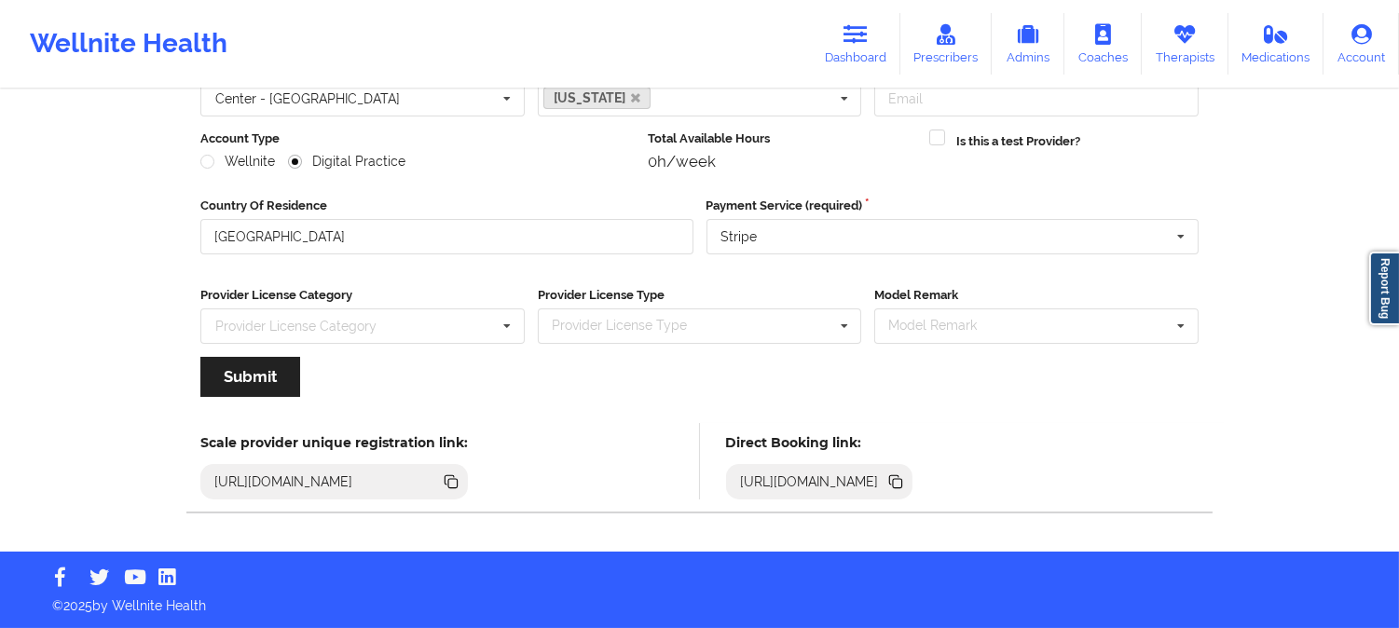
click at [902, 480] on icon at bounding box center [897, 483] width 9 height 9
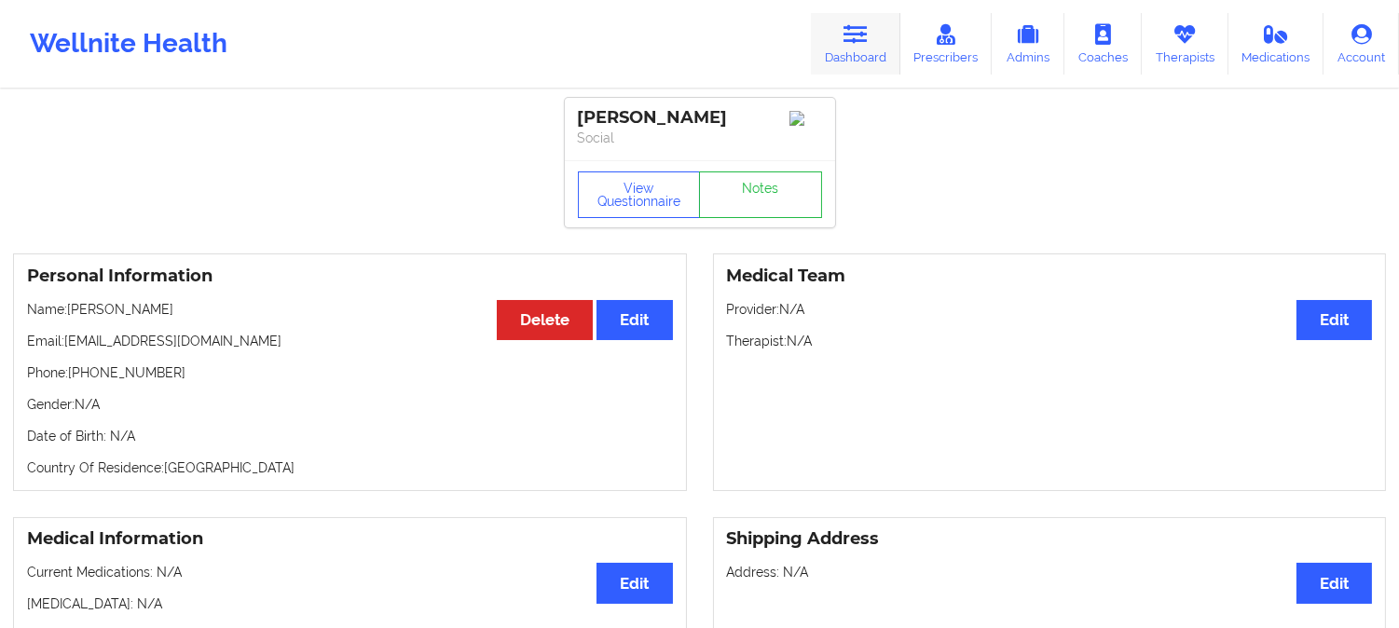
click at [852, 43] on icon at bounding box center [855, 34] width 24 height 21
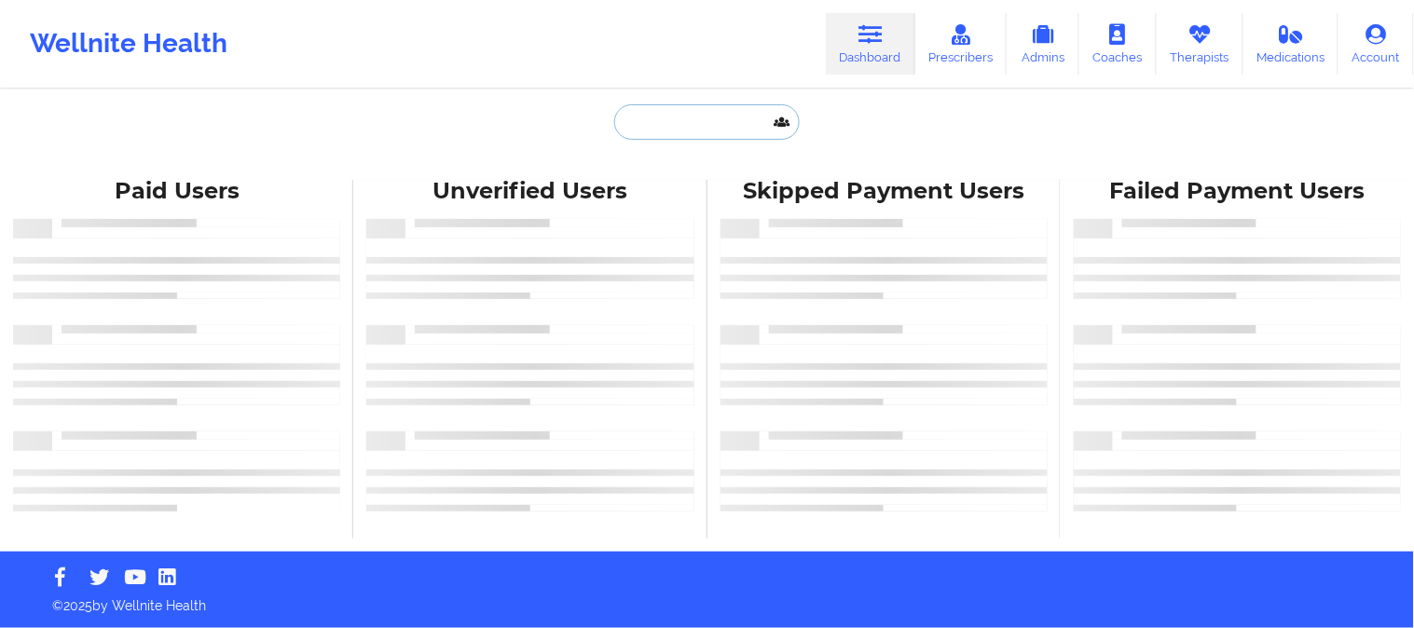
click at [676, 125] on input "text" at bounding box center [706, 121] width 185 height 35
paste input "Jacob"
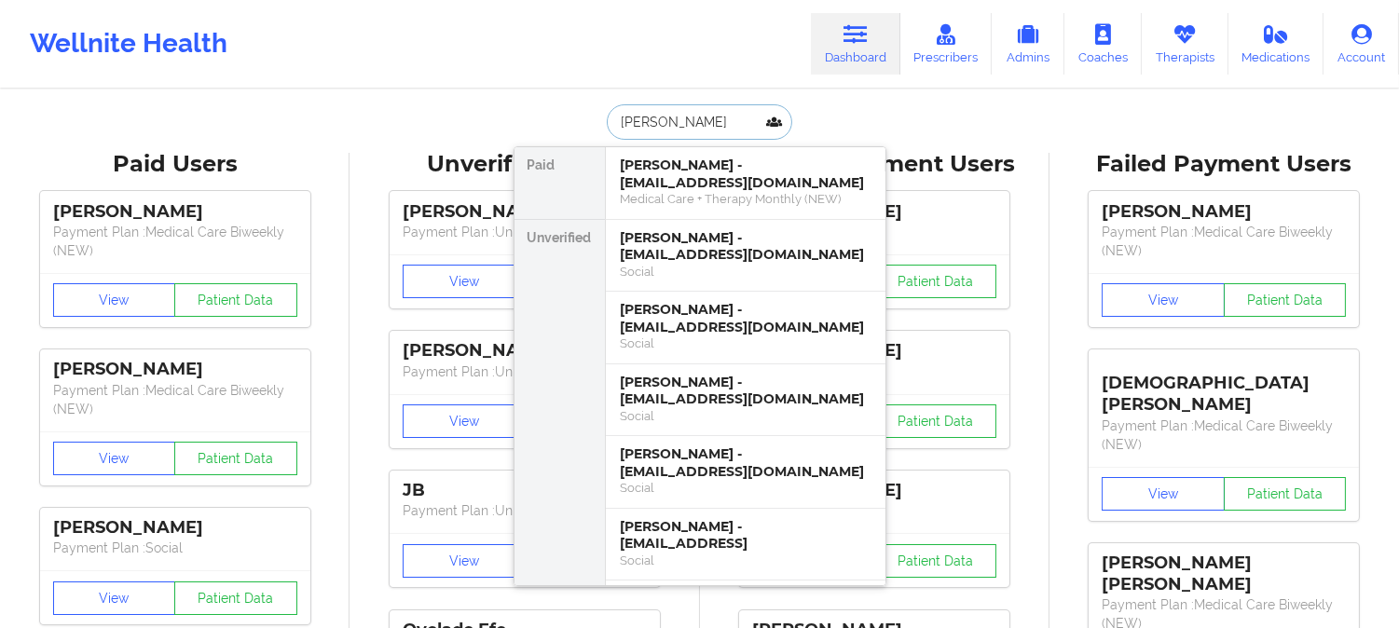
paste input "Parcell"
type input "Jacob Parcell"
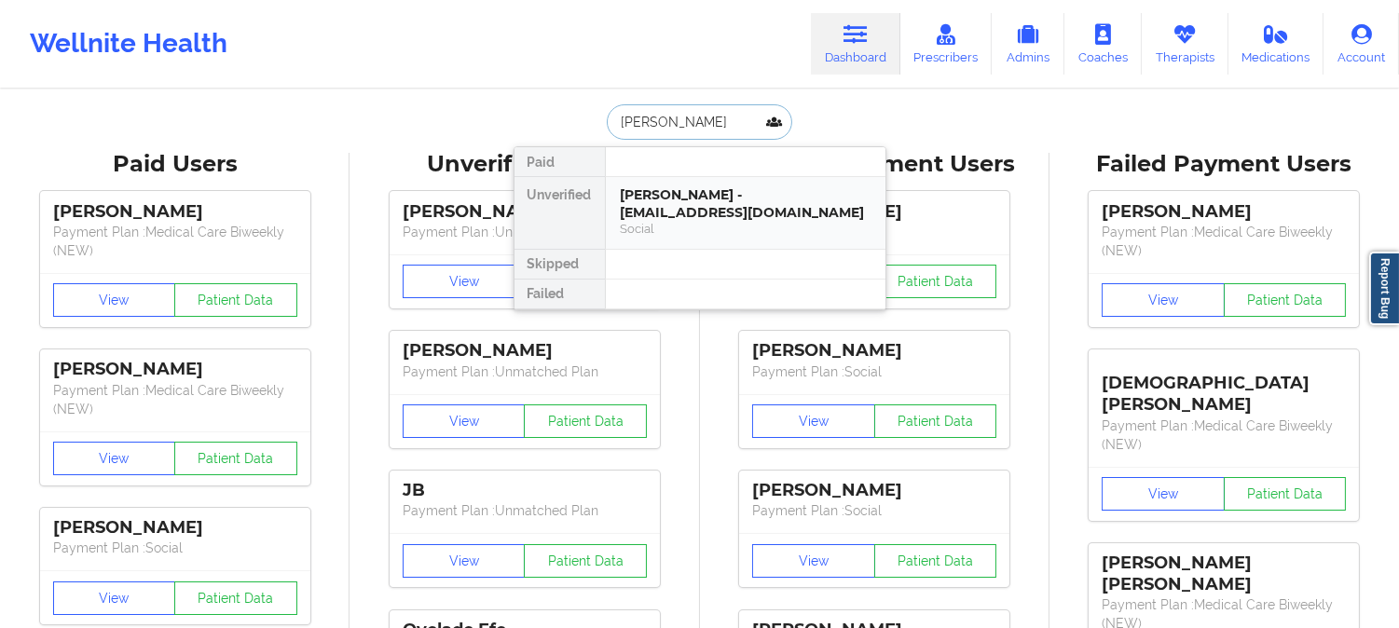
click at [722, 238] on div "Jacob Parcell - parcelljm83@gmail.com Social" at bounding box center [746, 213] width 280 height 72
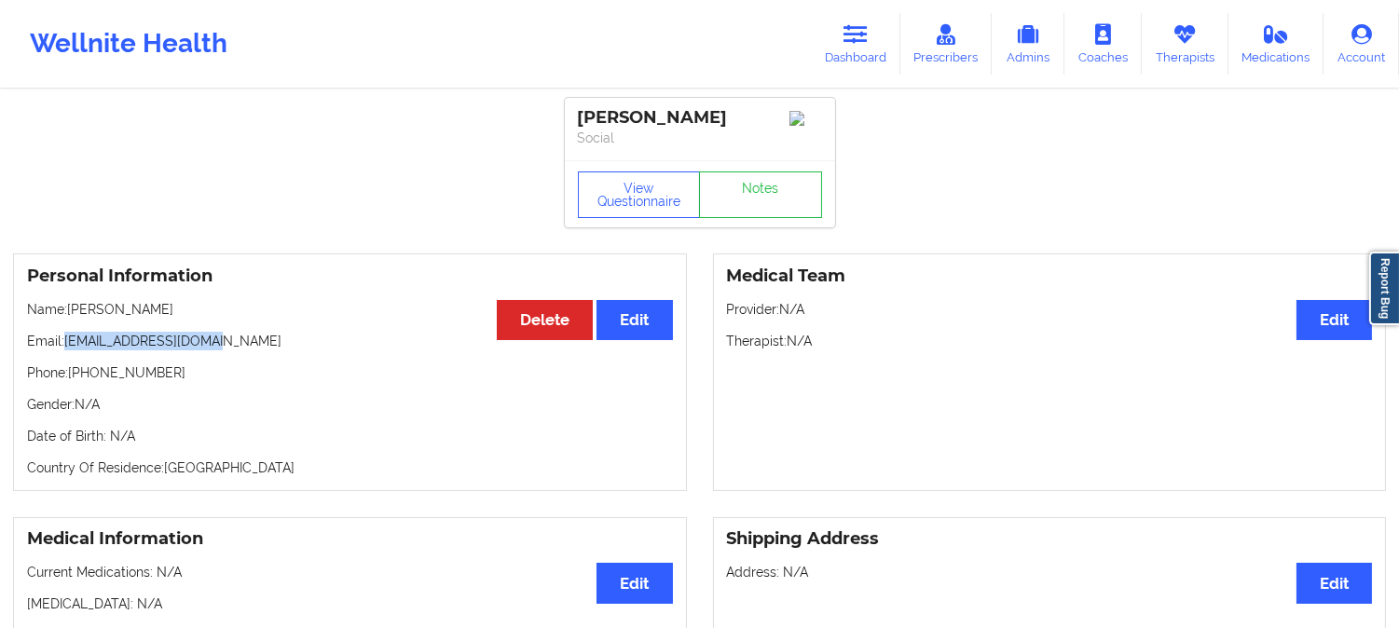
drag, startPoint x: 199, startPoint y: 350, endPoint x: 67, endPoint y: 347, distance: 132.4
click at [67, 347] on p "Email: parcelljm83@gmail.com" at bounding box center [350, 341] width 646 height 19
copy p "parcelljm83@gmail.com"
drag, startPoint x: 211, startPoint y: 347, endPoint x: 63, endPoint y: 349, distance: 147.2
click at [63, 349] on p "Email: parcelljm83@gmail.com" at bounding box center [350, 341] width 646 height 19
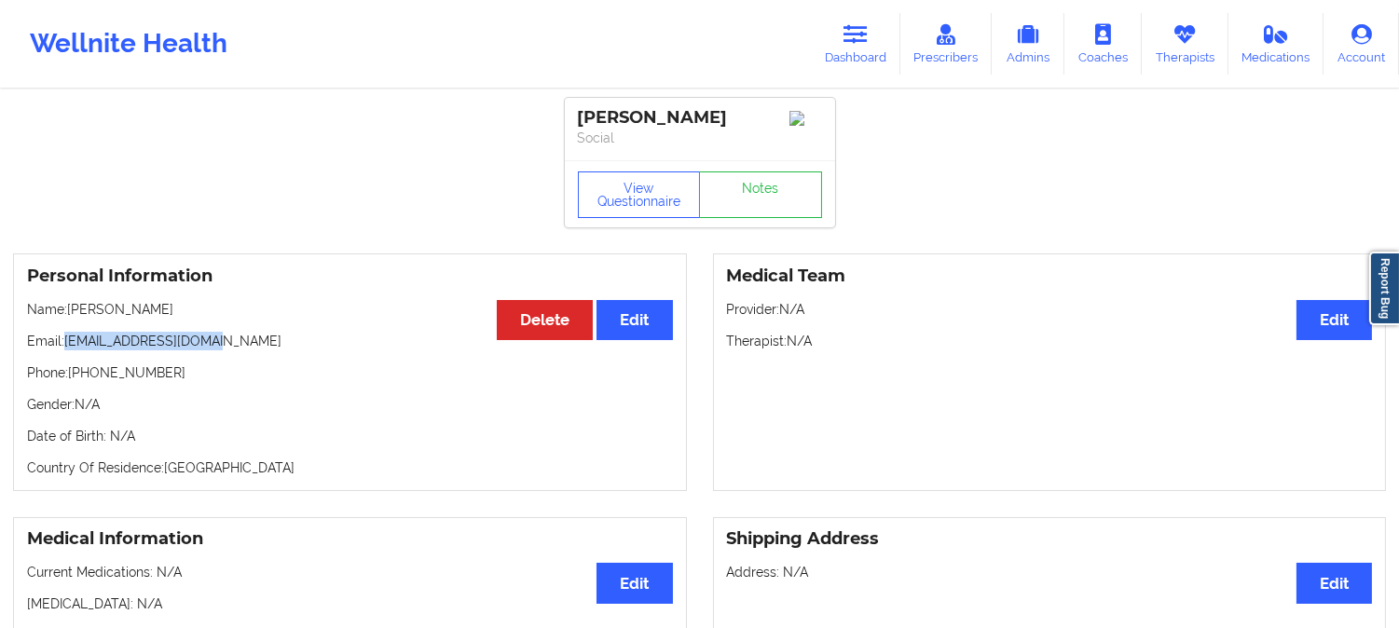
click at [199, 338] on p "Email: parcelljm83@gmail.com" at bounding box center [350, 341] width 646 height 19
click at [193, 345] on p "Email: parcelljm83@gmail.com" at bounding box center [350, 341] width 646 height 19
click at [212, 347] on p "Email: parcelljm83@gmail.com" at bounding box center [350, 341] width 646 height 19
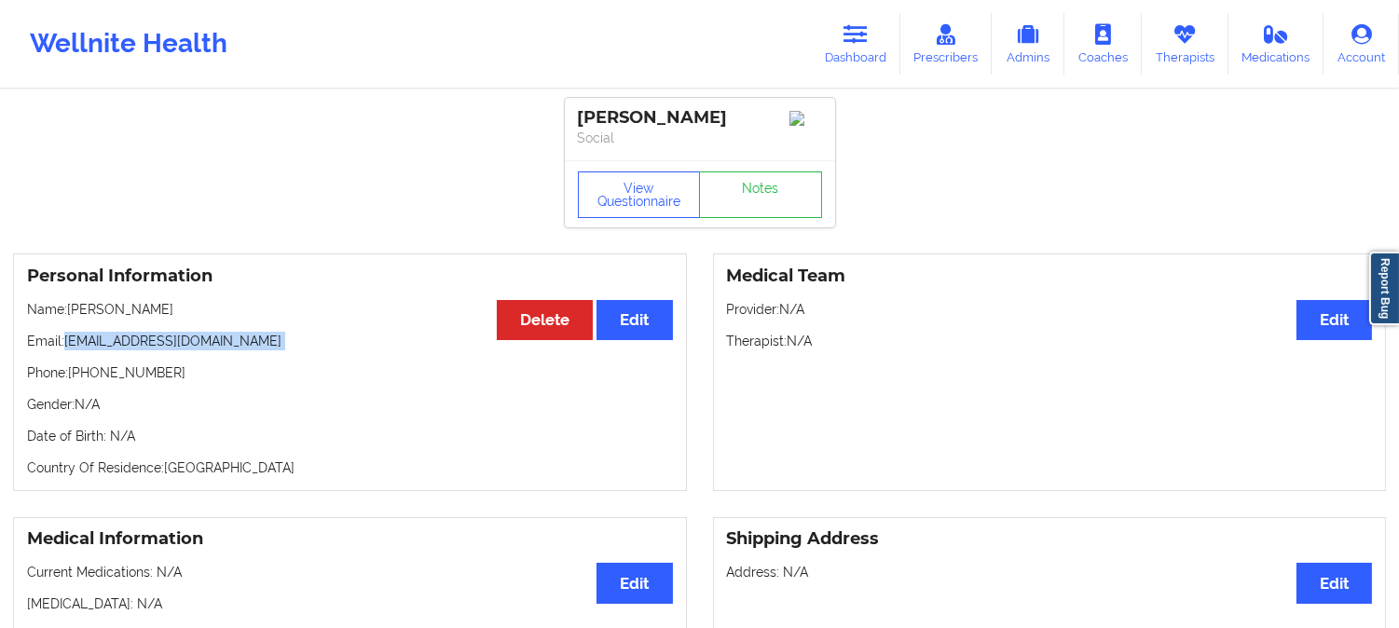
drag, startPoint x: 212, startPoint y: 347, endPoint x: 75, endPoint y: 343, distance: 138.0
click at [75, 343] on p "Email: parcelljm83@gmail.com" at bounding box center [350, 341] width 646 height 19
click at [839, 49] on link "Dashboard" at bounding box center [855, 44] width 89 height 62
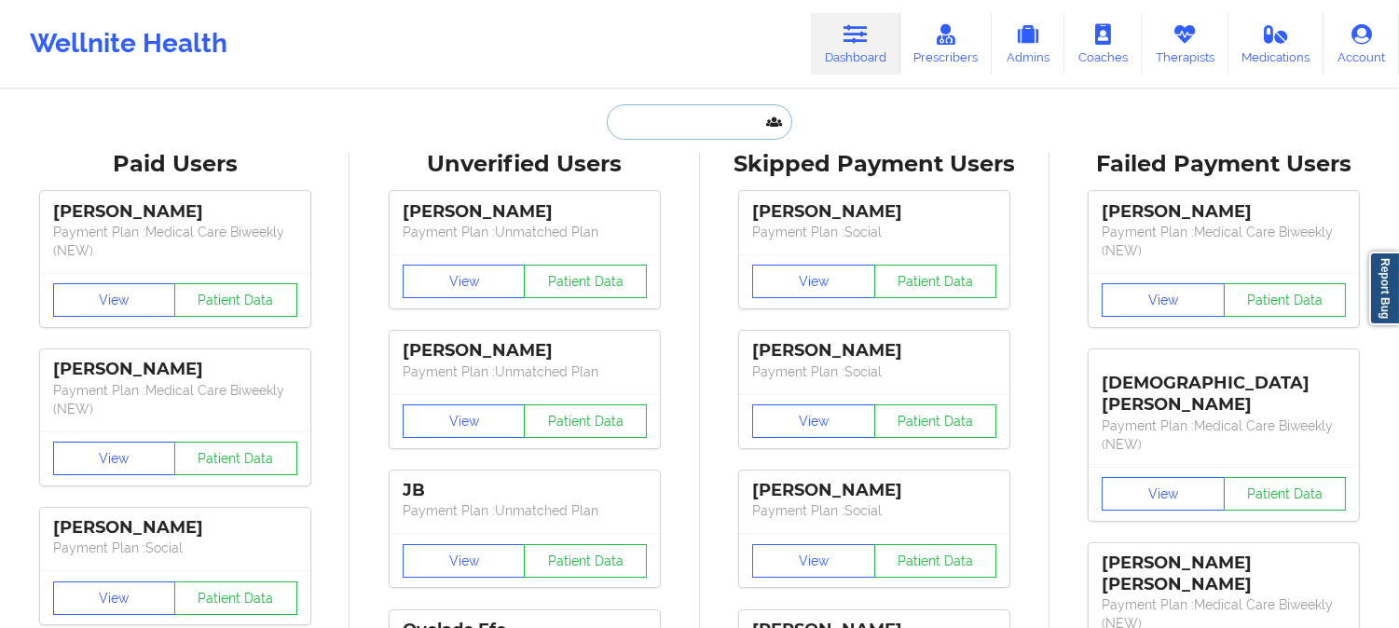
click at [703, 125] on input "text" at bounding box center [699, 121] width 185 height 35
paste input "Kelley M Shivak"
type input "Kelley M Shivak"
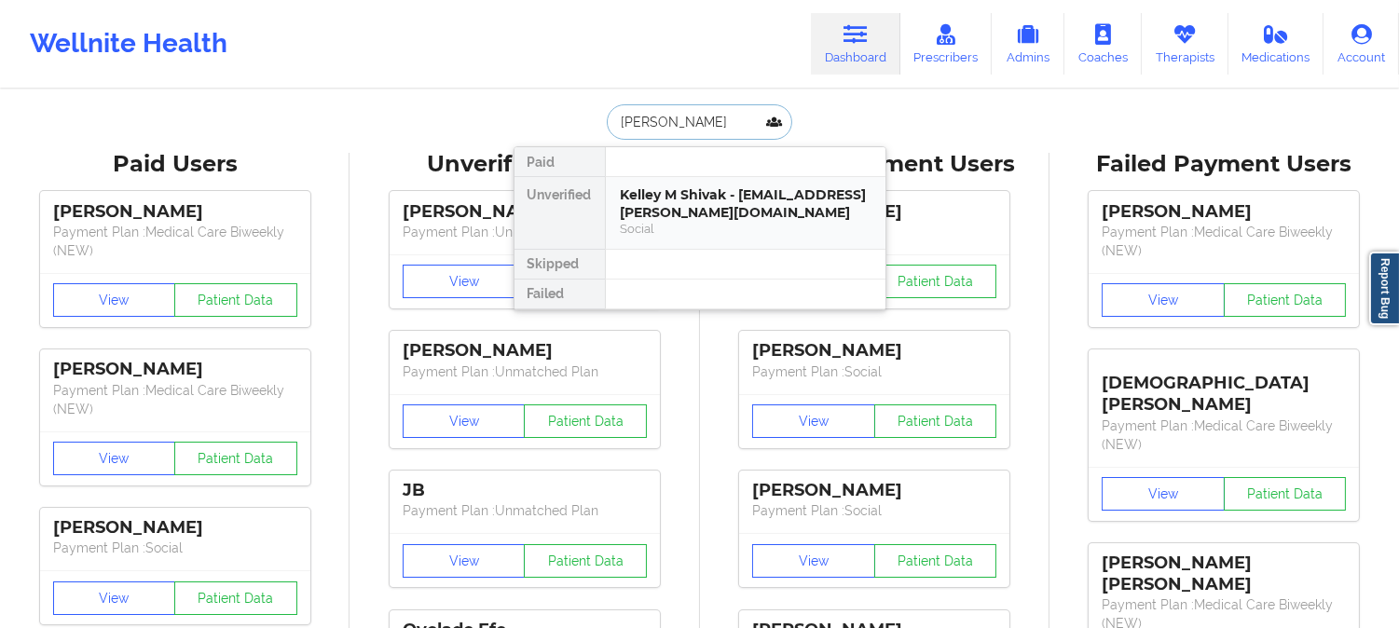
click at [704, 216] on div "Kelley M Shivak - kelley.shivak@snhu.edu" at bounding box center [746, 203] width 250 height 34
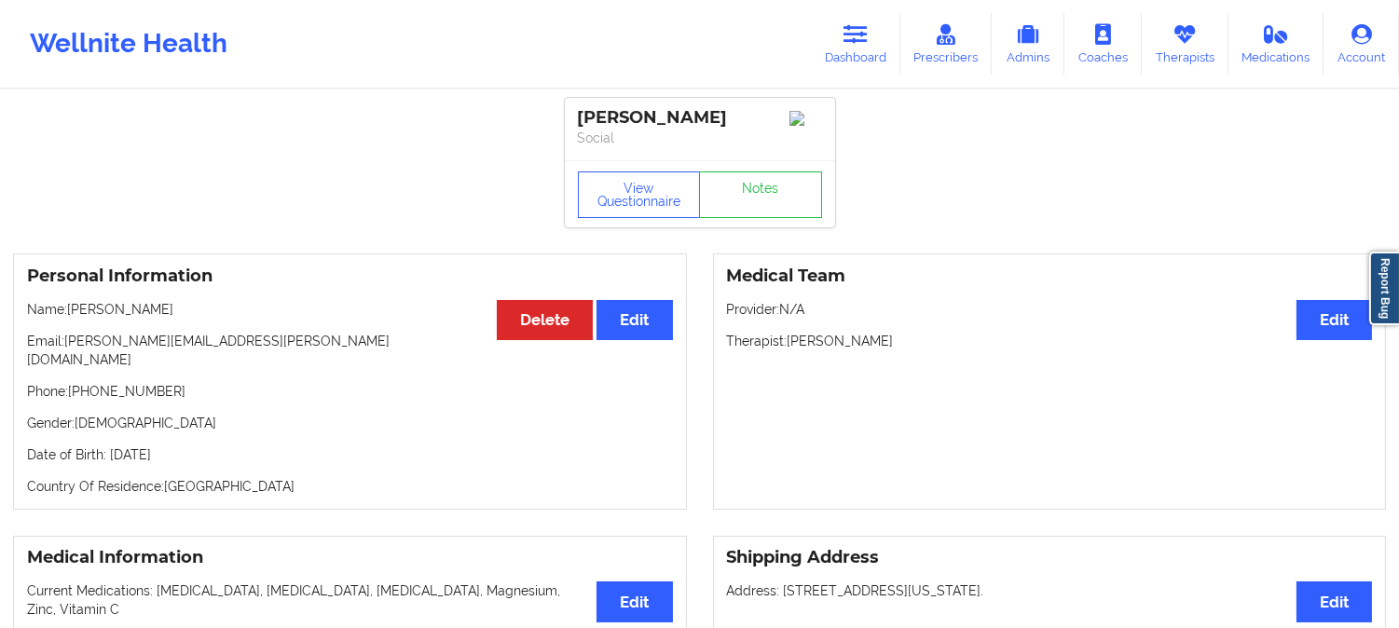
drag, startPoint x: 173, startPoint y: 312, endPoint x: 68, endPoint y: 310, distance: 105.3
click at [68, 310] on p "Name: Kelley M Shivak" at bounding box center [350, 309] width 646 height 19
copy p "Kelley M Shivak"
click at [855, 45] on link "Dashboard" at bounding box center [855, 44] width 89 height 62
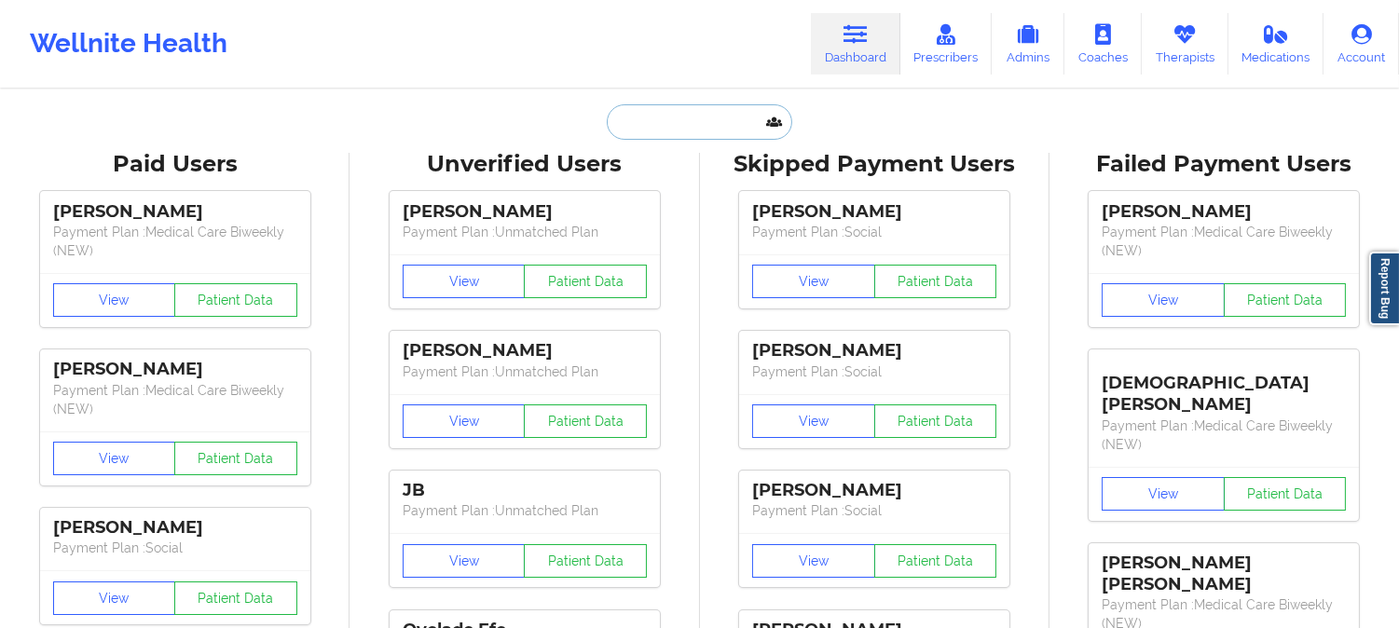
click at [710, 122] on input "text" at bounding box center [699, 121] width 185 height 35
paste input "[EMAIL_ADDRESS][DOMAIN_NAME]"
type input "[EMAIL_ADDRESS][DOMAIN_NAME]"
click at [560, 81] on div "Wellnite Health Dashboard Prescribers Admins Coaches Therapists Medications Acc…" at bounding box center [699, 44] width 1399 height 88
click at [678, 121] on input "text" at bounding box center [699, 121] width 185 height 35
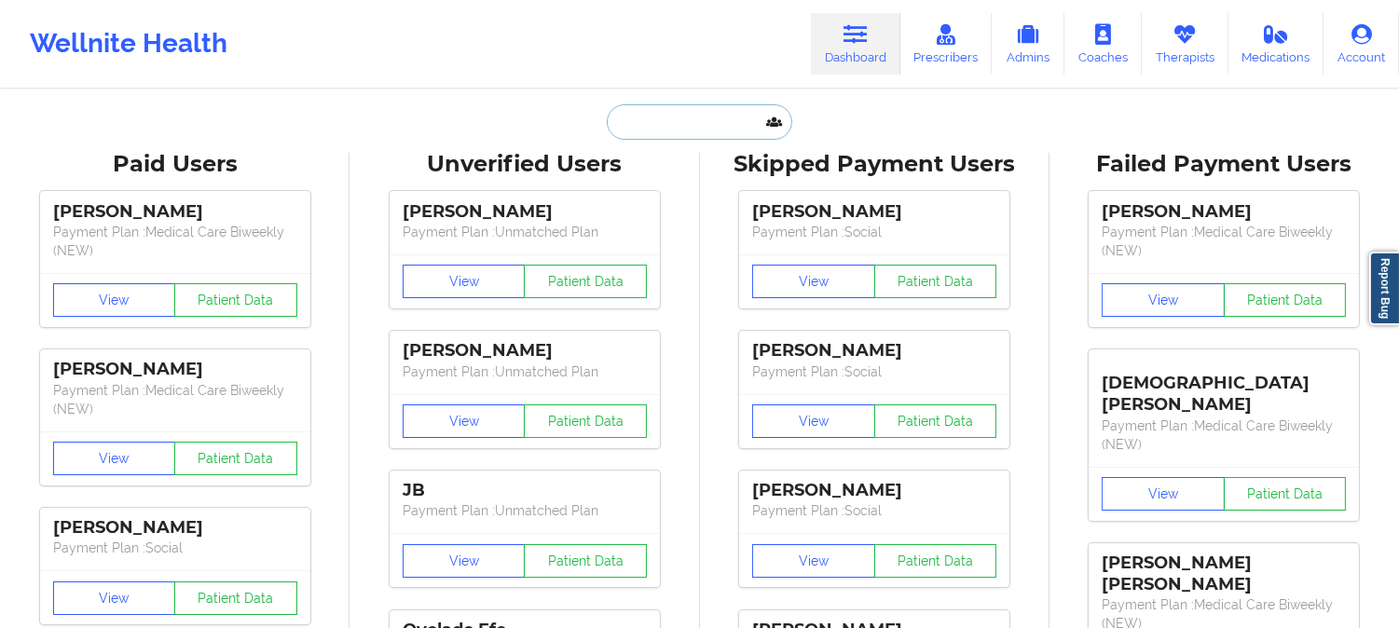
paste input "[EMAIL_ADDRESS][DOMAIN_NAME]"
type input "[EMAIL_ADDRESS][DOMAIN_NAME]"
click at [513, 122] on div "Paid Unverified Skipped Failed" at bounding box center [699, 121] width 373 height 35
click at [705, 126] on input "text" at bounding box center [699, 121] width 185 height 35
paste input "[EMAIL_ADDRESS][DOMAIN_NAME]"
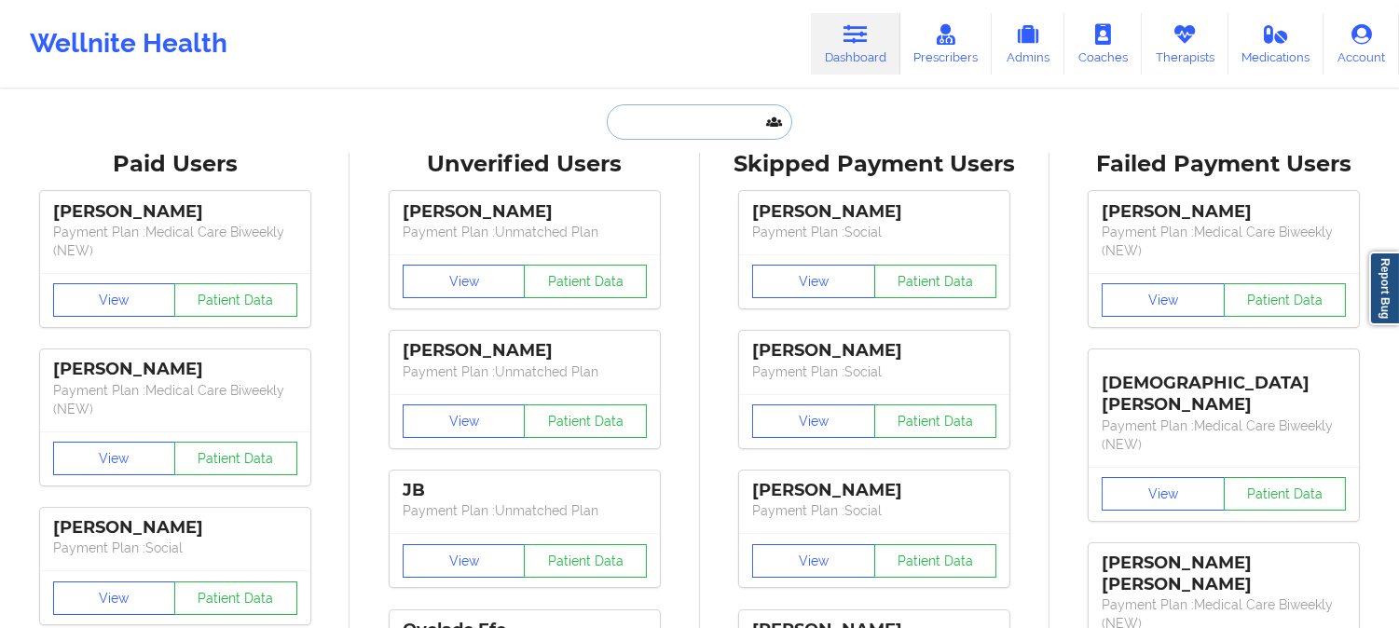
type input "[EMAIL_ADDRESS][DOMAIN_NAME]"
click at [681, 127] on input "text" at bounding box center [699, 121] width 185 height 35
paste input "[EMAIL_ADDRESS][DOMAIN_NAME]"
type input "[EMAIL_ADDRESS][DOMAIN_NAME]"
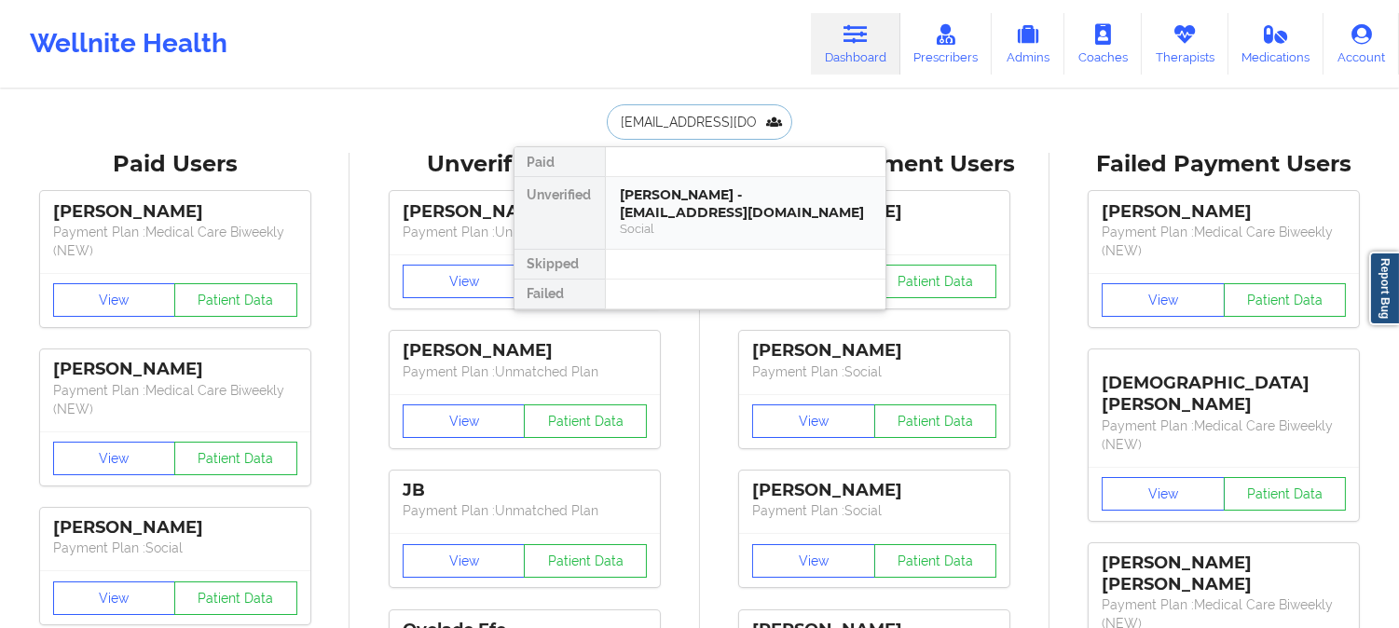
click at [687, 225] on div "Social" at bounding box center [746, 229] width 250 height 16
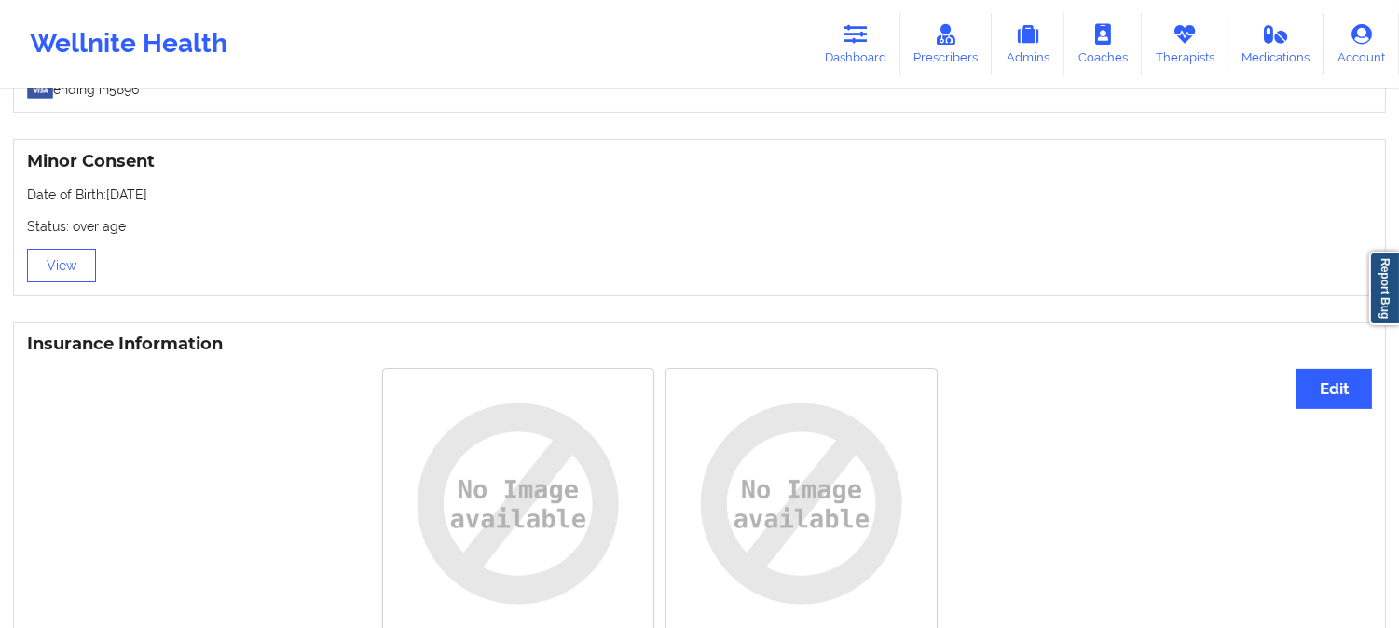
scroll to position [1242, 0]
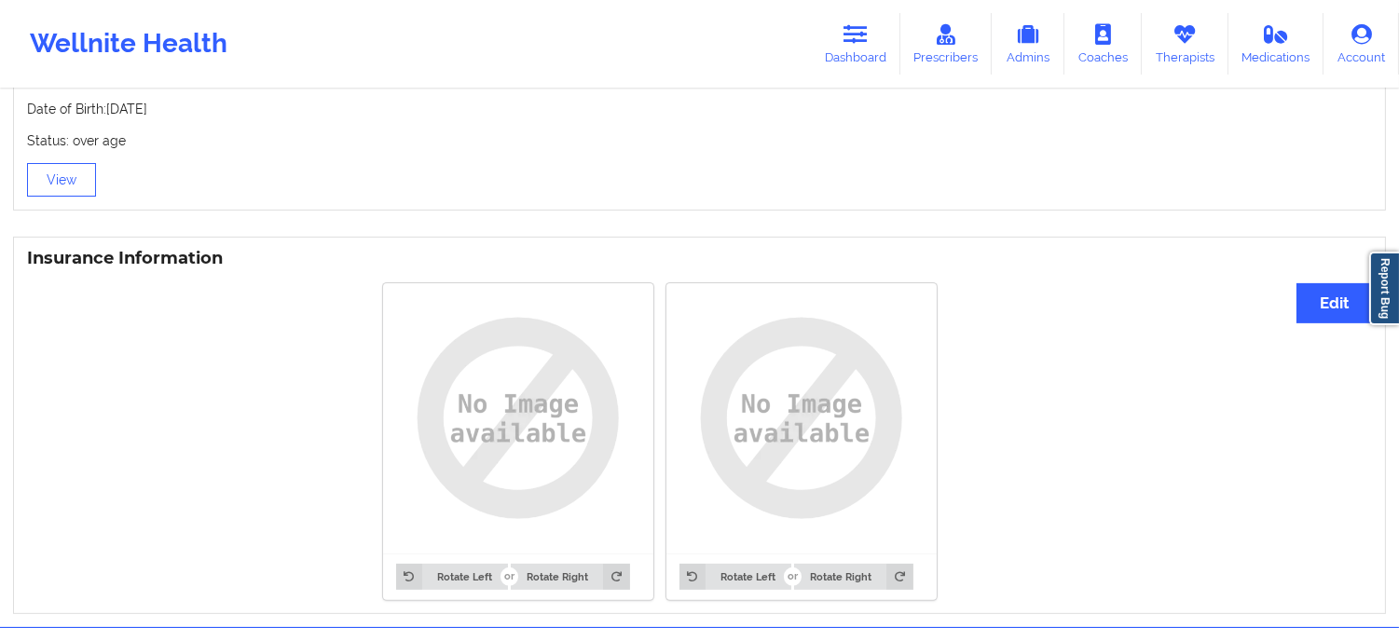
drag, startPoint x: 302, startPoint y: 520, endPoint x: 330, endPoint y: 468, distance: 59.2
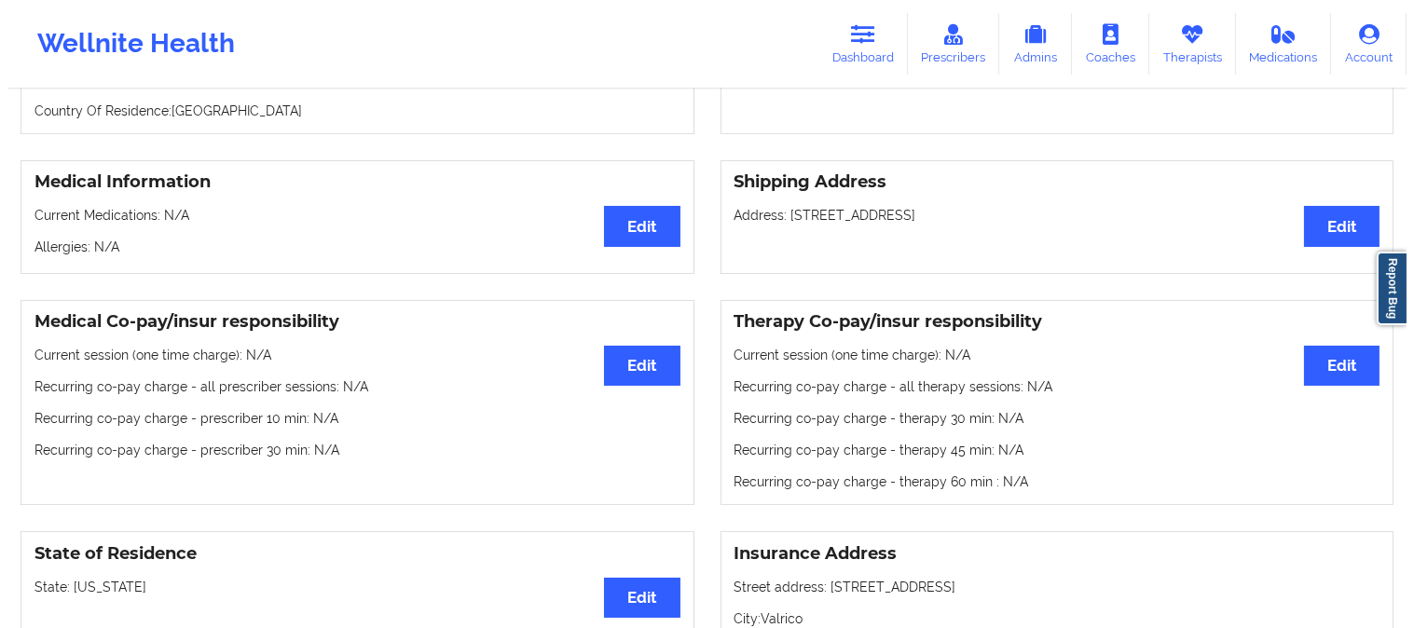
scroll to position [0, 0]
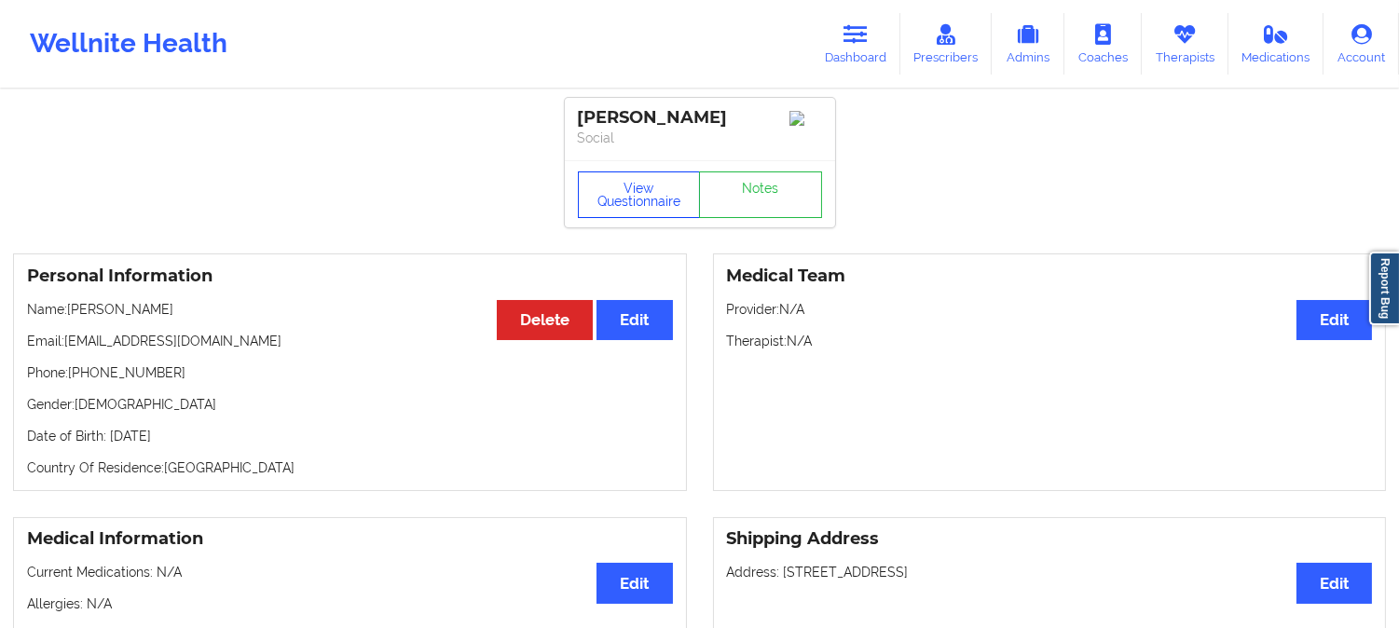
click at [616, 203] on button "View Questionnaire" at bounding box center [639, 194] width 123 height 47
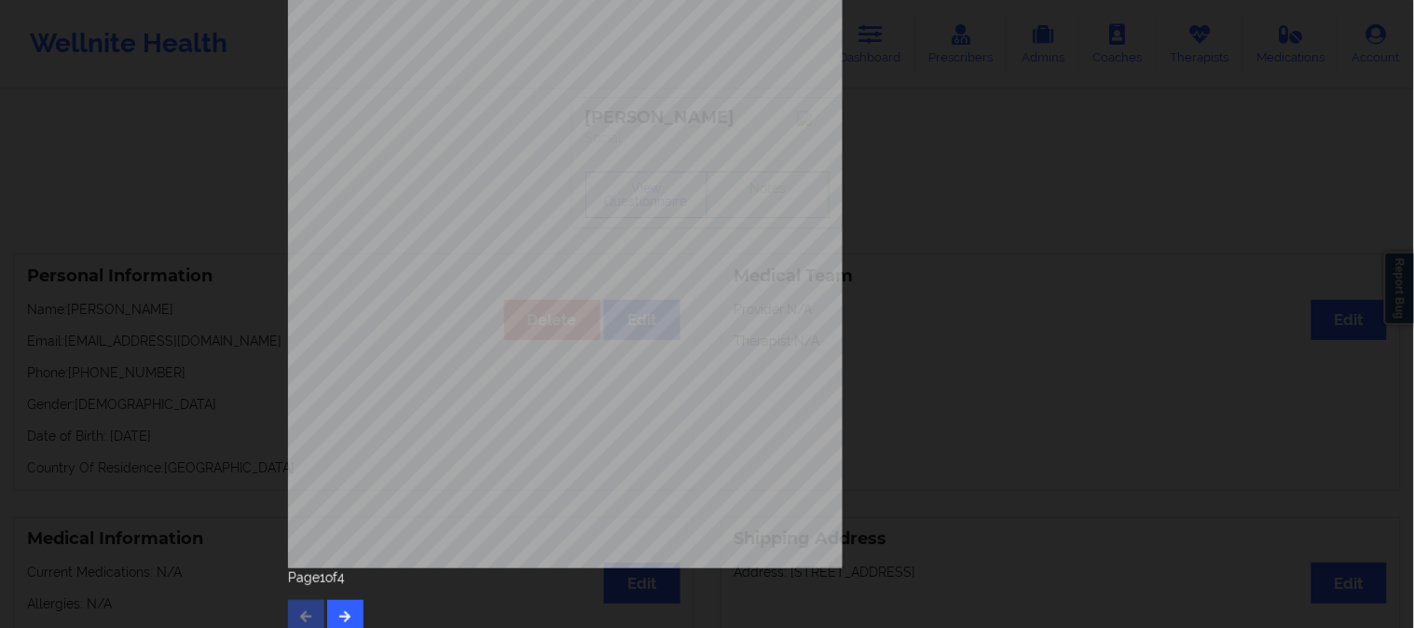
scroll to position [261, 0]
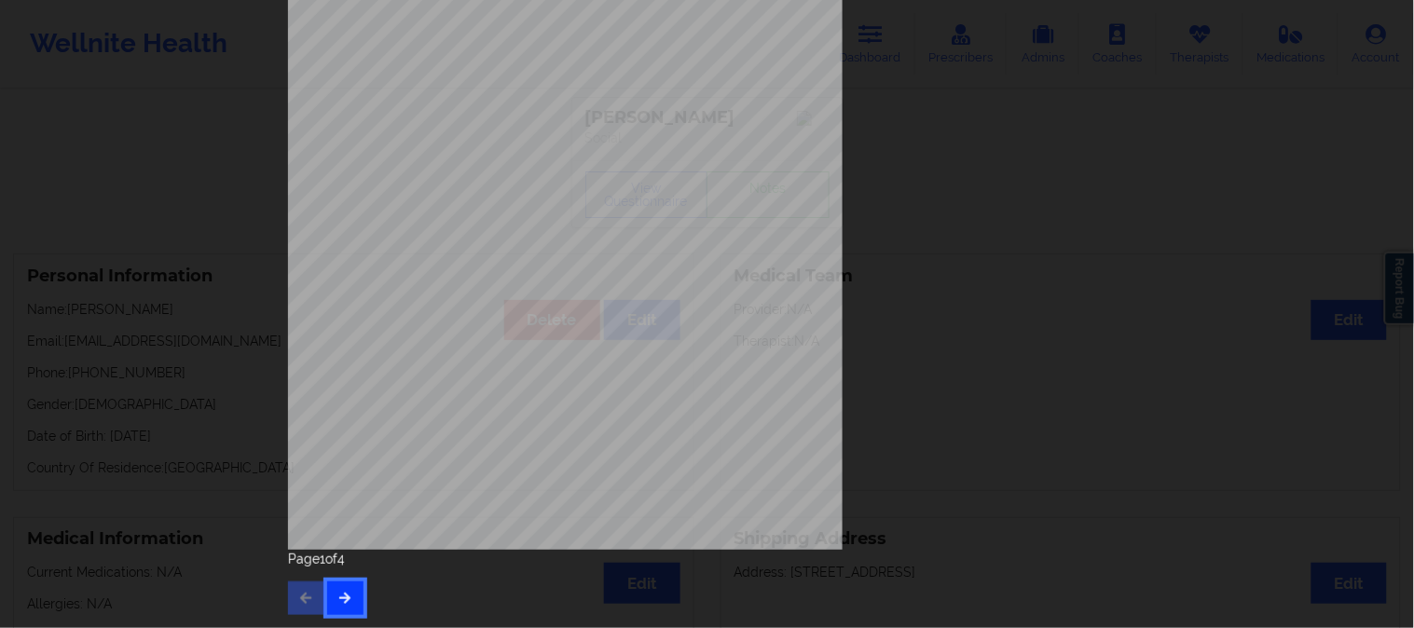
click at [347, 585] on button "button" at bounding box center [345, 598] width 36 height 34
click at [342, 600] on icon "button" at bounding box center [345, 597] width 16 height 11
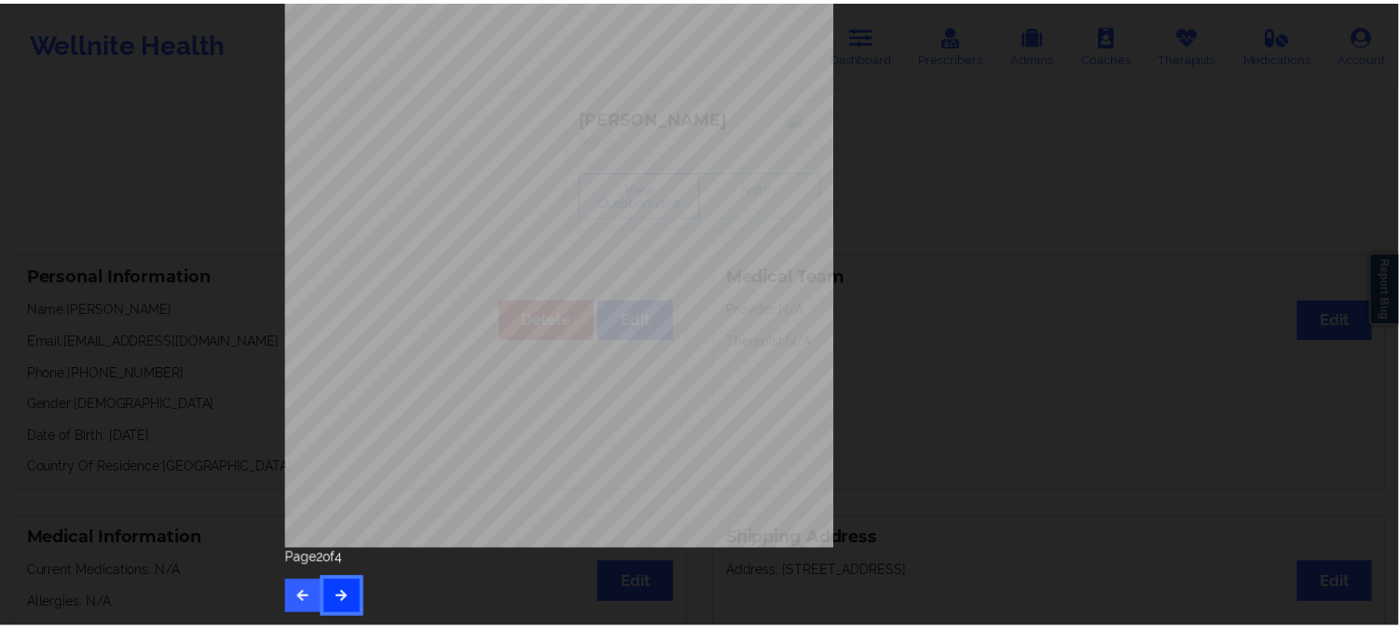
scroll to position [0, 0]
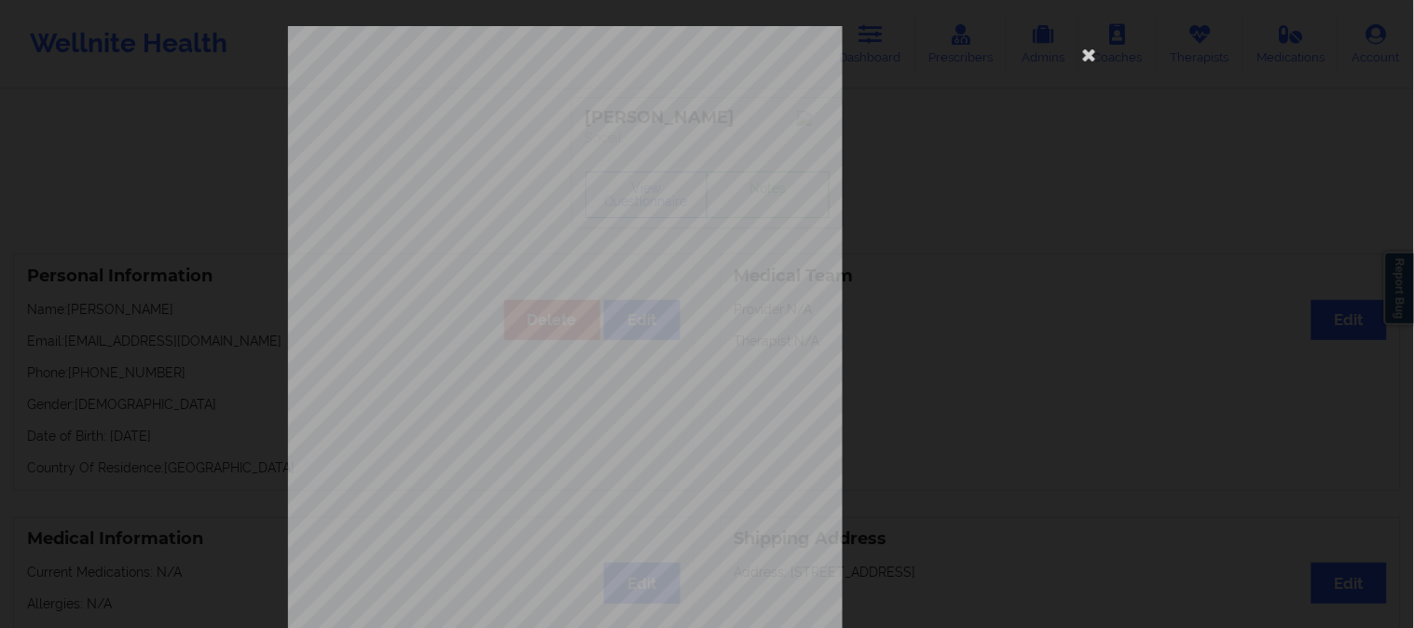
click at [196, 336] on div "commercial Insurance Member ID for patient VMAH71985900 Insurance company name …" at bounding box center [707, 314] width 1414 height 628
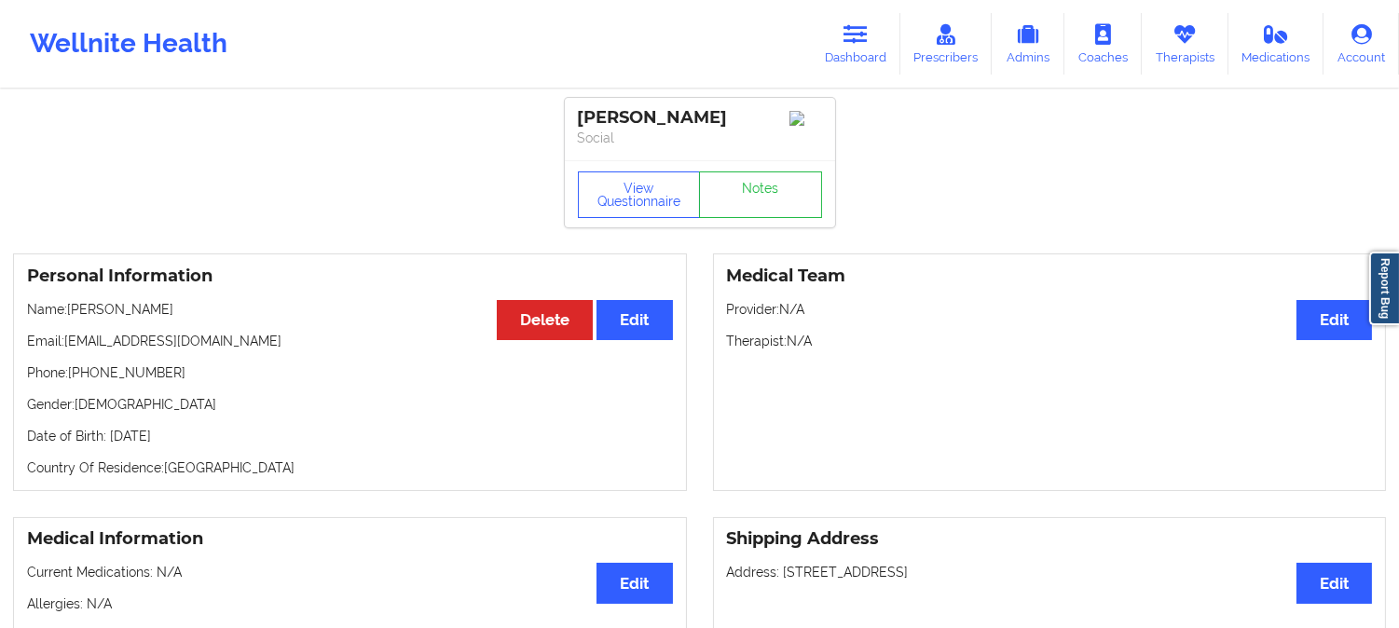
click at [218, 259] on div "Personal Information Edit Delete Name: [PERSON_NAME] Email: [EMAIL_ADDRESS][DOM…" at bounding box center [350, 372] width 674 height 238
click at [622, 206] on button "View Questionnaire" at bounding box center [639, 194] width 123 height 47
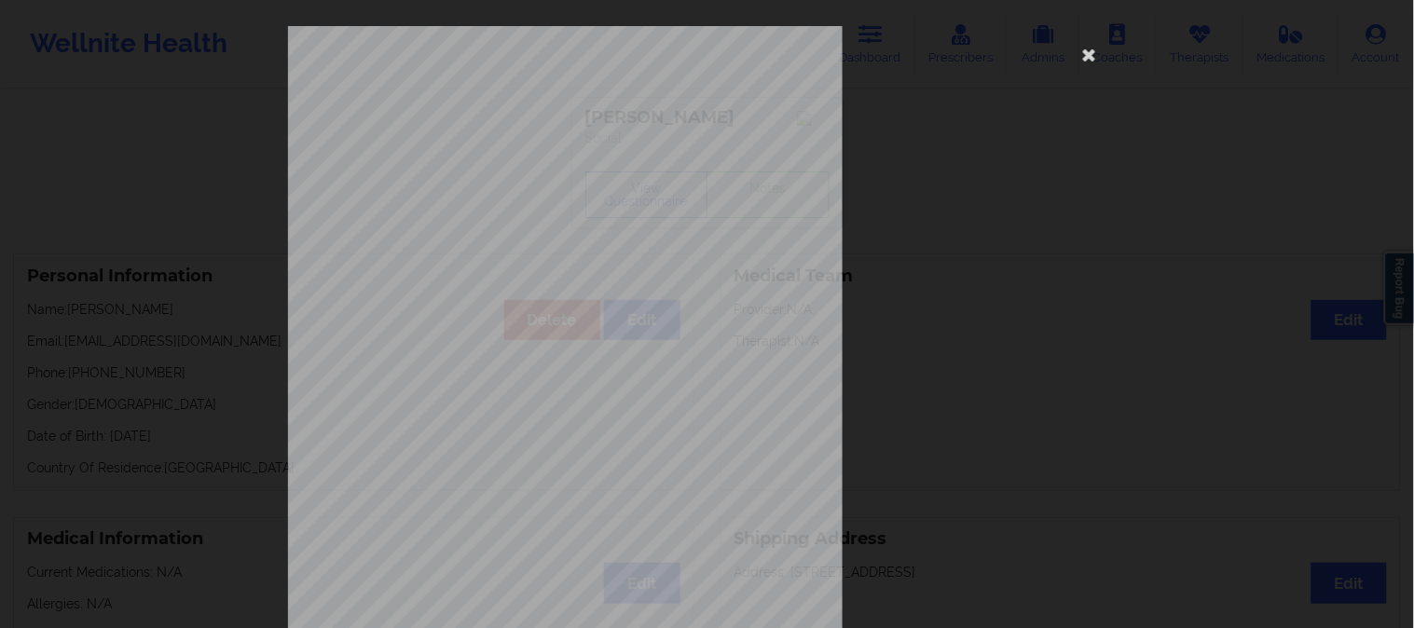
click at [217, 143] on div "commercial Insurance Member ID for patient VMAH71985900 Insurance company name …" at bounding box center [707, 314] width 1414 height 628
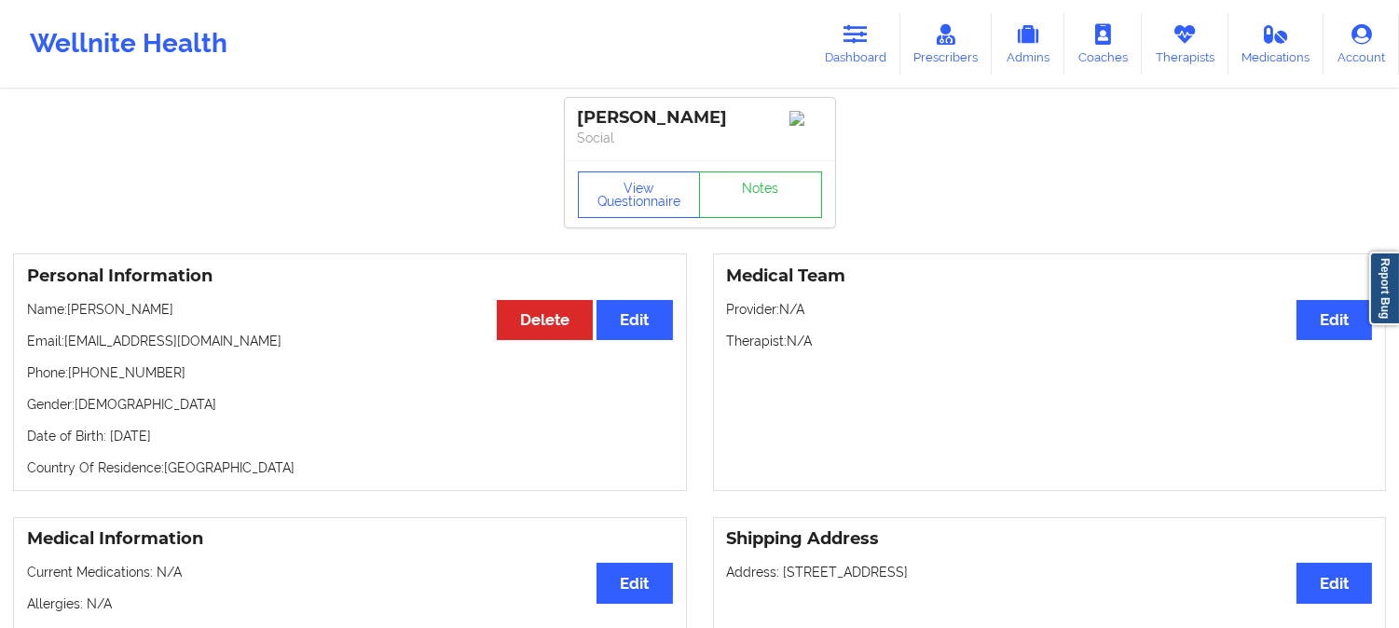
drag, startPoint x: 190, startPoint y: 320, endPoint x: 71, endPoint y: 319, distance: 119.3
click at [71, 319] on p "Name: [PERSON_NAME]" at bounding box center [350, 309] width 646 height 19
copy p "[PERSON_NAME]"
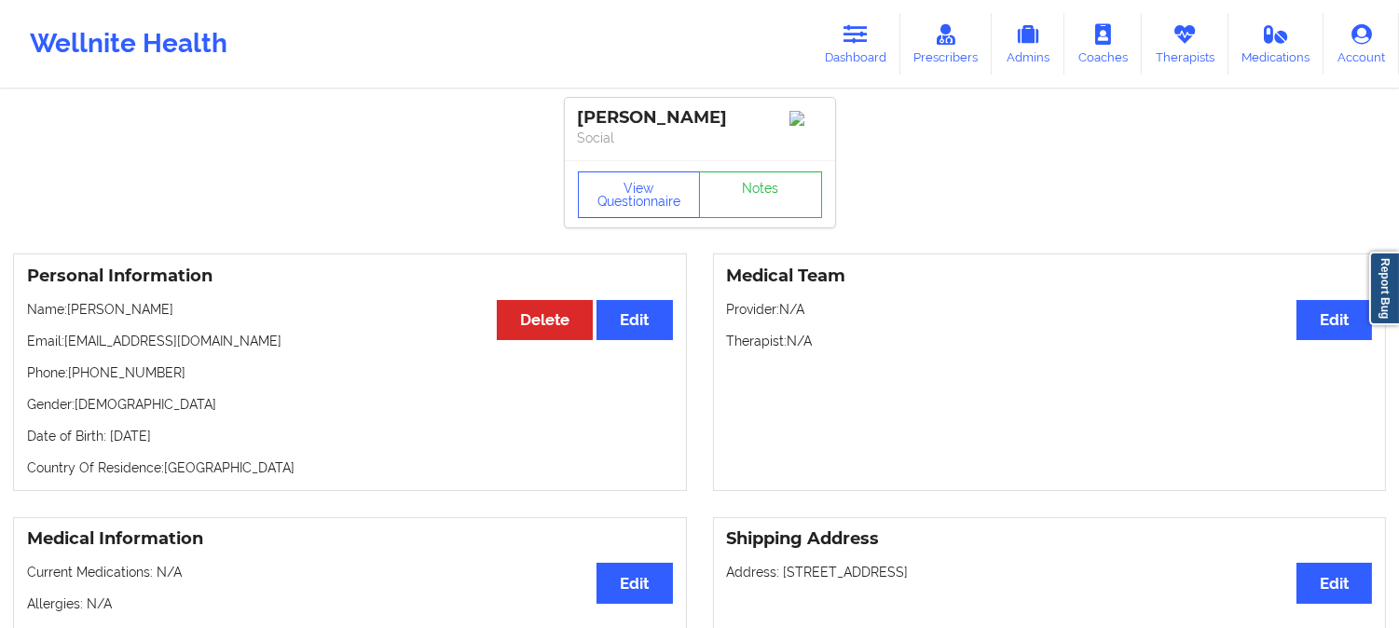
click at [192, 312] on p "Name: [PERSON_NAME]" at bounding box center [350, 309] width 646 height 19
drag, startPoint x: 185, startPoint y: 314, endPoint x: 70, endPoint y: 304, distance: 115.1
click at [70, 304] on div "Personal Information Edit Delete Name: [PERSON_NAME] Email: [EMAIL_ADDRESS][DOM…" at bounding box center [350, 372] width 674 height 238
copy p "[PERSON_NAME]"
drag, startPoint x: 226, startPoint y: 324, endPoint x: 162, endPoint y: 322, distance: 64.3
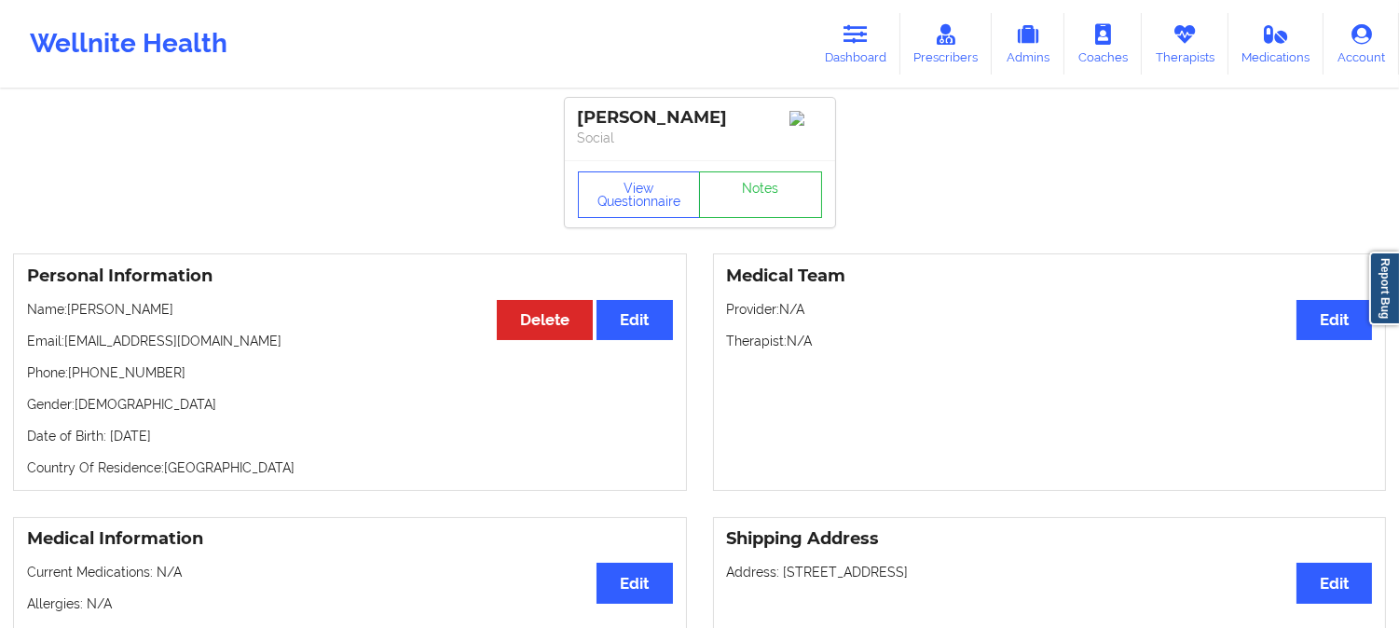
click at [226, 326] on div "Personal Information Edit Delete Name: [PERSON_NAME] Email: [EMAIL_ADDRESS][DOM…" at bounding box center [350, 372] width 674 height 238
drag, startPoint x: 182, startPoint y: 314, endPoint x: 71, endPoint y: 313, distance: 110.9
click at [71, 313] on p "Name: [PERSON_NAME]" at bounding box center [350, 309] width 646 height 19
copy p "[PERSON_NAME]"
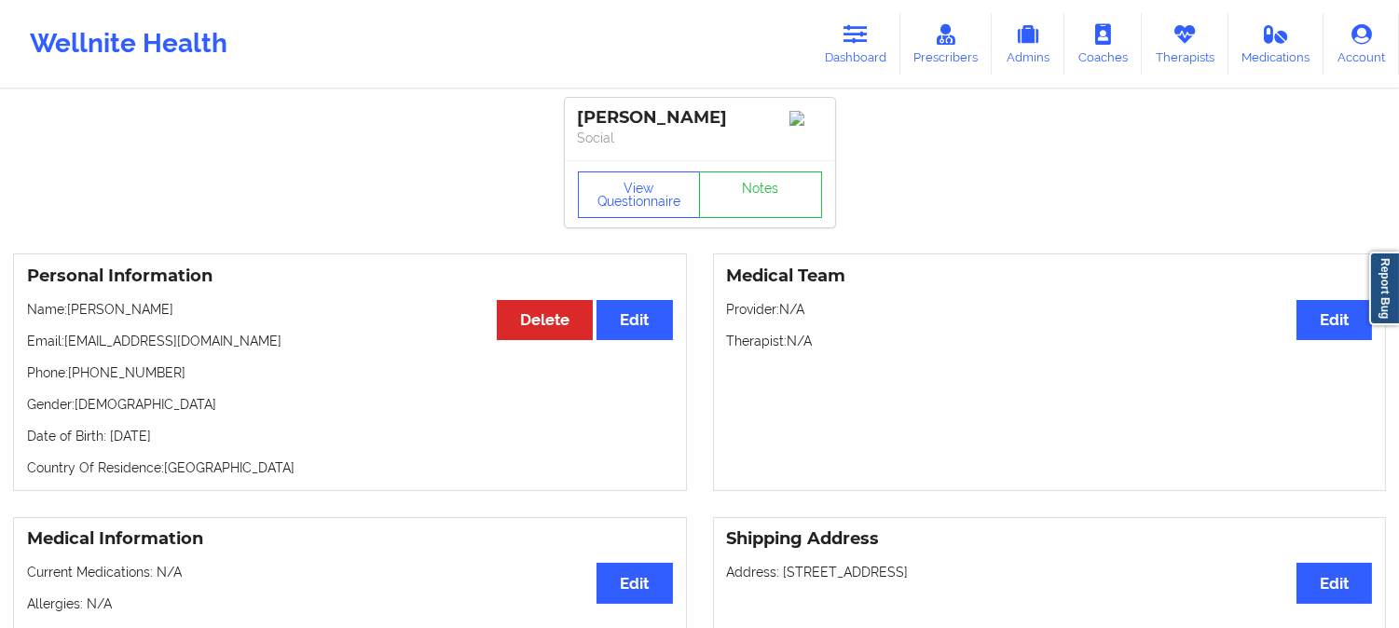
copy p "[PERSON_NAME]"
click at [864, 40] on icon at bounding box center [855, 34] width 24 height 21
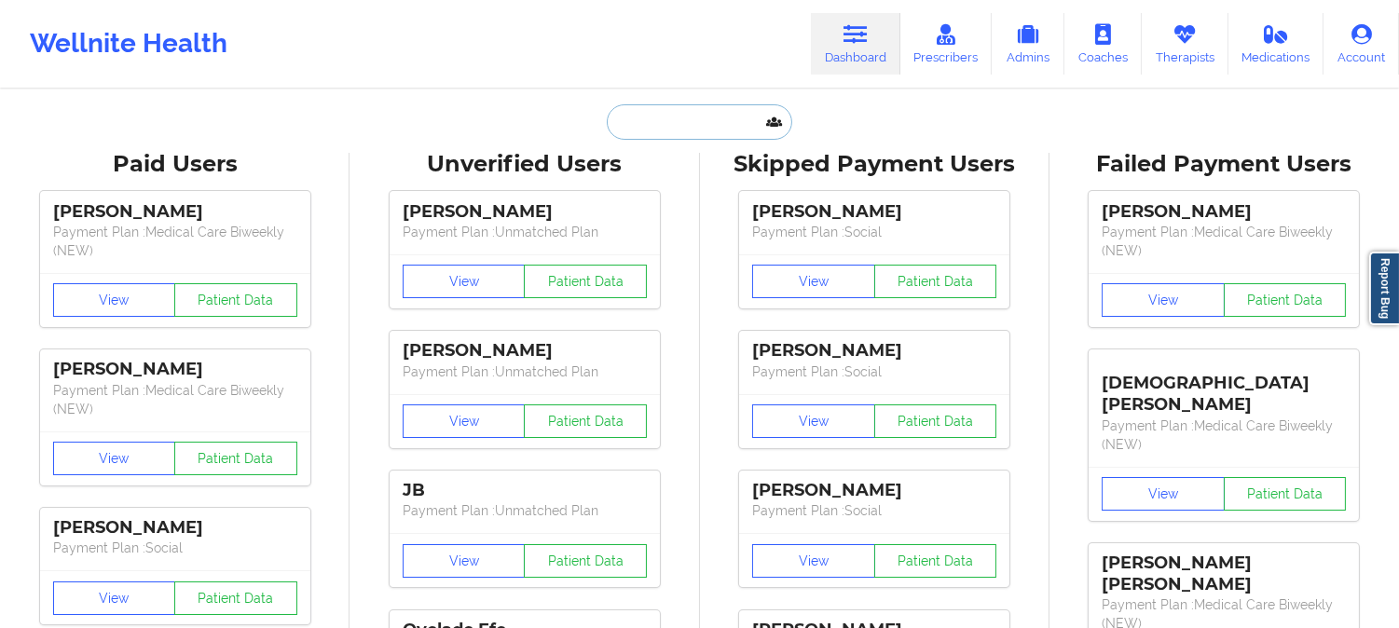
click at [727, 116] on input "text" at bounding box center [699, 121] width 185 height 35
paste input "[PERSON_NAME]"
type input "[PERSON_NAME]"
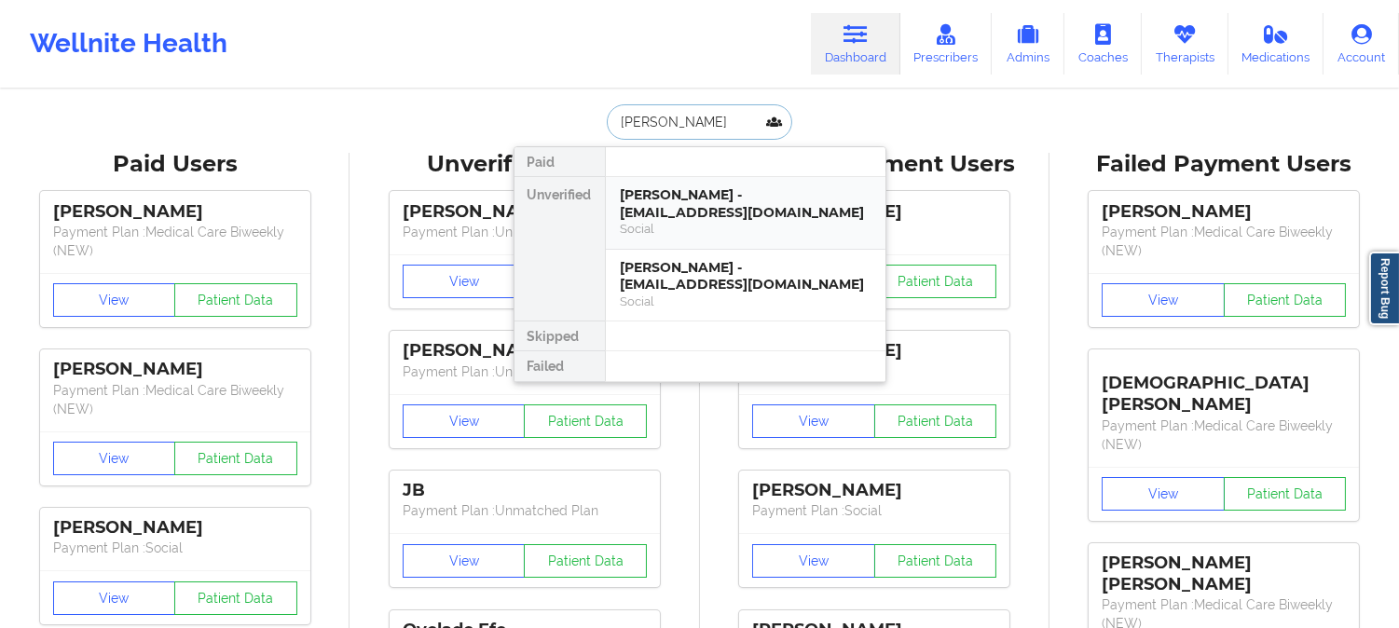
click at [796, 203] on div "[PERSON_NAME] - [EMAIL_ADDRESS][DOMAIN_NAME]" at bounding box center [746, 203] width 250 height 34
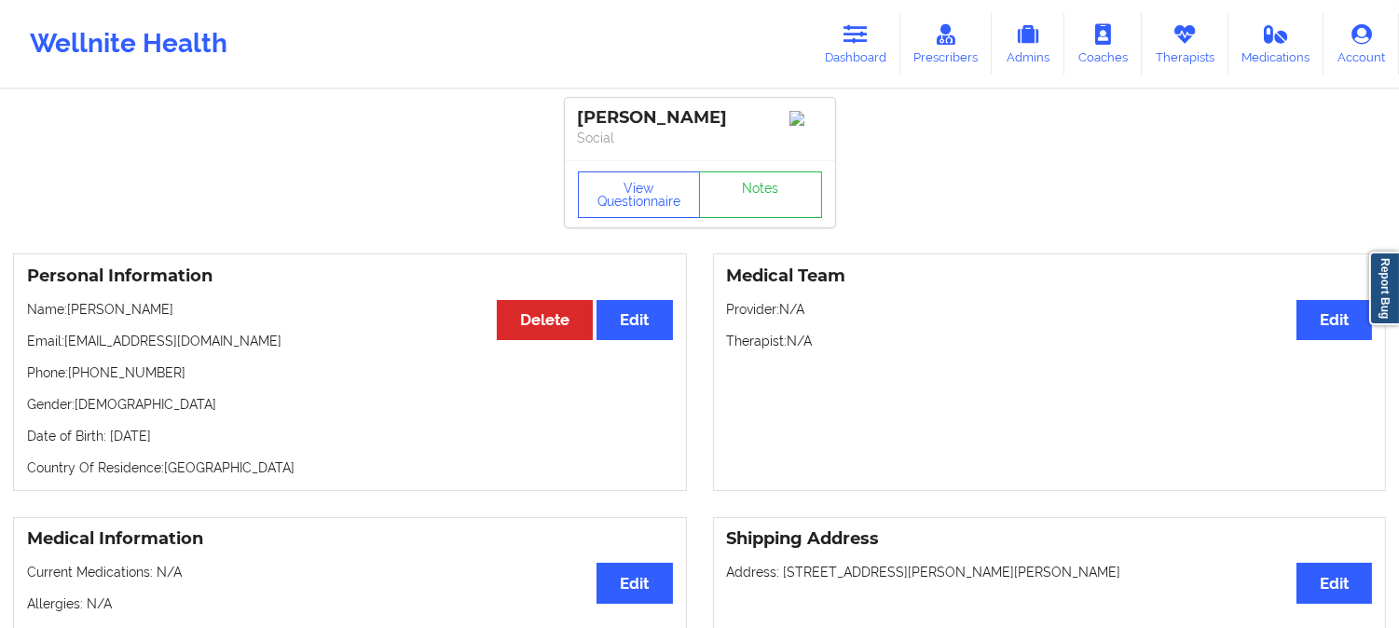
drag, startPoint x: 207, startPoint y: 312, endPoint x: 75, endPoint y: 315, distance: 132.4
click at [75, 315] on p "Name: [PERSON_NAME]" at bounding box center [350, 309] width 646 height 19
copy p "[PERSON_NAME]"
click at [872, 35] on link "Dashboard" at bounding box center [855, 44] width 89 height 62
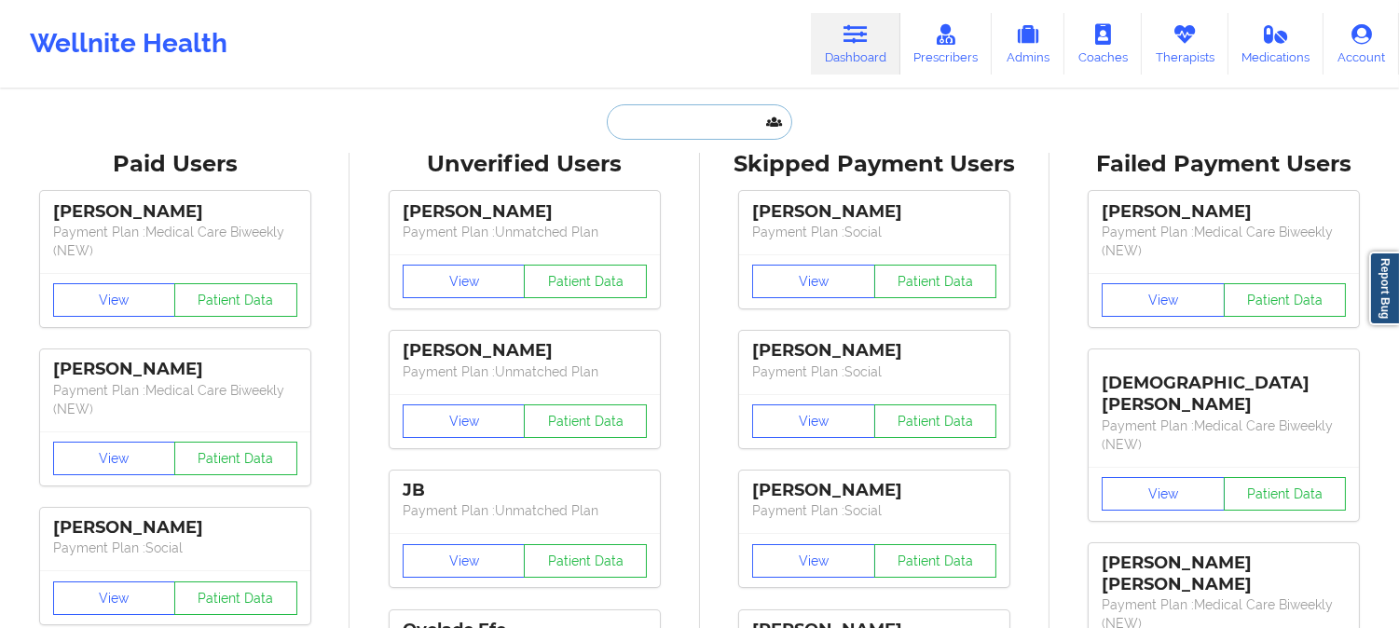
click at [700, 129] on input "text" at bounding box center [699, 121] width 185 height 35
paste input "[PERSON_NAME]"
type input "[PERSON_NAME]"
